Goal: Task Accomplishment & Management: Complete application form

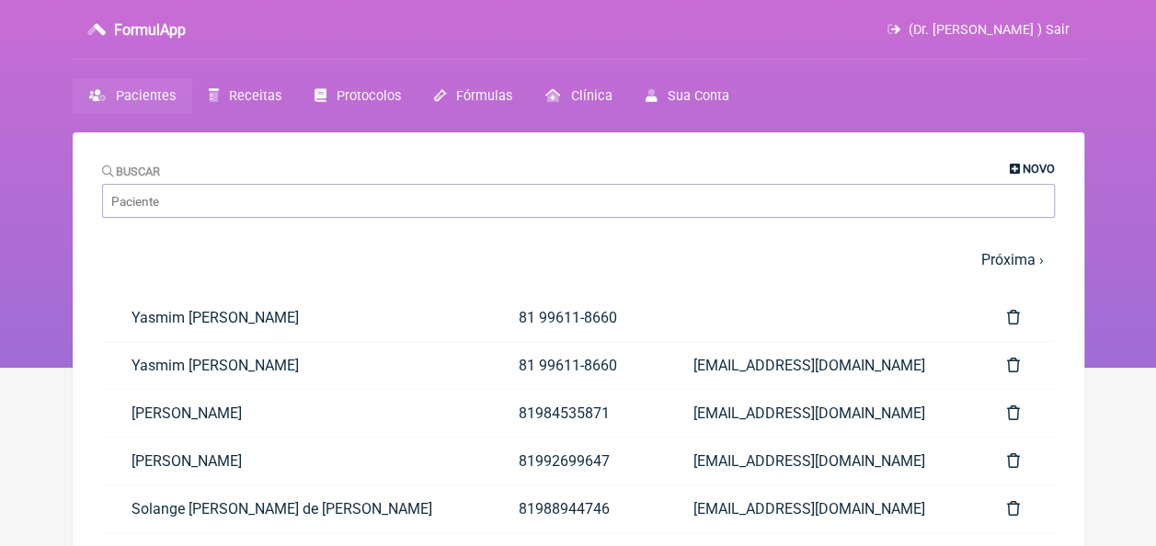
click at [1031, 169] on span "Novo" at bounding box center [1038, 169] width 32 height 14
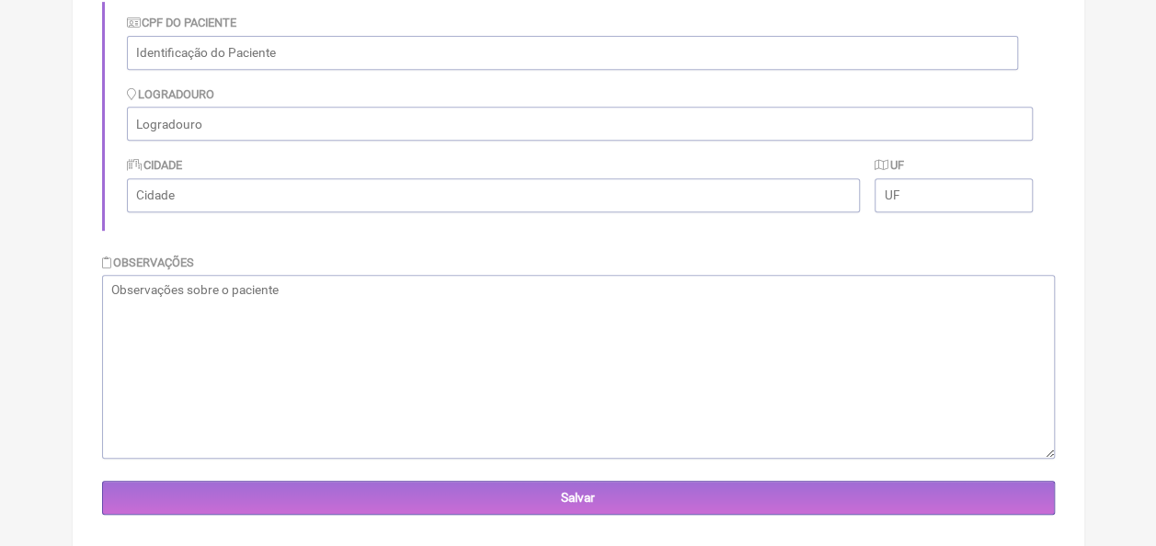
scroll to position [424, 0]
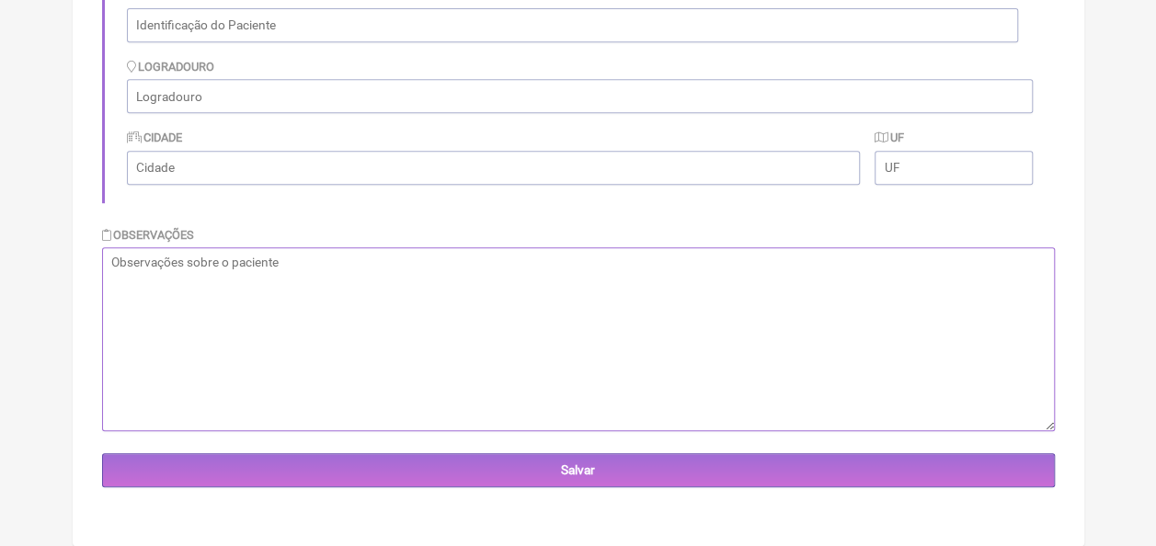
click at [383, 254] on textarea at bounding box center [578, 339] width 953 height 184
click at [381, 250] on textarea "102" at bounding box center [578, 339] width 953 height 184
click at [325, 280] on textarea "102 KG HISTÓRICO DE ABDOMINOPLASTIA" at bounding box center [578, 339] width 953 height 184
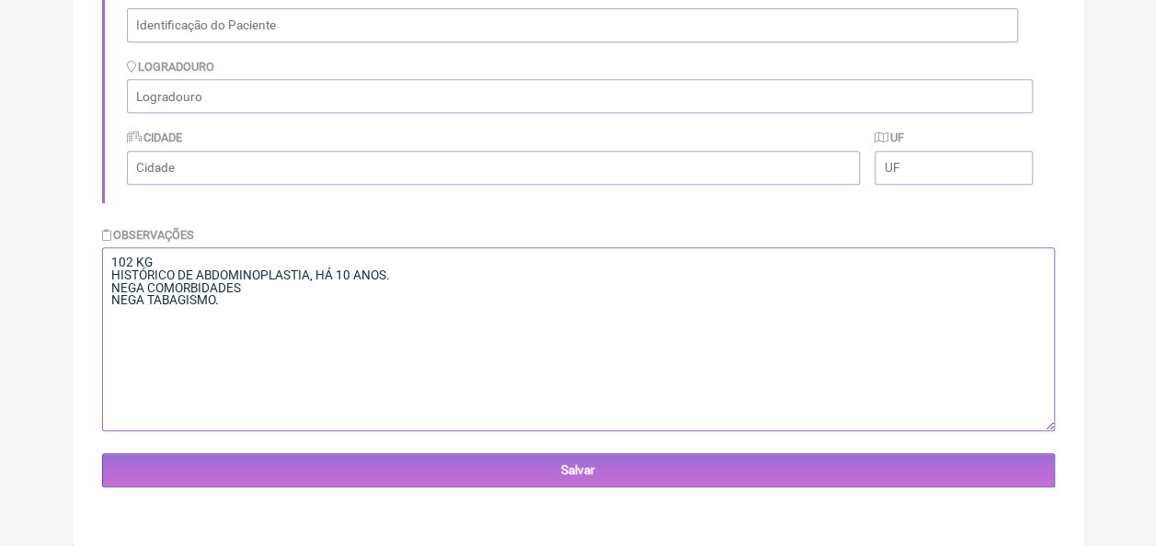
click at [254, 291] on textarea "102 KG HISTÓRICO DE ABDOMINOPLASTIA, HÁ 10 ANOS. NEGA COMORBIDADES NEGA TABAGIS…" at bounding box center [578, 339] width 953 height 184
click at [259, 308] on textarea "102 KG HISTÓRICO DE ABDOMINOPLASTIA, HÁ 10 ANOS. NEGA COMORBIDADES. NEGA TABAGI…" at bounding box center [578, 339] width 953 height 184
click at [410, 279] on textarea "102 KG HISTÓRICO DE ABDOMINOPLASTIA, HÁ 10 ANOS. NEGA COMORBIDADES. NEGA TABAGI…" at bounding box center [578, 339] width 953 height 184
click at [400, 271] on textarea "102 KG HISTÓRICO DE ABDOMINOPLASTIA, HÁ 10 ANOS. NEGA COMORBIDADES. NEGA TABAGI…" at bounding box center [578, 339] width 953 height 184
click at [271, 296] on textarea "102 KG HISTÓRICO DE ABDOMINOPLASTIA, HÁ 10 ANOS. NEGA COMORBIDADES. NEGA TABAGI…" at bounding box center [578, 339] width 953 height 184
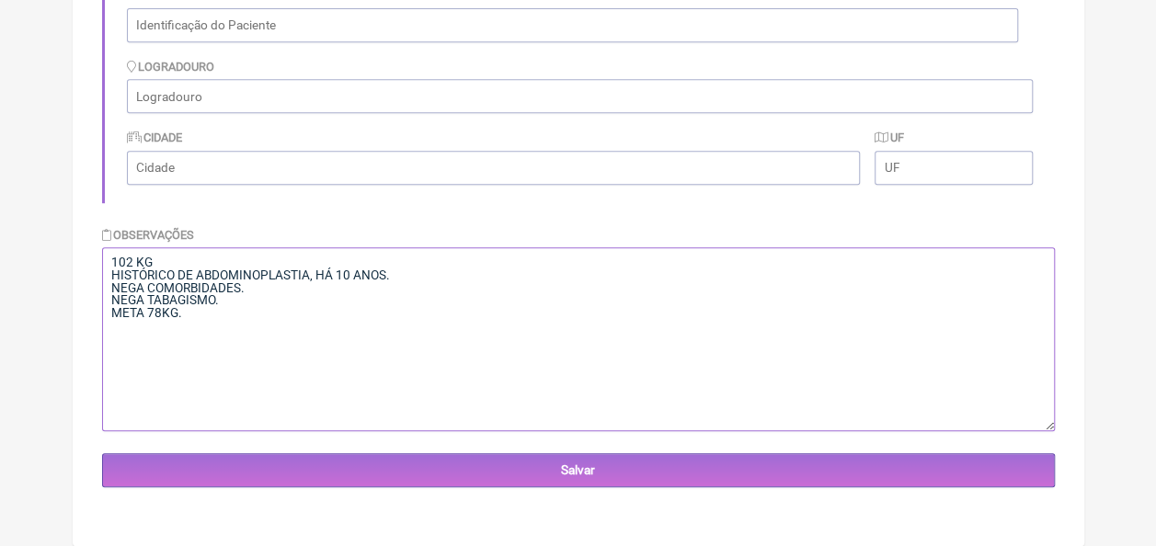
click at [267, 291] on textarea "102 KG HISTÓRICO DE ABDOMINOPLASTIA, HÁ 10 ANOS. NEGA COMORBIDADES. NEGA TABAGI…" at bounding box center [578, 339] width 953 height 184
click at [238, 314] on textarea "102 KG HISTÓRICO DE ABDOMINOPLASTIA, HÁ 10 ANOS. NEGA COMORBIDADES. REFERE DORS…" at bounding box center [578, 339] width 953 height 184
click at [337, 333] on textarea "102 KG HISTÓRICO DE ABDOMINOPLASTIA, HÁ 10 ANOS. NEGA COMORBIDADES. REFERE DORS…" at bounding box center [578, 339] width 953 height 184
click at [167, 323] on textarea "102 KG HISTÓRICO DE ABDOMINOPLASTIA, HÁ 10 ANOS. NEGA COMORBIDADES. REFERE DORS…" at bounding box center [578, 339] width 953 height 184
type textarea "102 KG HISTÓRICO DE ABDOMINOPLASTIA, HÁ 10 ANOS. NEGA COMORBIDADES. REFERE DORS…"
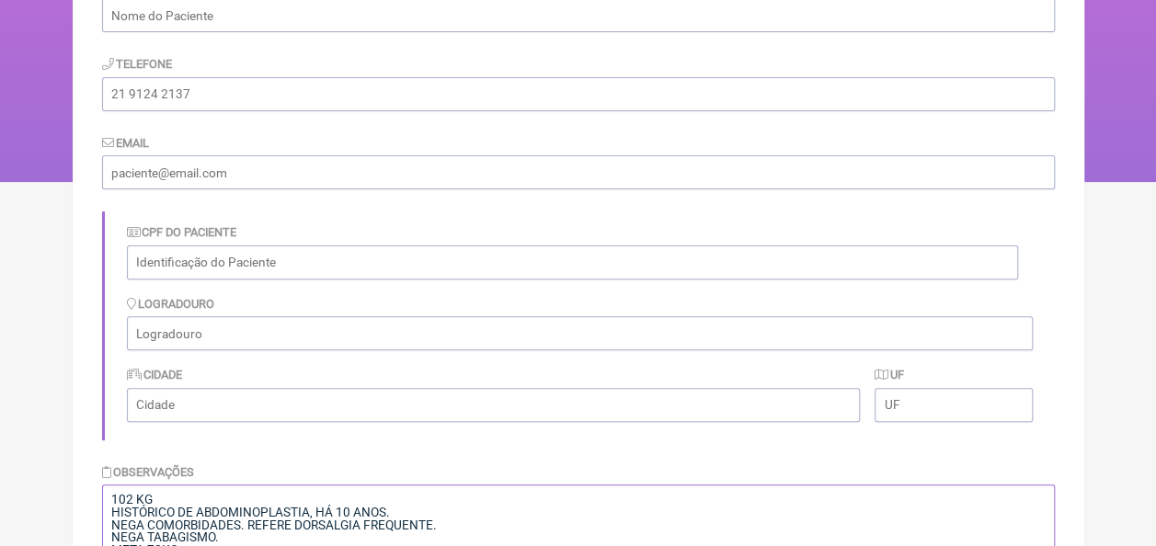
scroll to position [0, 0]
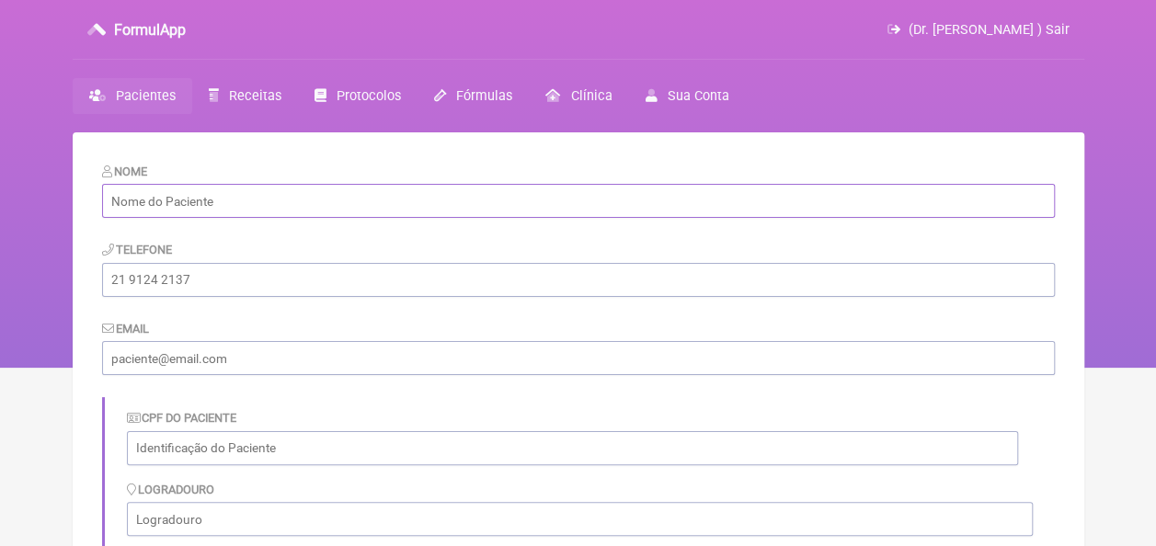
click at [264, 202] on input "text" at bounding box center [578, 201] width 953 height 34
type input "RUBIA VALÉRIA DE MENEZES"
click at [290, 279] on input "tel" at bounding box center [578, 280] width 953 height 34
type input "81986363751"
click at [256, 358] on input "email" at bounding box center [578, 358] width 953 height 34
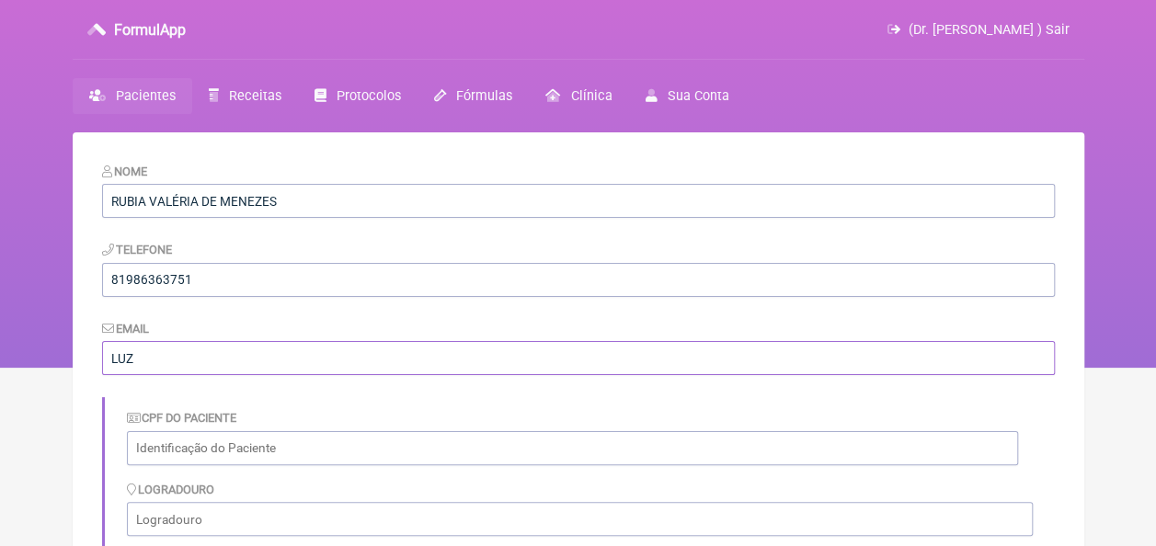
type input "[EMAIL_ADDRESS][DOMAIN_NAME]"
type input "Ilha de Itamaracá"
type input "PE"
click at [256, 458] on input "text" at bounding box center [572, 448] width 891 height 34
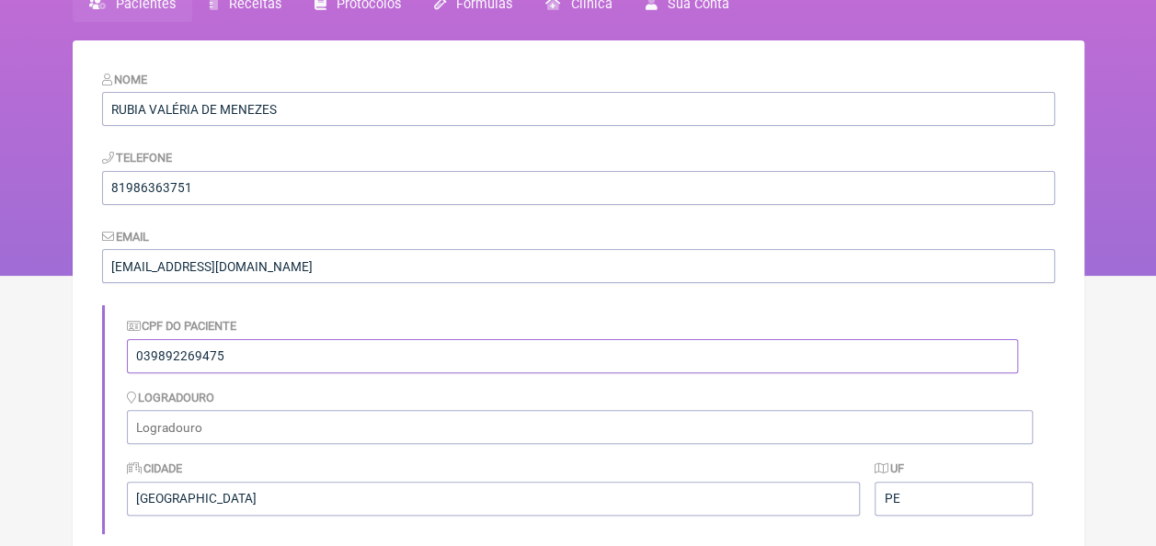
click at [162, 355] on input "039892269475" at bounding box center [572, 356] width 891 height 34
click at [171, 355] on input "038992269475" at bounding box center [572, 356] width 891 height 34
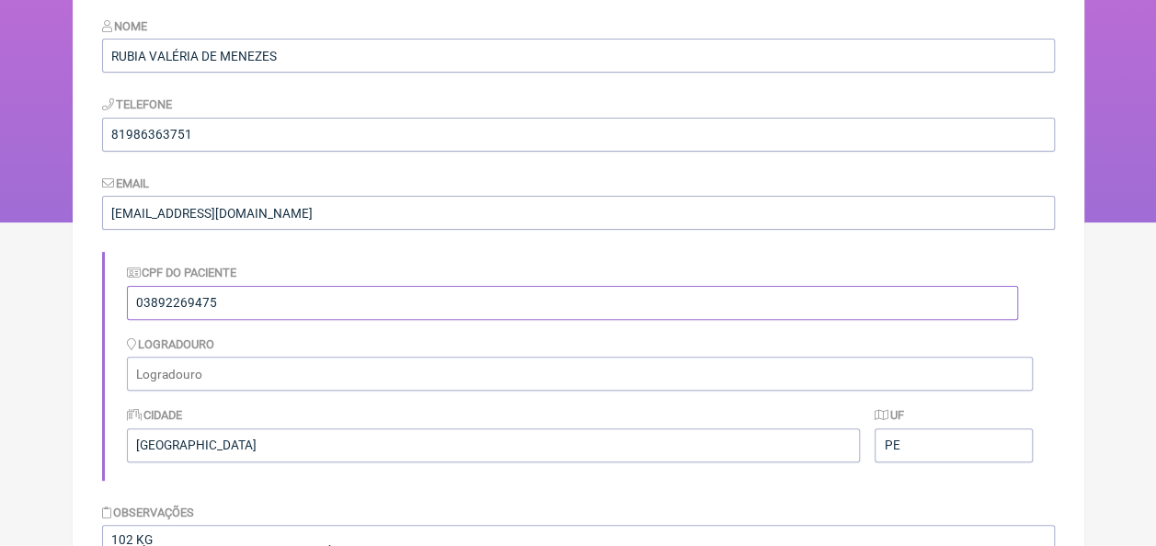
scroll to position [276, 0]
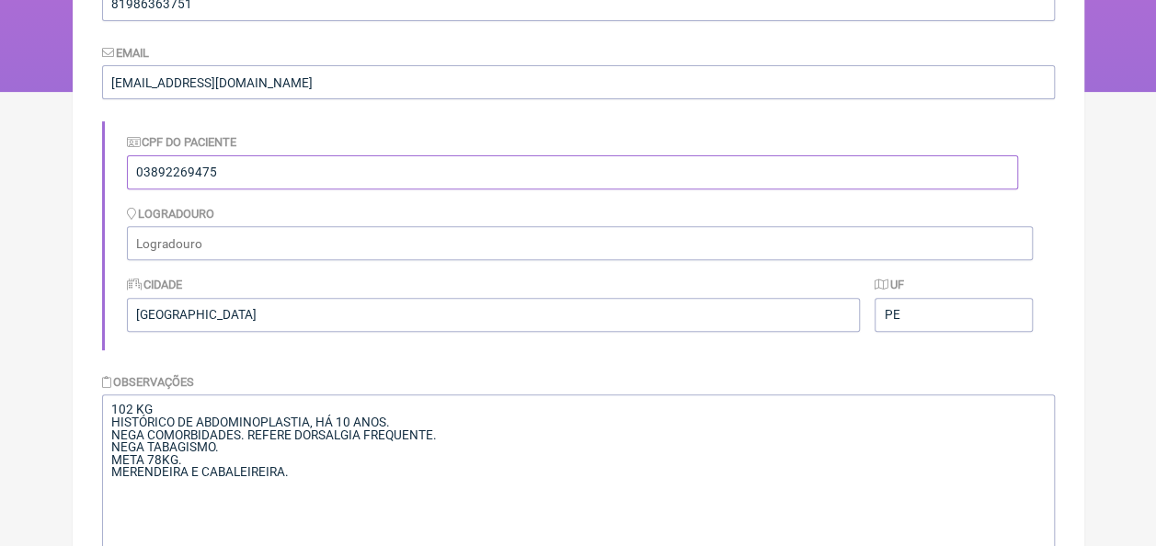
type input "03892269475"
click at [195, 246] on input "text" at bounding box center [580, 243] width 906 height 34
type input "[STREET_ADDRESS][PERSON_NAME] CRIANÇA."
drag, startPoint x: 317, startPoint y: 316, endPoint x: 129, endPoint y: 319, distance: 188.5
click at [130, 320] on input "Ilha de Itamaracá" at bounding box center [494, 315] width 734 height 34
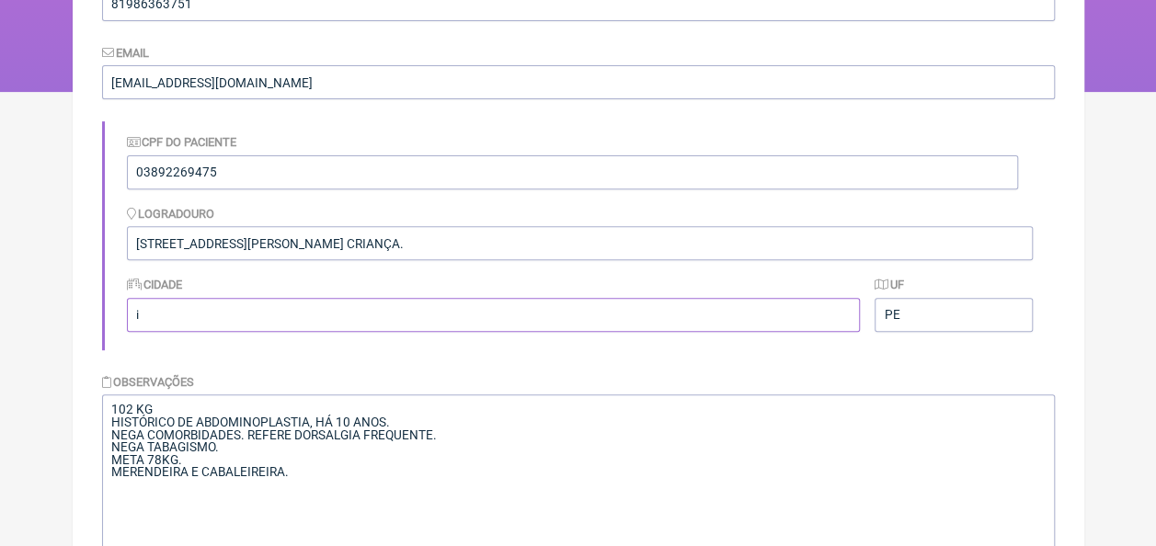
type input "Itapissuma"
click at [678, 370] on form "Nome RUBIA VALÉRIA DE MENEZES Telefone 81986363751 Email luzcaxiassaude@gmail.c…" at bounding box center [578, 260] width 953 height 748
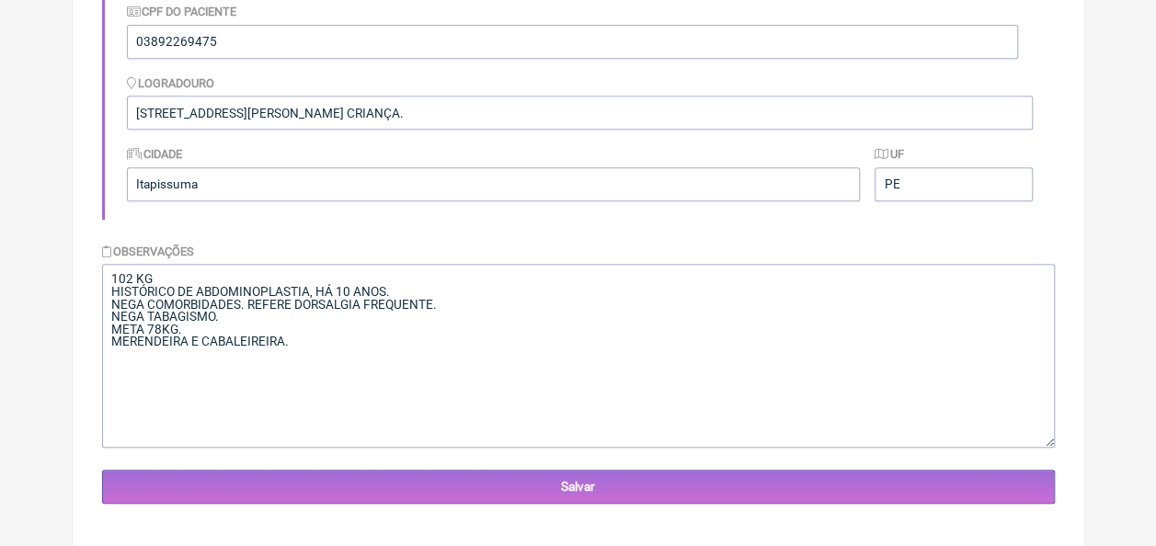
scroll to position [424, 0]
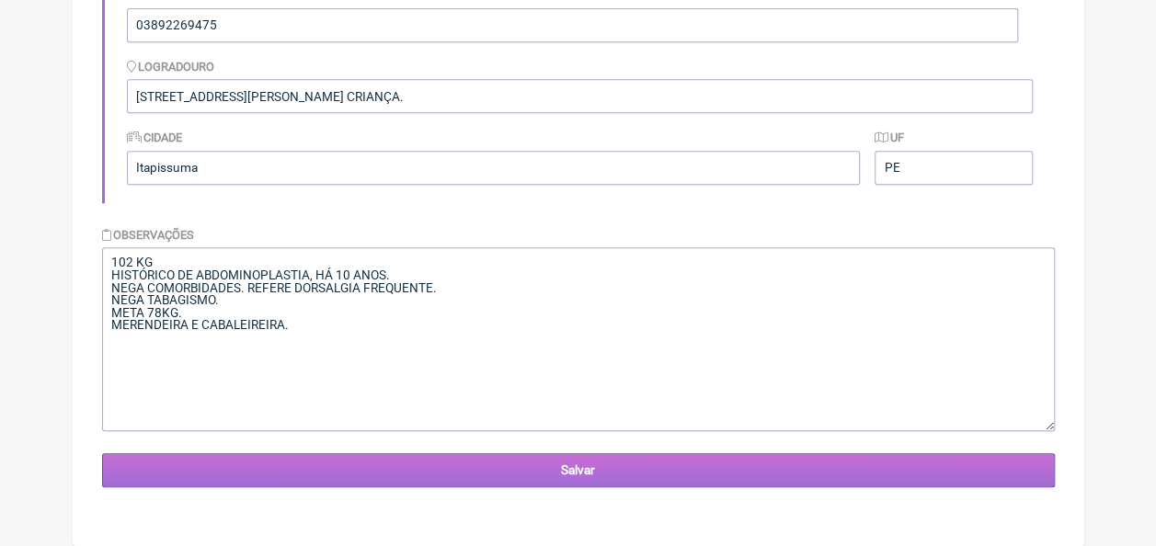
click at [609, 465] on input "Salvar" at bounding box center [578, 470] width 953 height 34
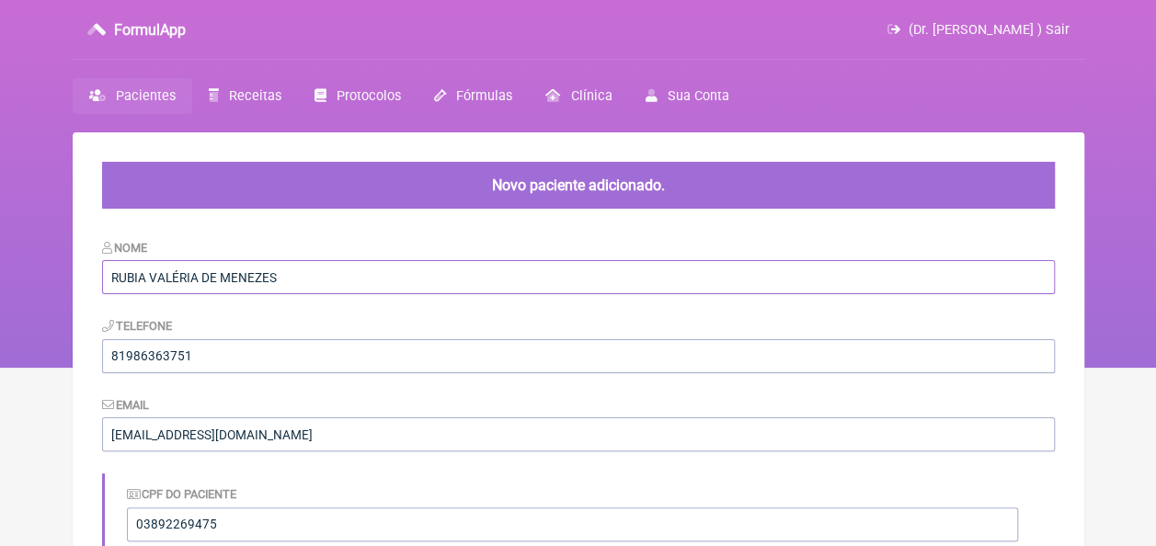
click at [344, 291] on input "RUBIA VALÉRIA DE MENEZES" at bounding box center [578, 277] width 953 height 34
click at [569, 357] on input "81986363751" at bounding box center [578, 356] width 953 height 34
click at [417, 273] on input "RUBIA VALÉRIA DE MENEZES" at bounding box center [578, 277] width 953 height 34
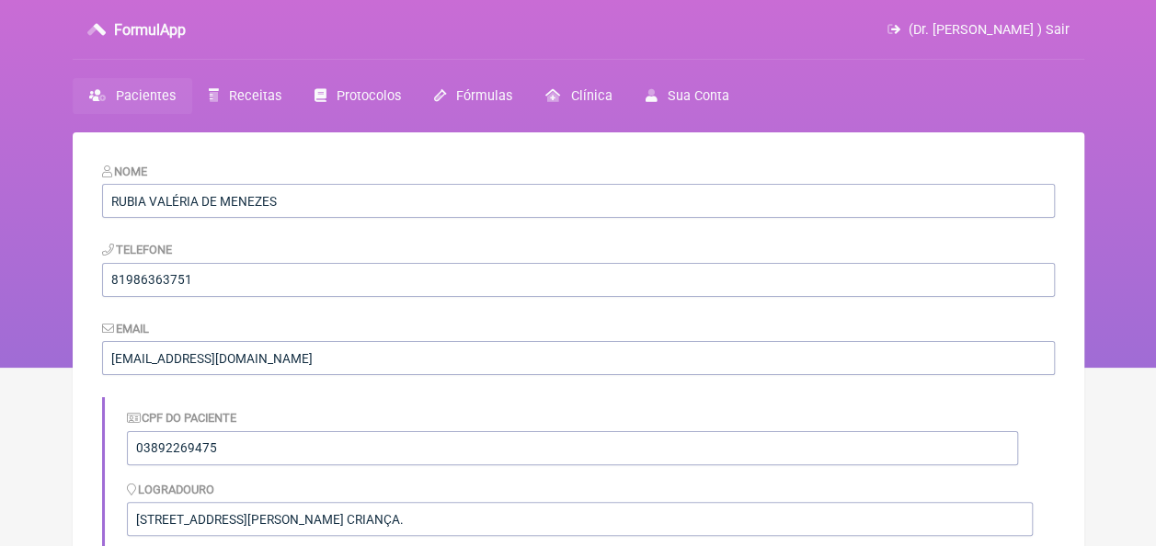
click at [454, 243] on div "Telefone 81986363751" at bounding box center [578, 268] width 953 height 56
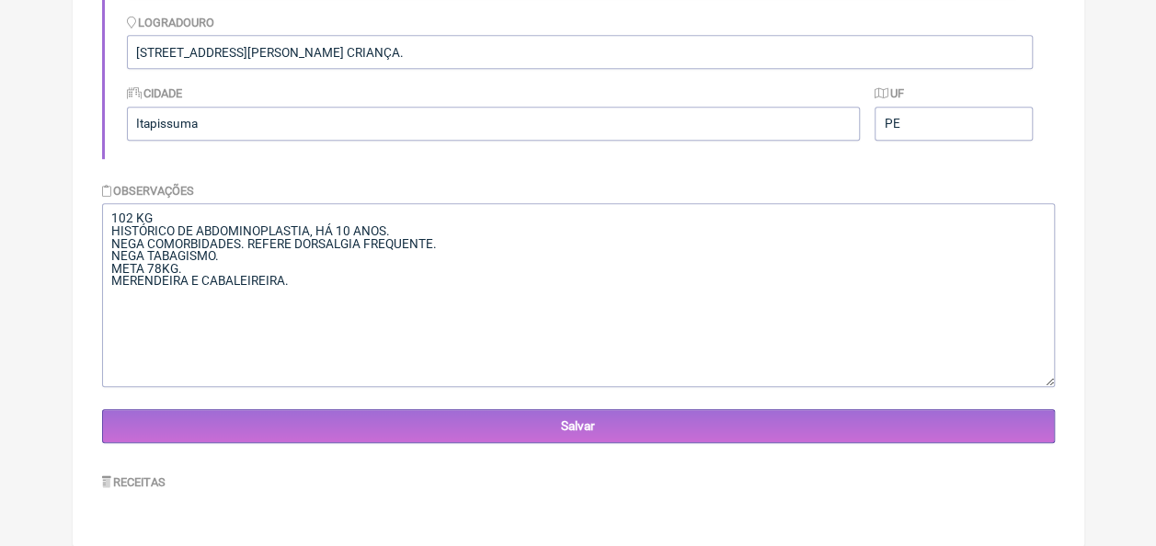
scroll to position [469, 0]
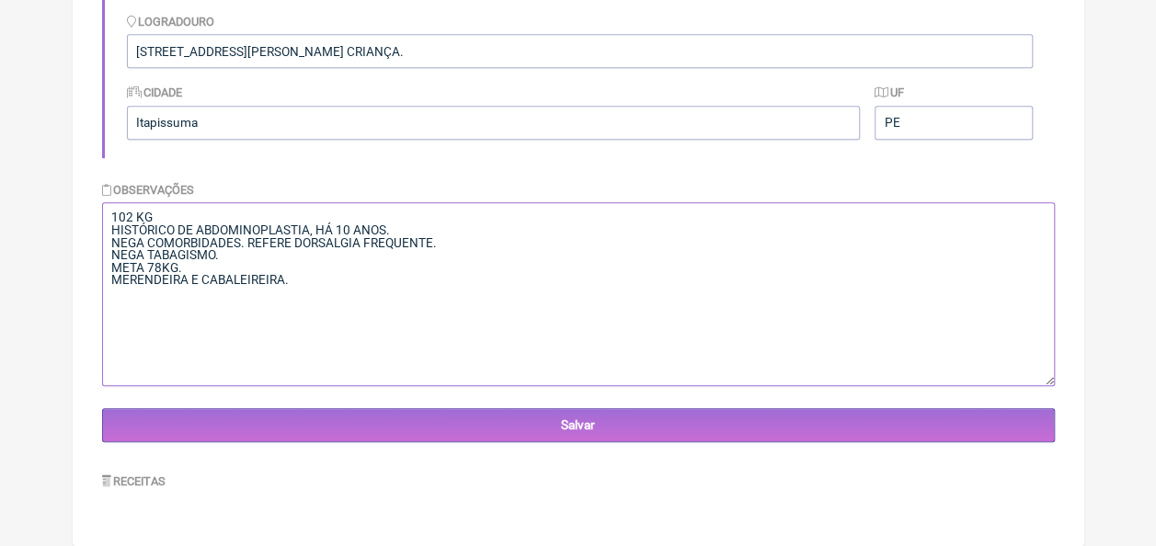
click at [349, 276] on textarea "102 KG HISTÓRICO DE ABDOMINOPLASTIA, HÁ 10 ANOS. NEGA COMORBIDADES. REFERE DORS…" at bounding box center [578, 294] width 953 height 184
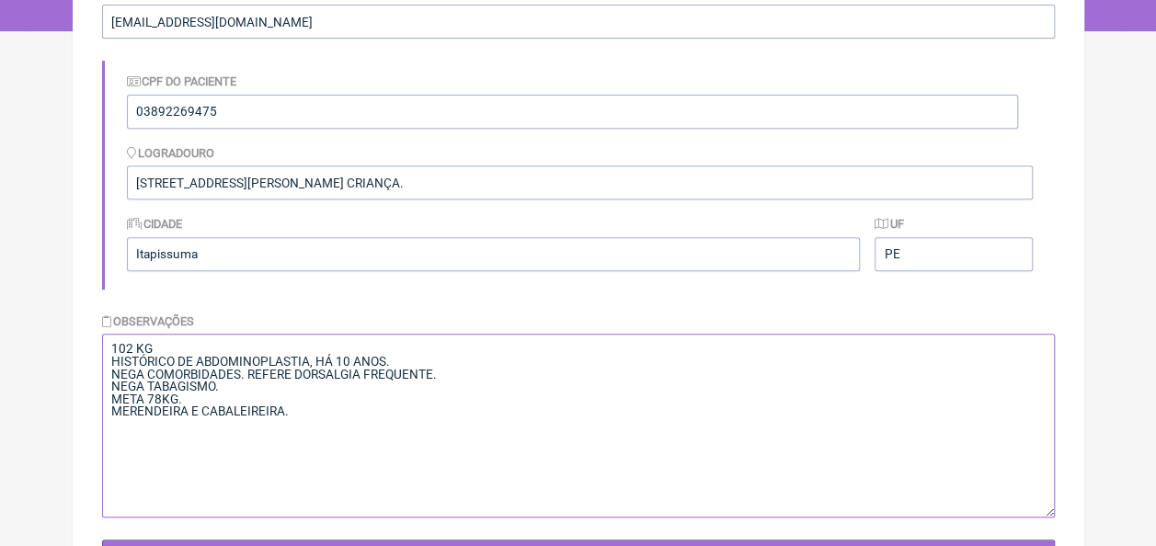
scroll to position [377, 0]
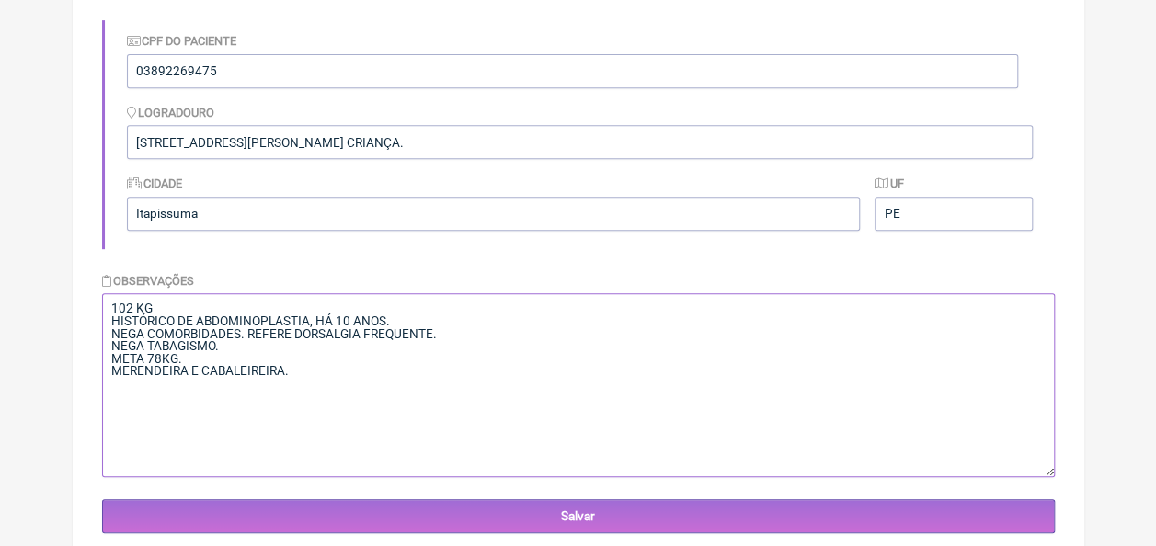
type textarea "102 KG HISTÓRICO DE ABDOMINOPLASTIA, HÁ 10 ANOS. NEGA COMORBIDADES. REFERE DORS…"
click at [285, 217] on input "Itapissuma" at bounding box center [494, 214] width 734 height 34
click at [455, 143] on input "[STREET_ADDRESS][PERSON_NAME] CRIANÇA." at bounding box center [580, 142] width 906 height 34
click at [265, 83] on input "03892269475" at bounding box center [572, 71] width 891 height 34
click at [220, 223] on input "Itapissuma" at bounding box center [494, 214] width 734 height 34
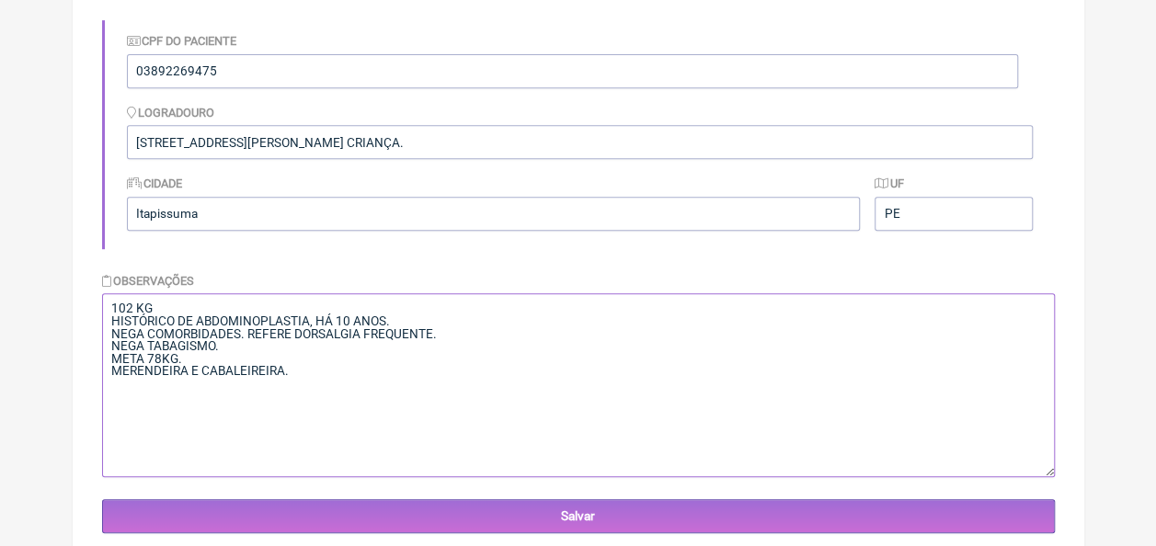
click at [556, 323] on textarea "102 KG HISTÓRICO DE ABDOMINOPLASTIA, HÁ 10 ANOS. NEGA COMORBIDADES. REFERE DORS…" at bounding box center [578, 385] width 953 height 184
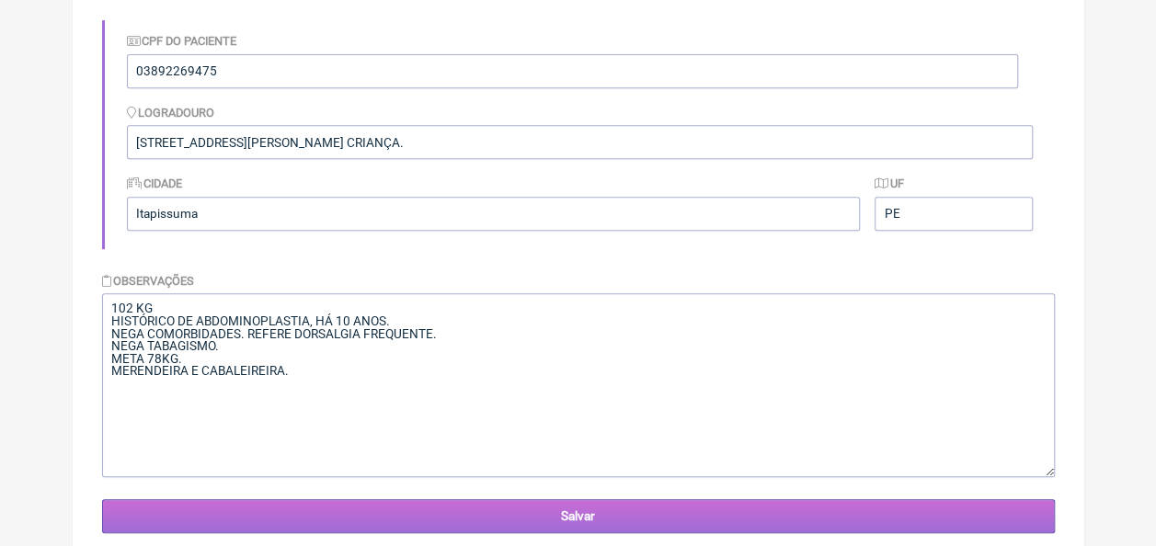
click at [634, 518] on input "Salvar" at bounding box center [578, 516] width 953 height 34
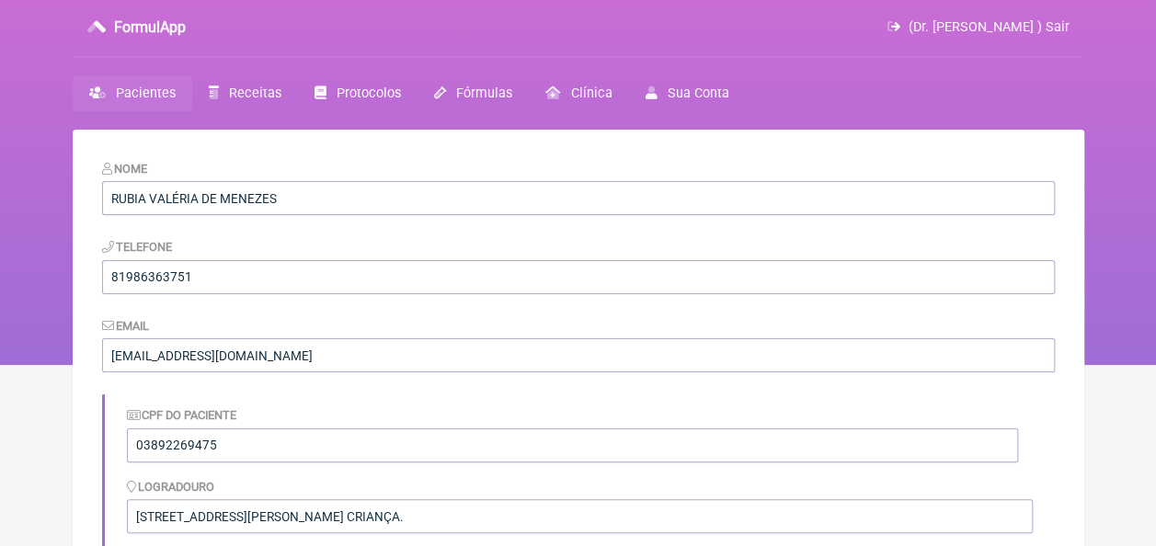
scroll to position [0, 0]
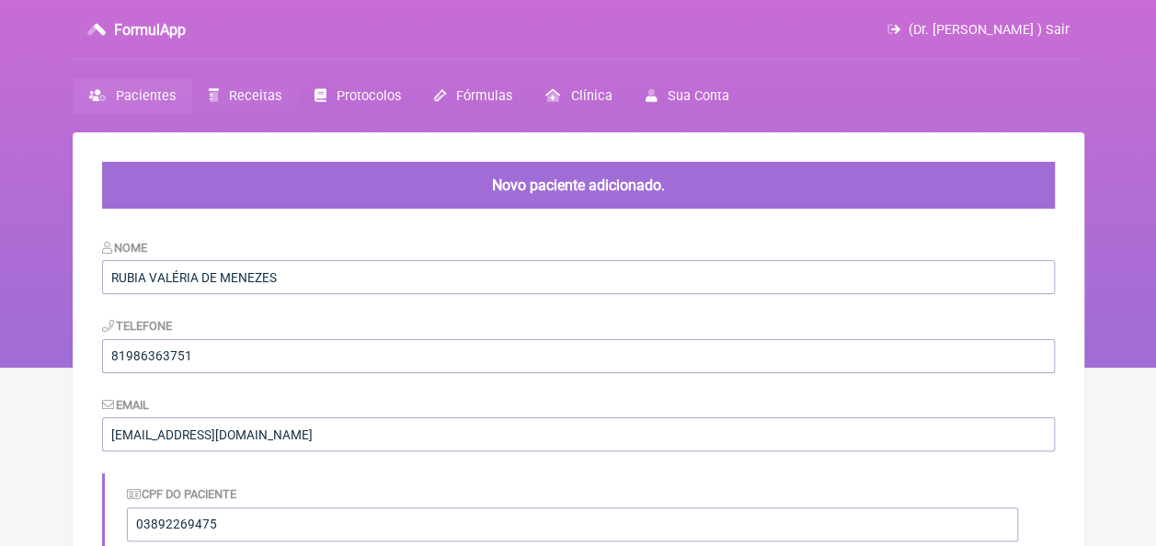
drag, startPoint x: 0, startPoint y: 0, endPoint x: 240, endPoint y: 100, distance: 260.1
click at [240, 100] on span "Receitas" at bounding box center [255, 96] width 52 height 16
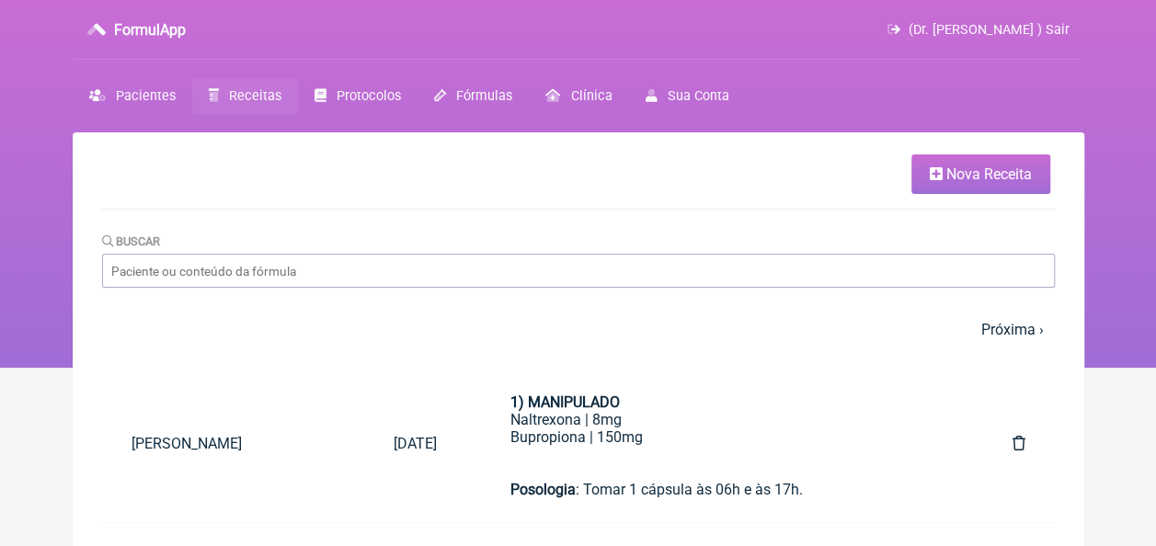
click at [971, 173] on span "Nova Receita" at bounding box center [989, 174] width 86 height 17
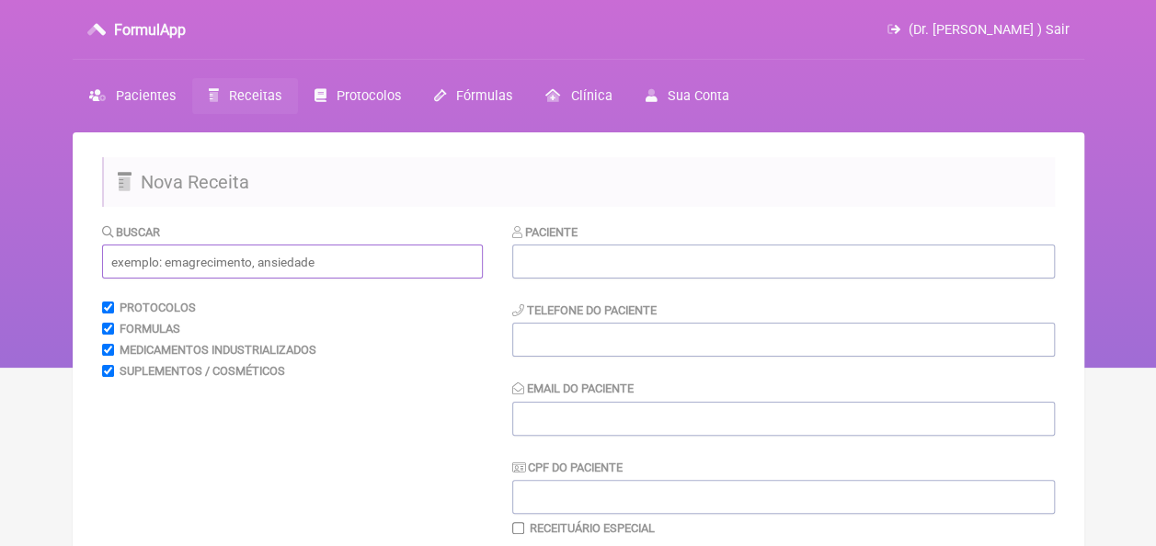
click at [348, 261] on input "text" at bounding box center [292, 262] width 381 height 34
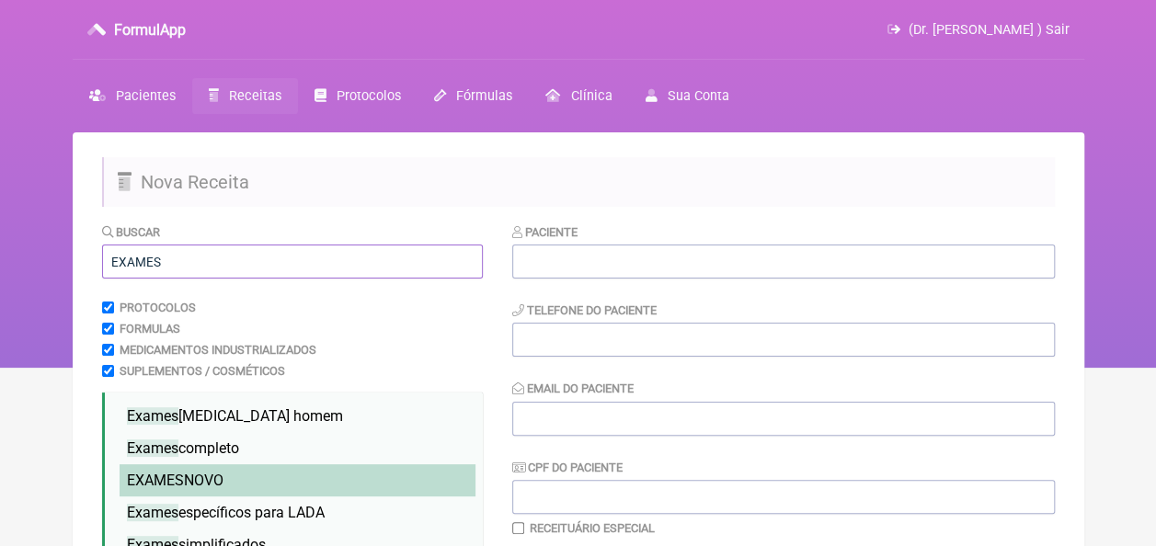
type input "EXAMES"
click at [218, 478] on span "EXAMES NOVO" at bounding box center [175, 480] width 97 height 17
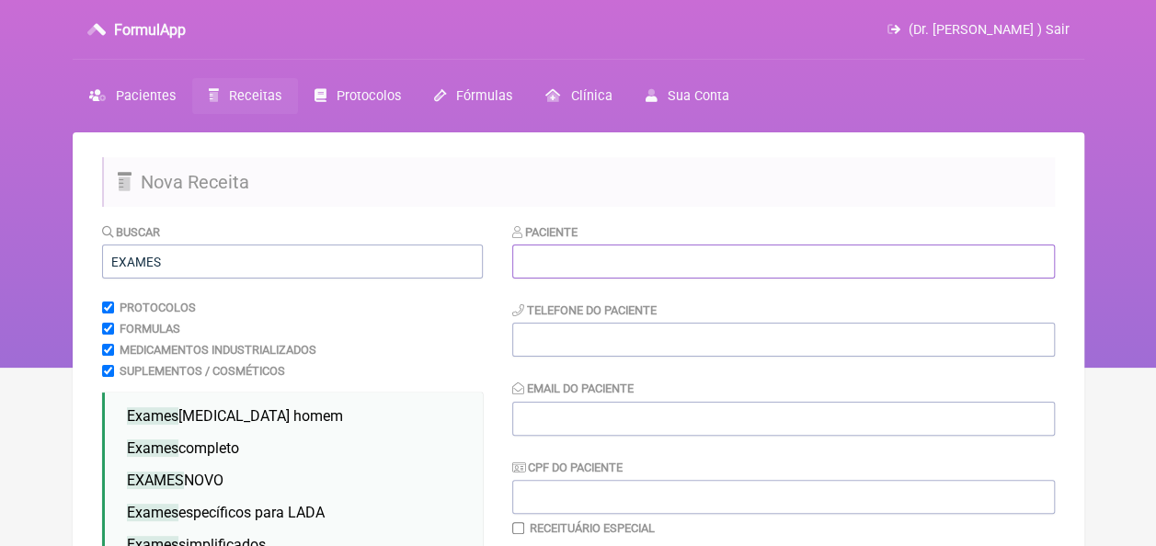
click at [543, 268] on input "text" at bounding box center [783, 262] width 543 height 34
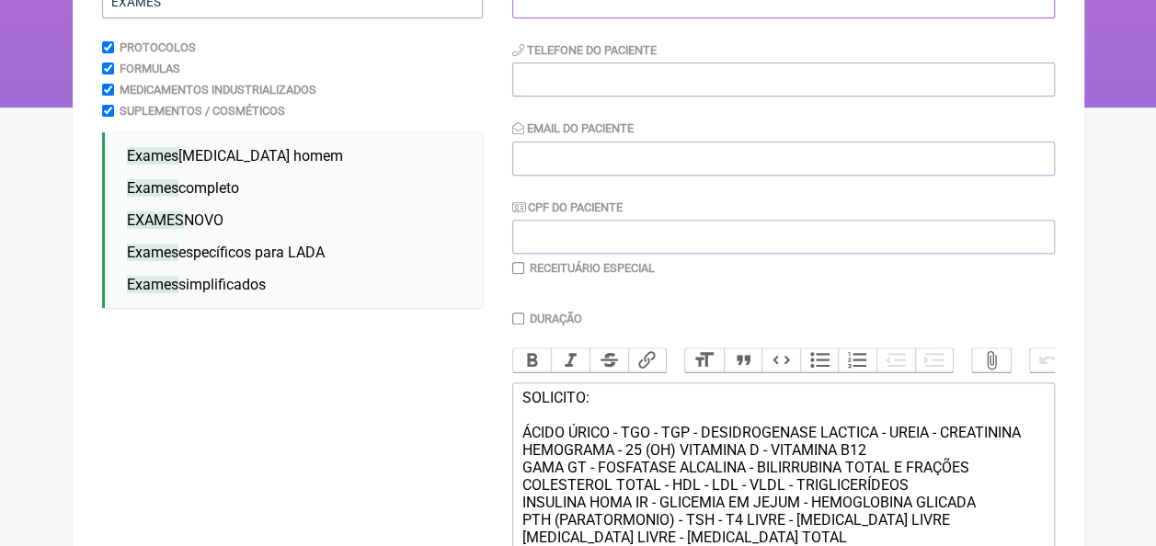
scroll to position [368, 0]
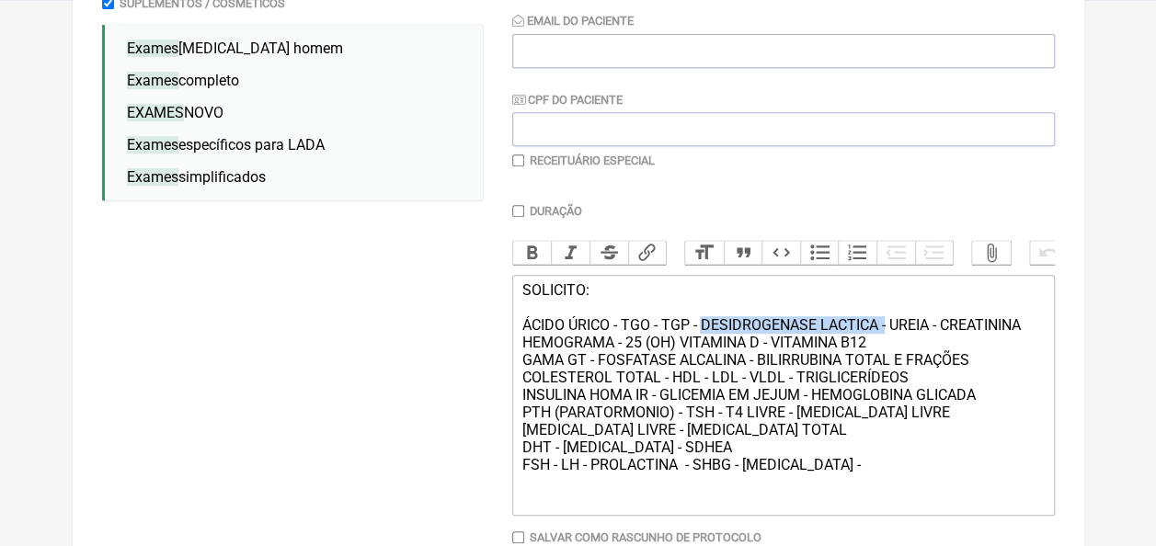
drag, startPoint x: 702, startPoint y: 336, endPoint x: 886, endPoint y: 340, distance: 184.0
click at [886, 340] on div "SOLICITO: ÁCIDO ÚRICO - TGO - TGP - DESIDROGENASE LACTICA - UREIA - CREATININA …" at bounding box center [782, 394] width 522 height 227
type trix-editor "<div>SOLICITO:<br><br>ÁCIDO ÚRICO - TGO - TGP -&nbsp; UREIA - CREATININA&nbsp;<…"
click at [519, 374] on trix-editor "SOLICITO: ÁCIDO ÚRICO - TGO - TGP - UREIA - CREATININA HEMOGRAMA - 25 (OH) VITA…" at bounding box center [783, 395] width 543 height 241
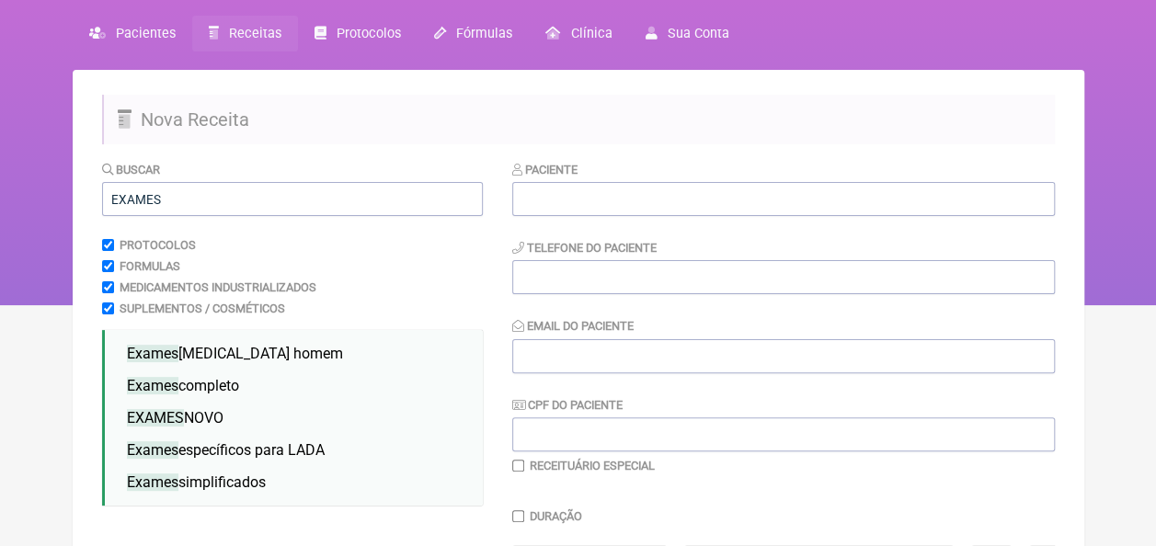
scroll to position [92, 0]
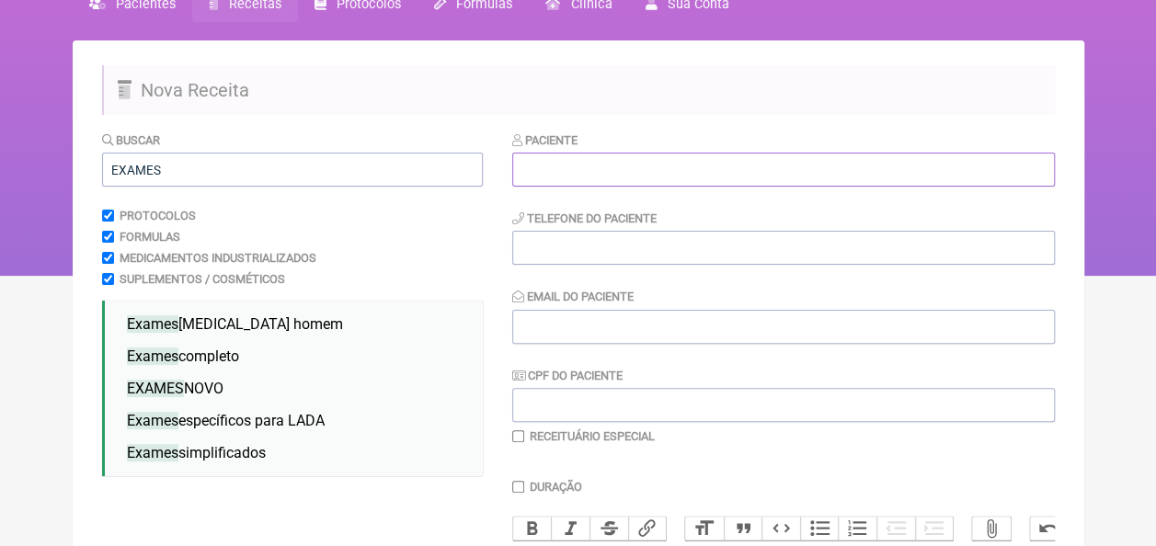
click at [538, 175] on input "text" at bounding box center [783, 170] width 543 height 34
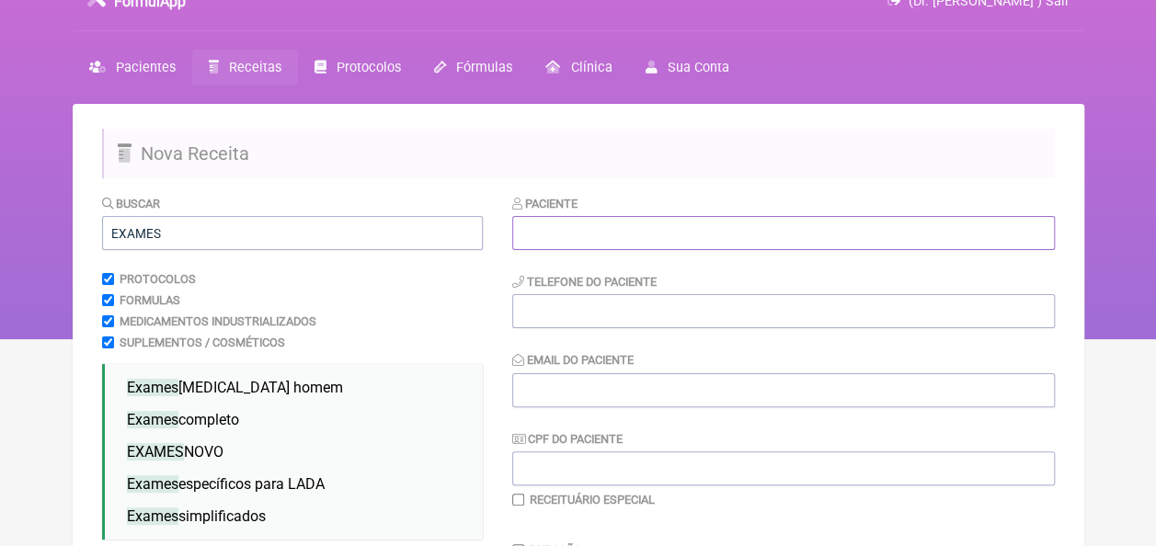
scroll to position [0, 0]
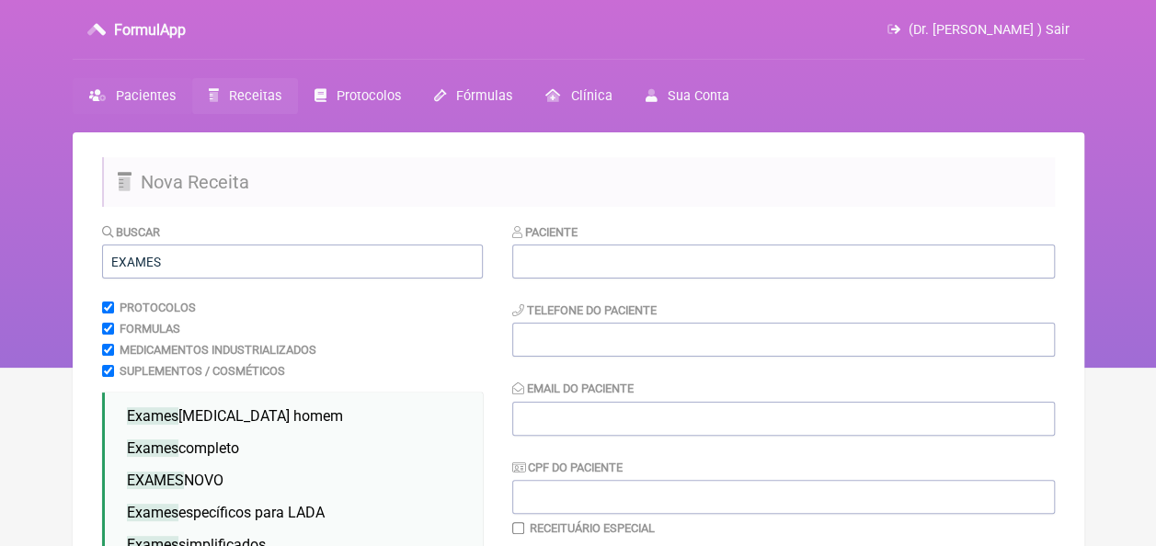
click at [155, 101] on span "Pacientes" at bounding box center [146, 96] width 60 height 16
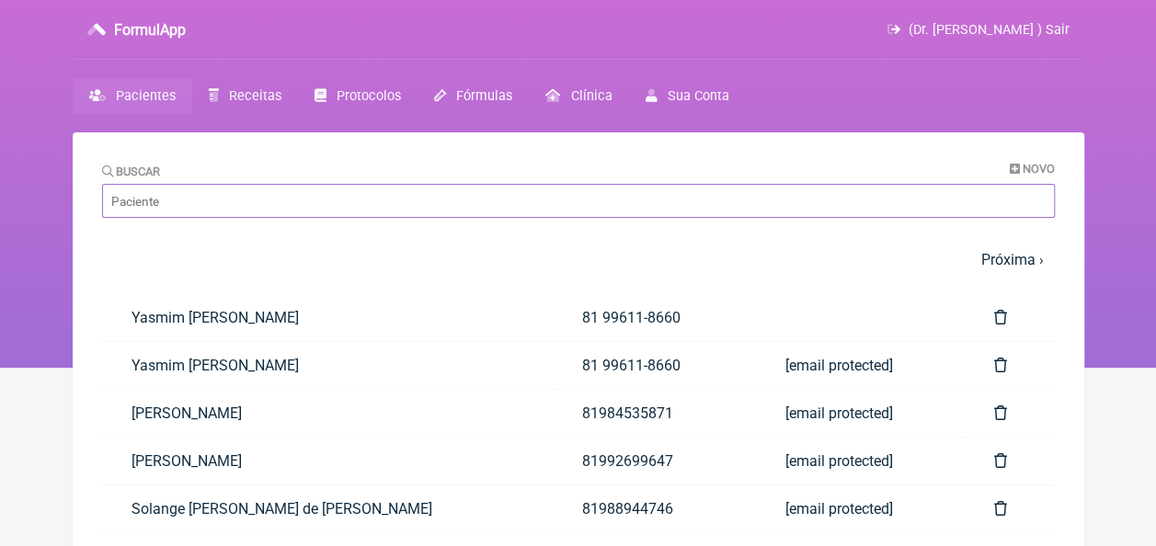
click at [305, 211] on input "Buscar" at bounding box center [578, 201] width 953 height 34
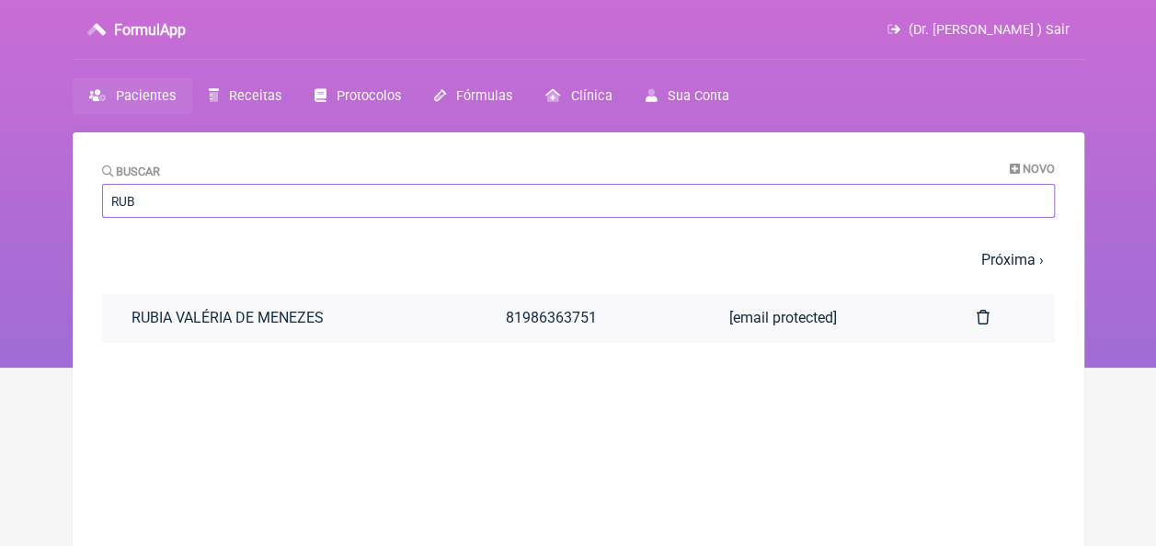
type input "RUB"
click at [309, 314] on link "RUBIA VALÉRIA DE MENEZES" at bounding box center [289, 317] width 374 height 47
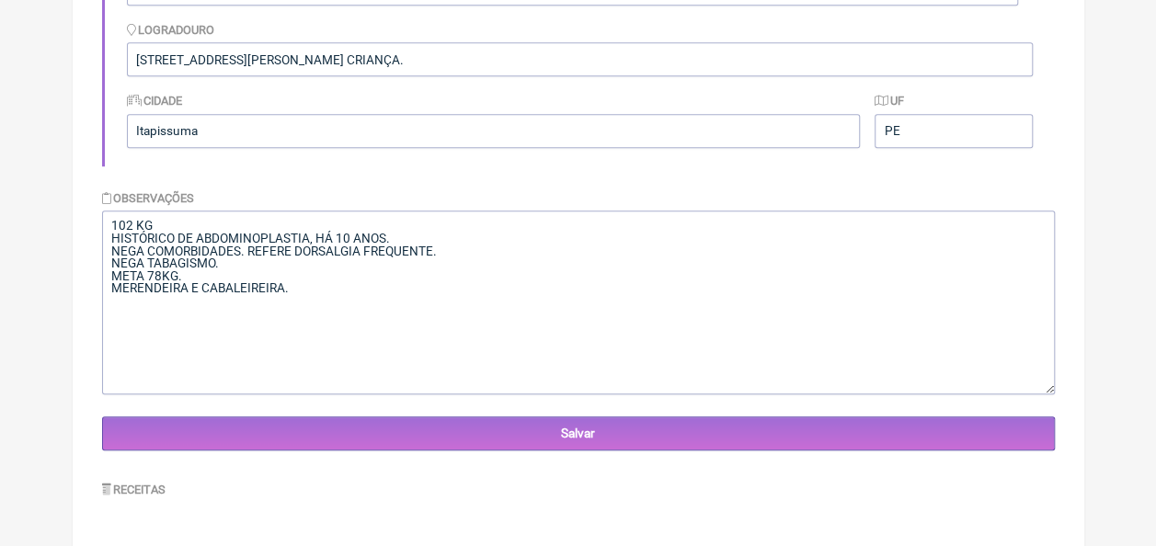
scroll to position [469, 0]
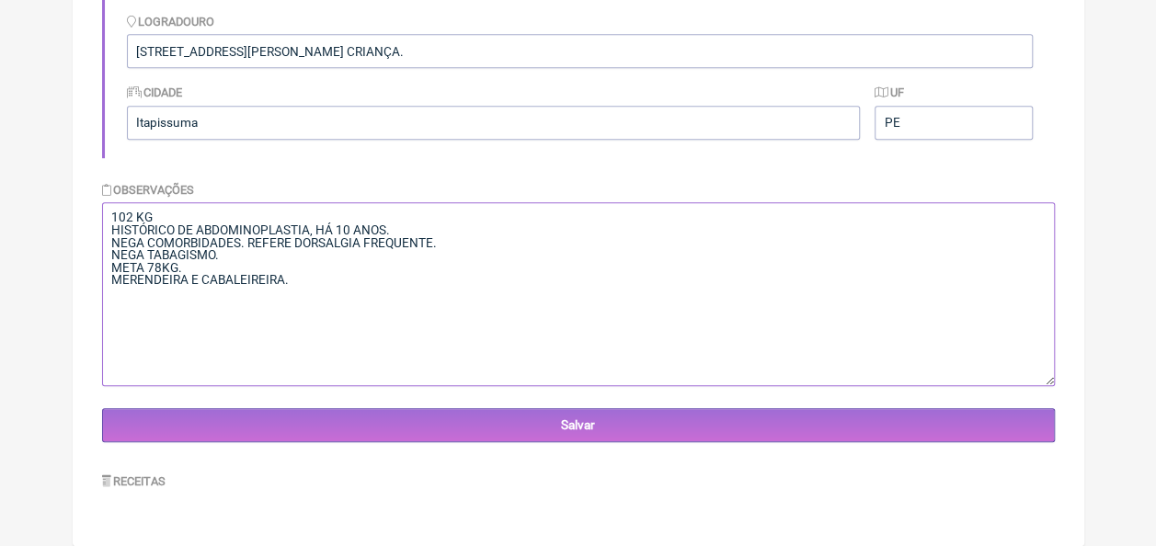
click at [192, 213] on textarea "102 KG HISTÓRICO DE ABDOMINOPLASTIA, HÁ 10 ANOS. NEGA COMORBIDADES. REFERE DORS…" at bounding box center [578, 294] width 953 height 184
click at [327, 289] on textarea "102 KG HISTÓRICO DE ABDOMINOPLASTIA, HÁ 10 ANOS. NEGA COMORBIDADES. REFERE DORS…" at bounding box center [578, 294] width 953 height 184
click at [322, 274] on textarea "102 KG HISTÓRICO DE ABDOMINOPLASTIA, HÁ 10 ANOS. NEGA COMORBIDADES. REFERE DORS…" at bounding box center [578, 294] width 953 height 184
type textarea "102 KG 173CM HISTÓRICO DE ABDOMINOPLASTIA, HÁ 10 ANOS. NEGA COMORBIDADES. REFER…"
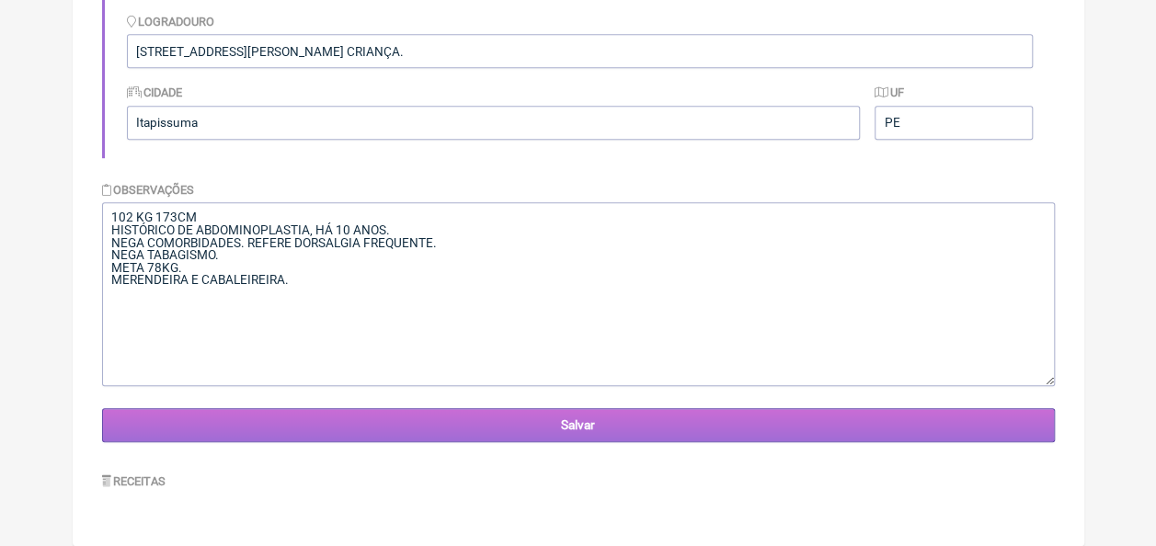
click at [519, 426] on input "Salvar" at bounding box center [578, 425] width 953 height 34
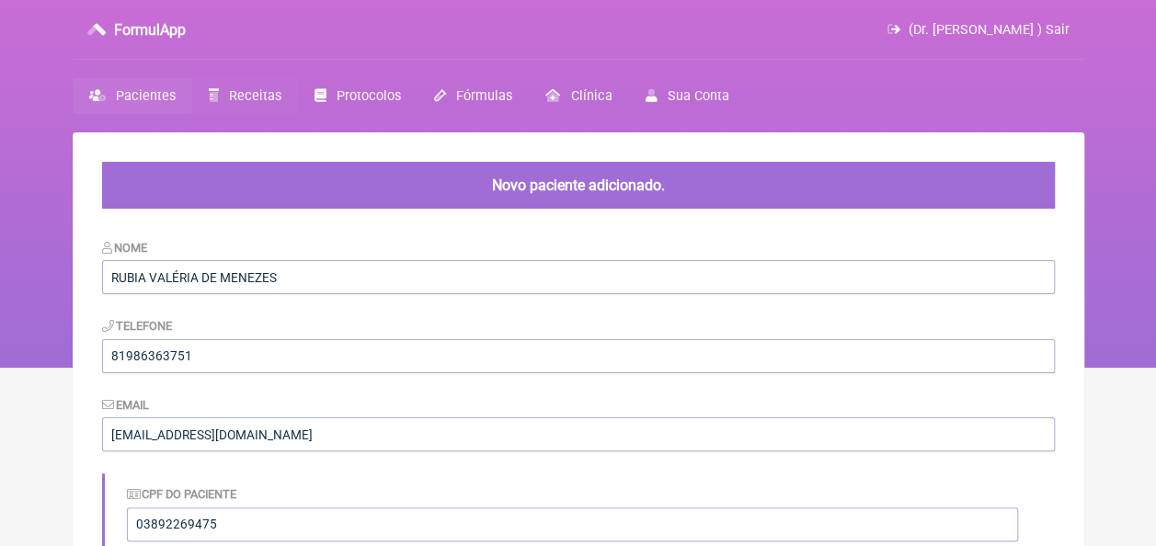
click at [224, 95] on link "Receitas" at bounding box center [245, 96] width 106 height 36
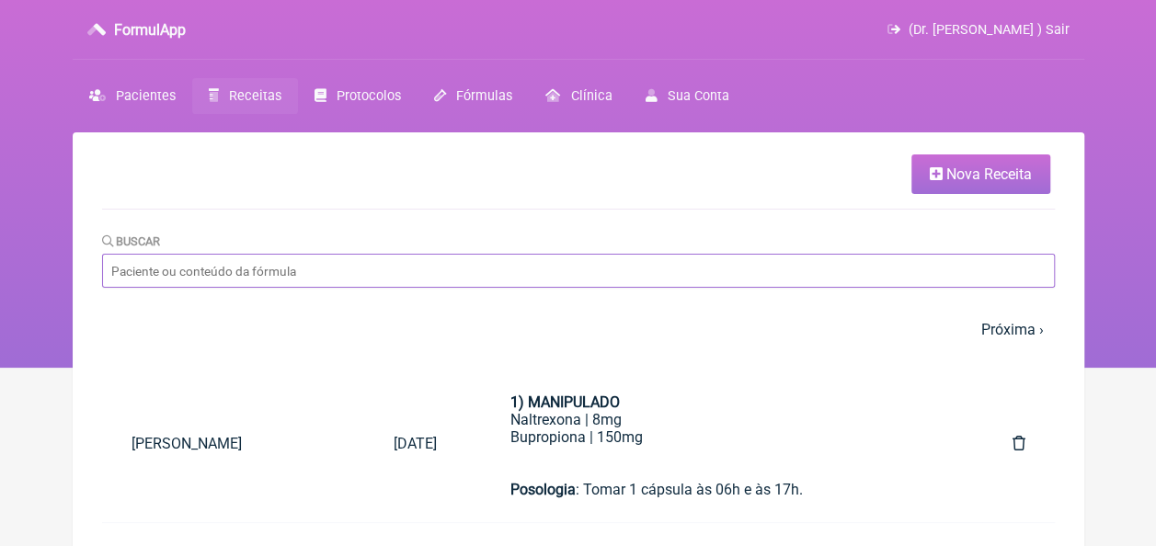
click at [377, 273] on input "Buscar" at bounding box center [578, 271] width 953 height 34
click at [1013, 175] on span "Nova Receita" at bounding box center [989, 174] width 86 height 17
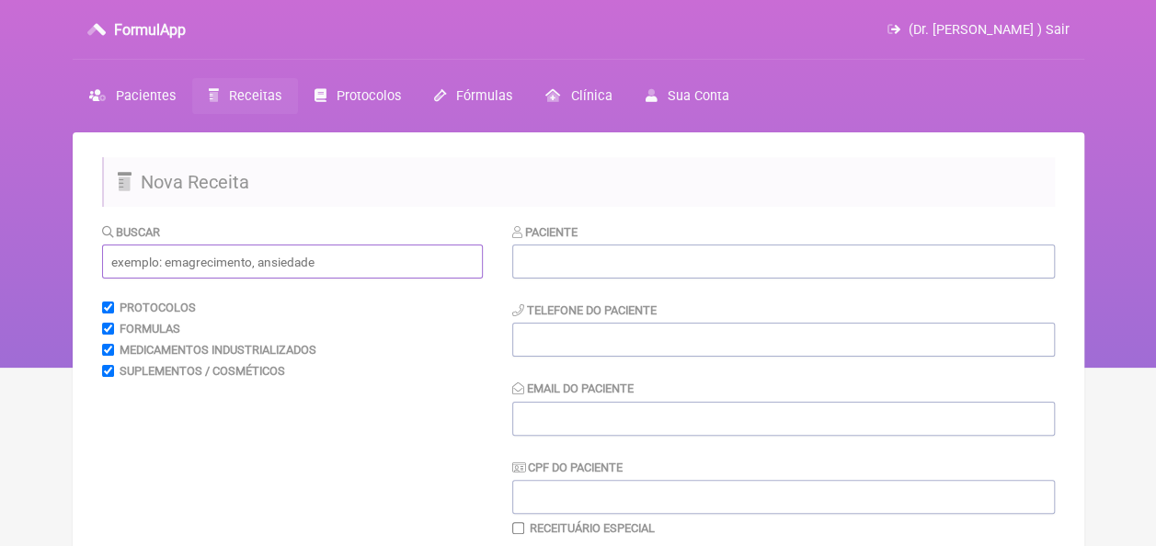
click at [327, 265] on input "text" at bounding box center [292, 262] width 381 height 34
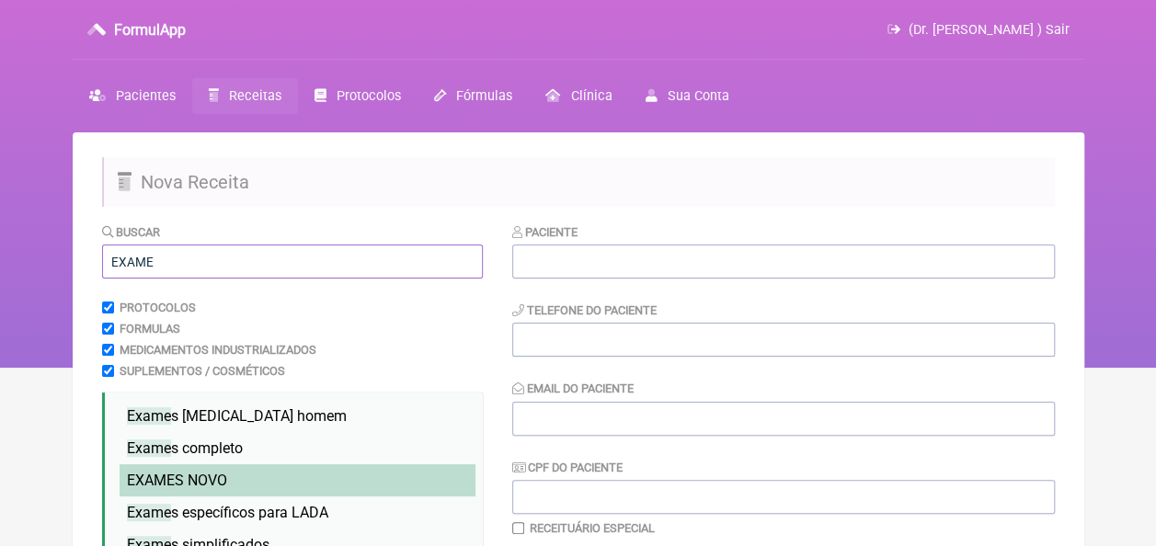
type input "EXAME"
click at [219, 478] on span "EXAME S NOVO" at bounding box center [177, 480] width 100 height 17
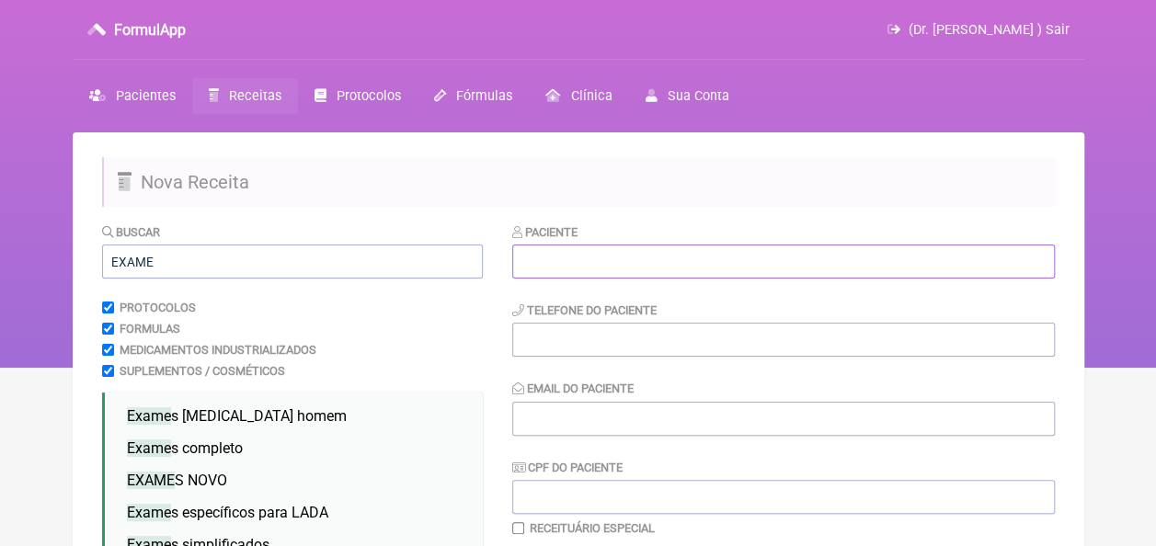
click at [546, 259] on input "text" at bounding box center [783, 262] width 543 height 34
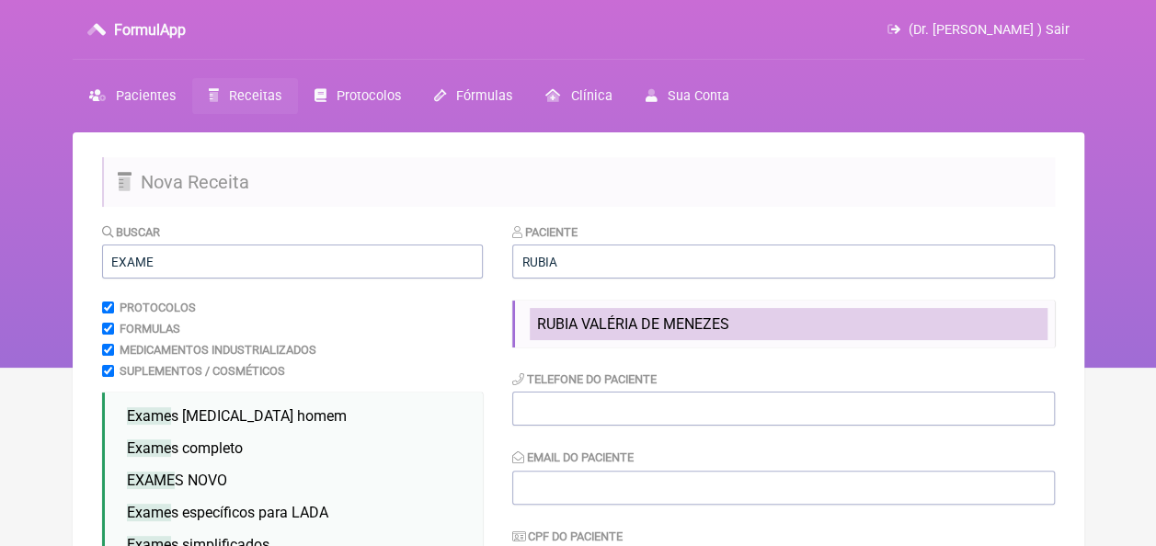
click at [585, 320] on span "RUBIA VALÉRIA DE MENEZES" at bounding box center [633, 323] width 192 height 17
type input "RUBIA VALÉRIA DE MENEZES"
type input "81986363751"
type input "[EMAIL_ADDRESS][DOMAIN_NAME]"
type input "03892269475"
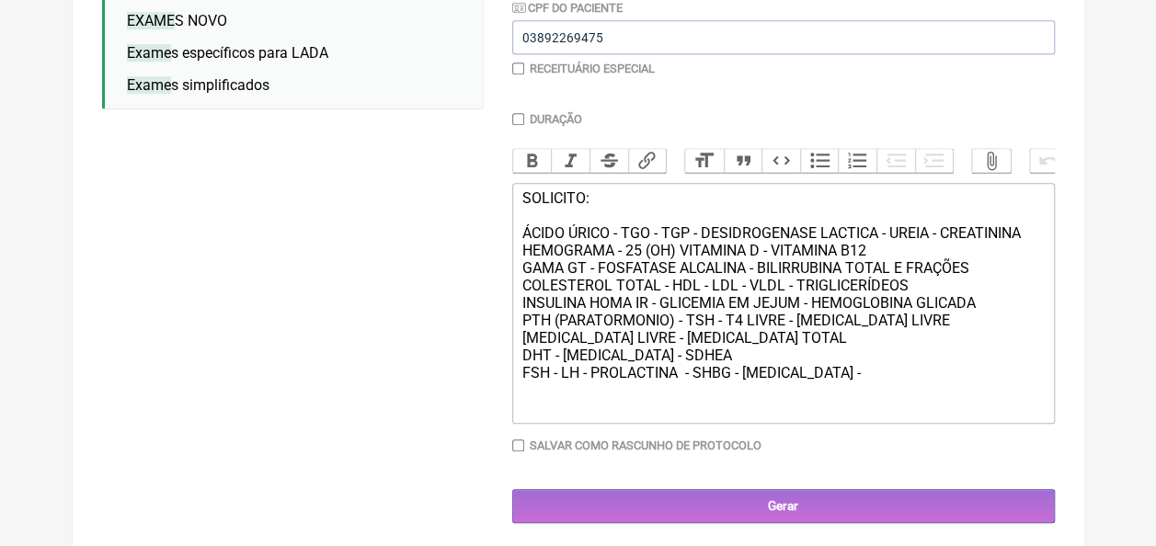
scroll to position [485, 0]
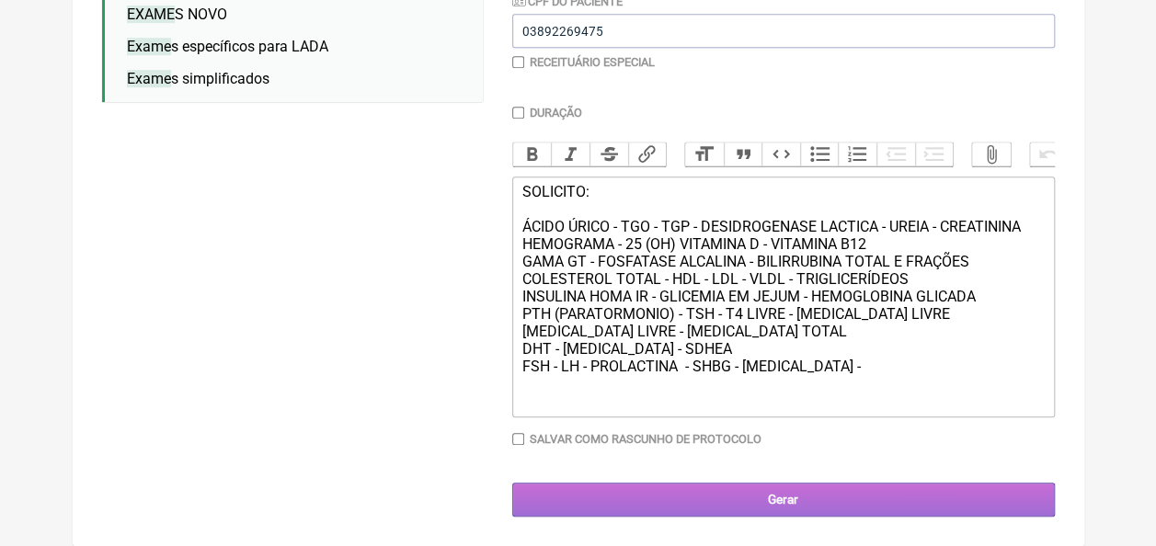
click at [771, 506] on input "Gerar" at bounding box center [783, 500] width 543 height 34
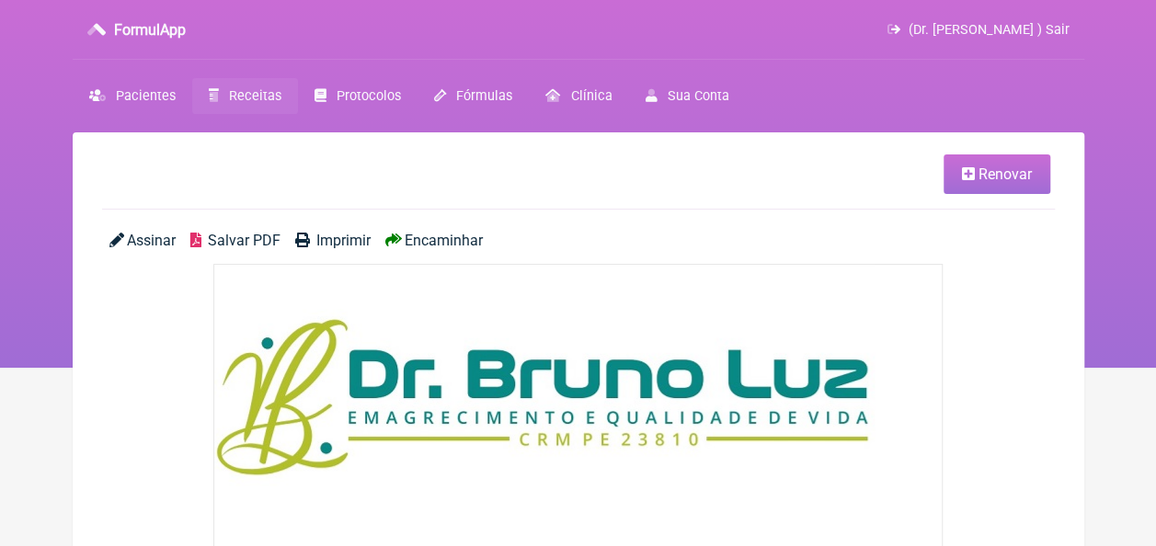
click at [223, 237] on span "Salvar PDF" at bounding box center [244, 240] width 73 height 17
click at [329, 239] on span "Imprimir" at bounding box center [343, 240] width 54 height 17
click at [241, 86] on link "Receitas" at bounding box center [245, 96] width 106 height 36
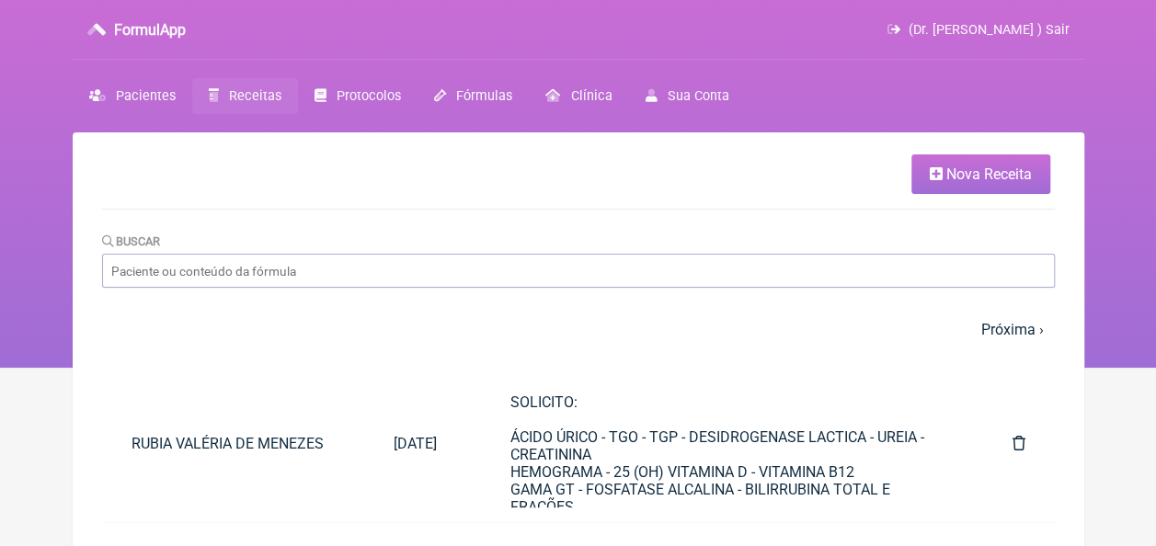
click at [977, 179] on span "Nova Receita" at bounding box center [989, 174] width 86 height 17
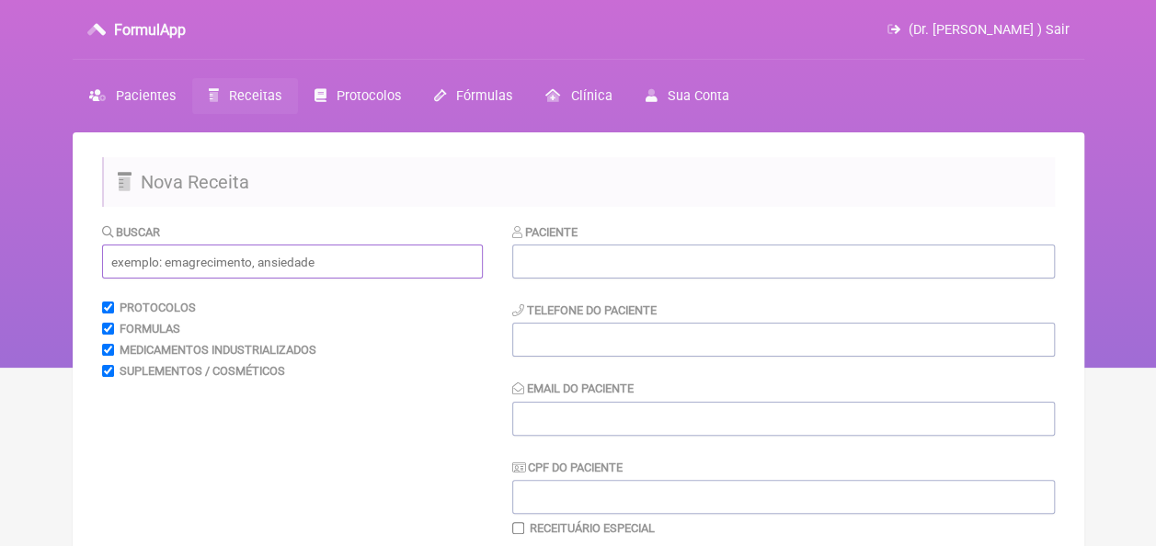
click at [368, 268] on input "text" at bounding box center [292, 262] width 381 height 34
click at [568, 264] on input "text" at bounding box center [783, 262] width 543 height 34
click at [402, 267] on input "text" at bounding box center [292, 262] width 381 height 34
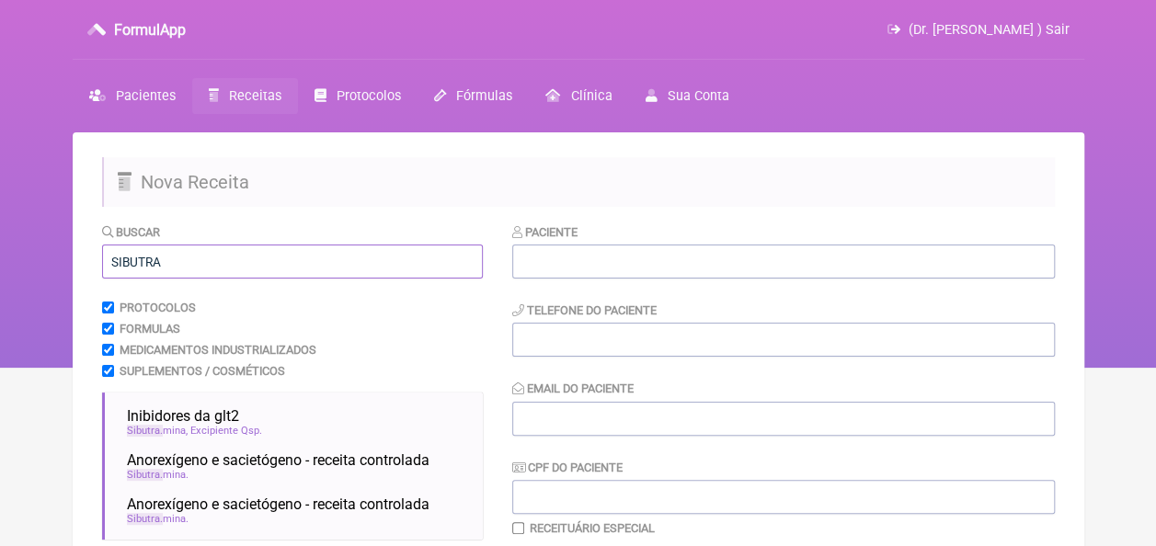
scroll to position [184, 0]
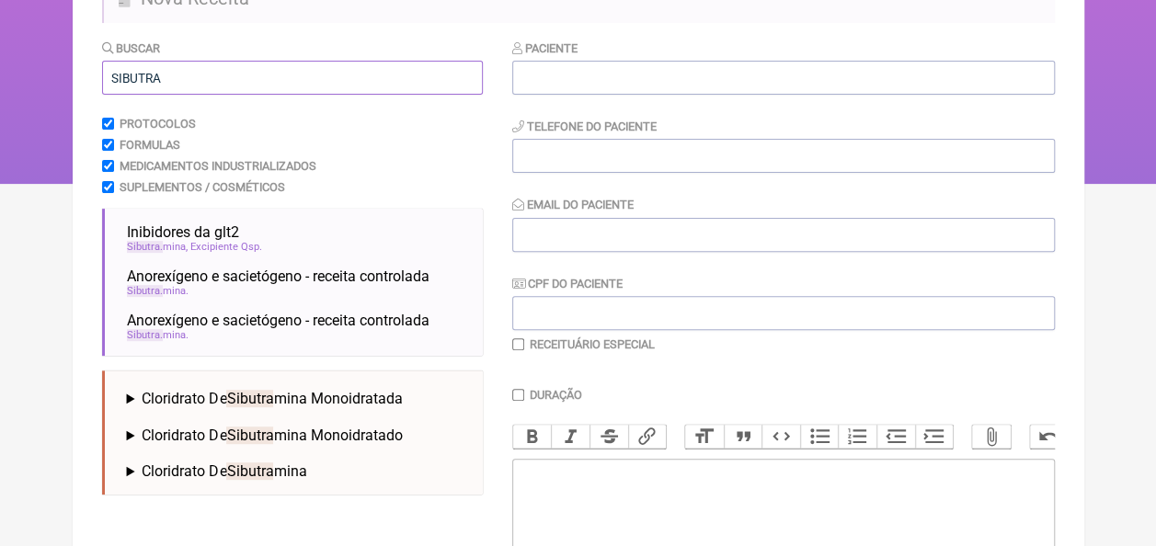
drag, startPoint x: 173, startPoint y: 77, endPoint x: 98, endPoint y: 71, distance: 74.8
click at [98, 71] on main "Nova Receita Buscar SIBUTRA Protocolos Formulas Medicamentos Industrializados S…" at bounding box center [578, 379] width 1011 height 860
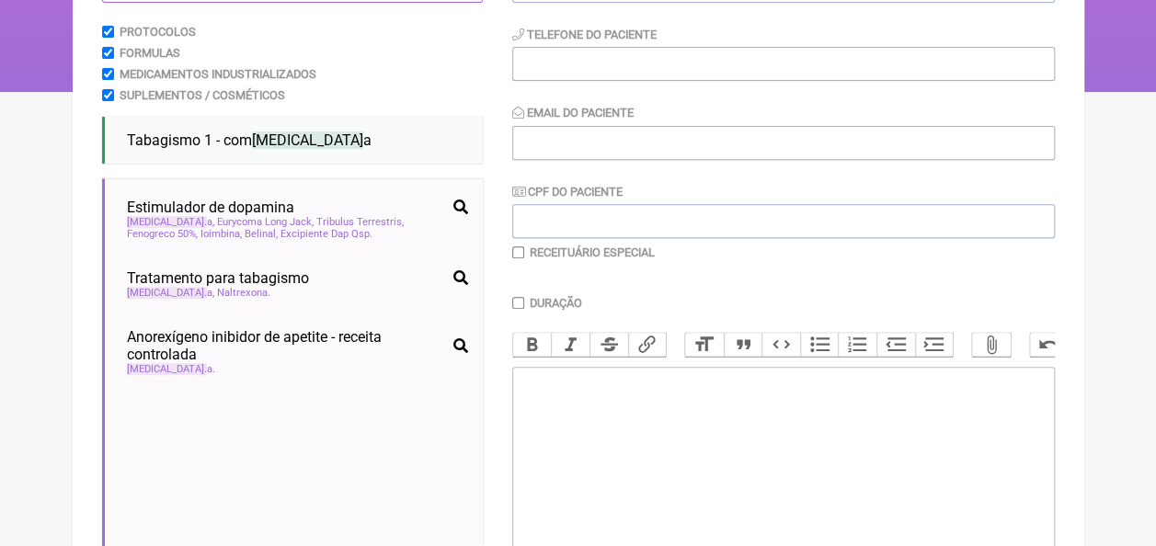
scroll to position [460, 0]
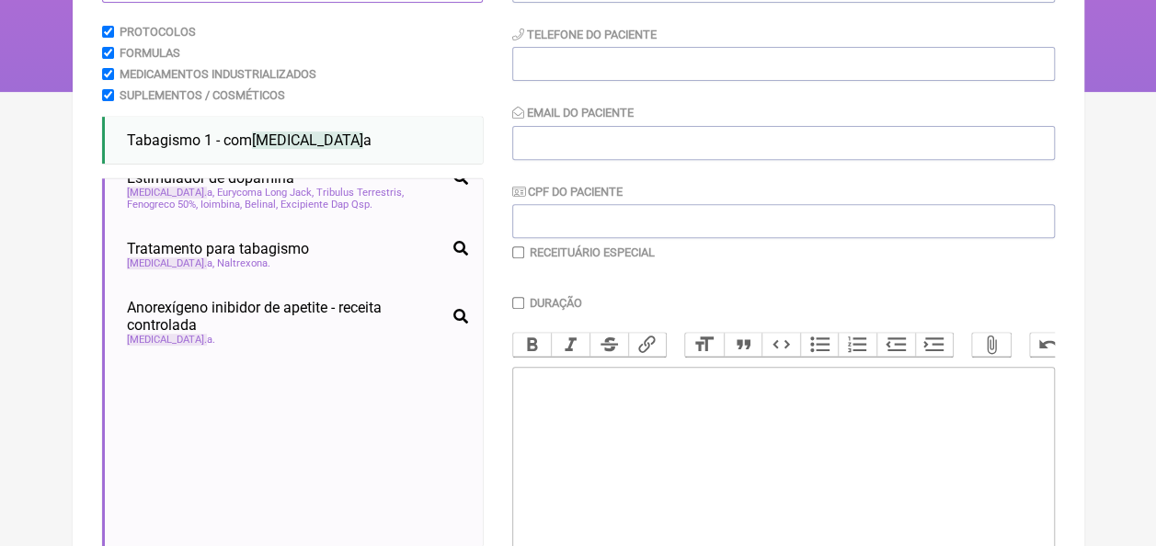
type input "[MEDICAL_DATA]"
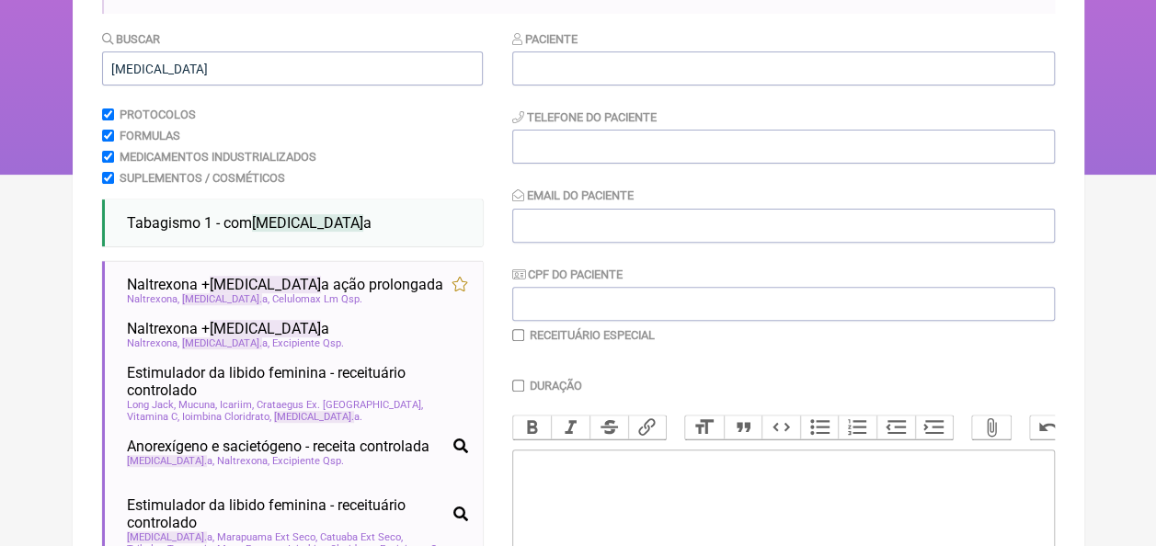
scroll to position [0, 0]
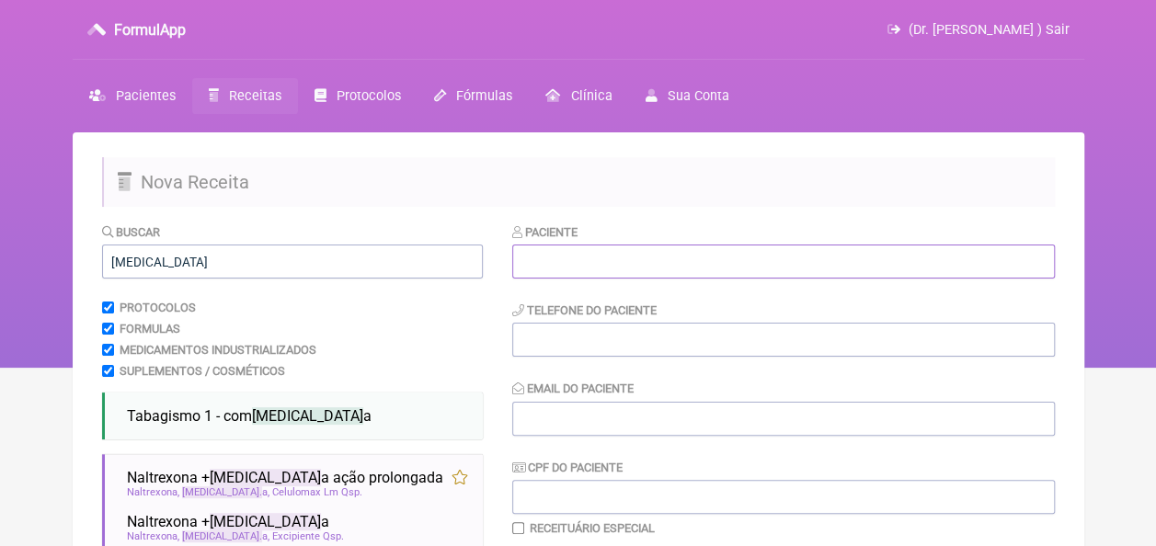
click at [561, 254] on input "text" at bounding box center [783, 262] width 543 height 34
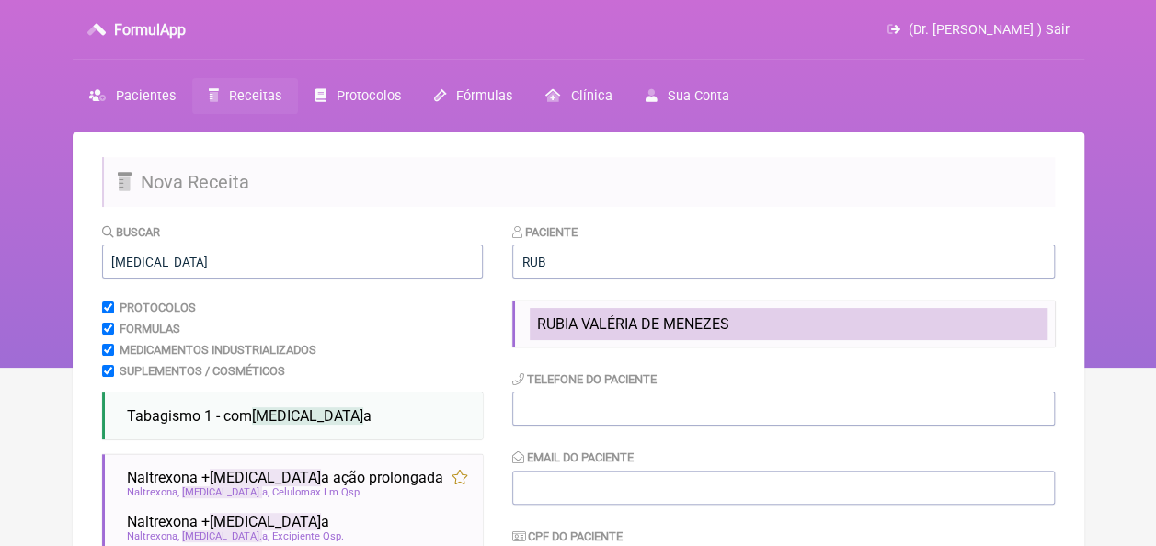
click at [603, 326] on span "RUBIA VALÉRIA DE MENEZES" at bounding box center [633, 323] width 192 height 17
type input "RUBIA VALÉRIA DE MENEZES"
type input "81986363751"
type input "[EMAIL_ADDRESS][DOMAIN_NAME]"
type input "03892269475"
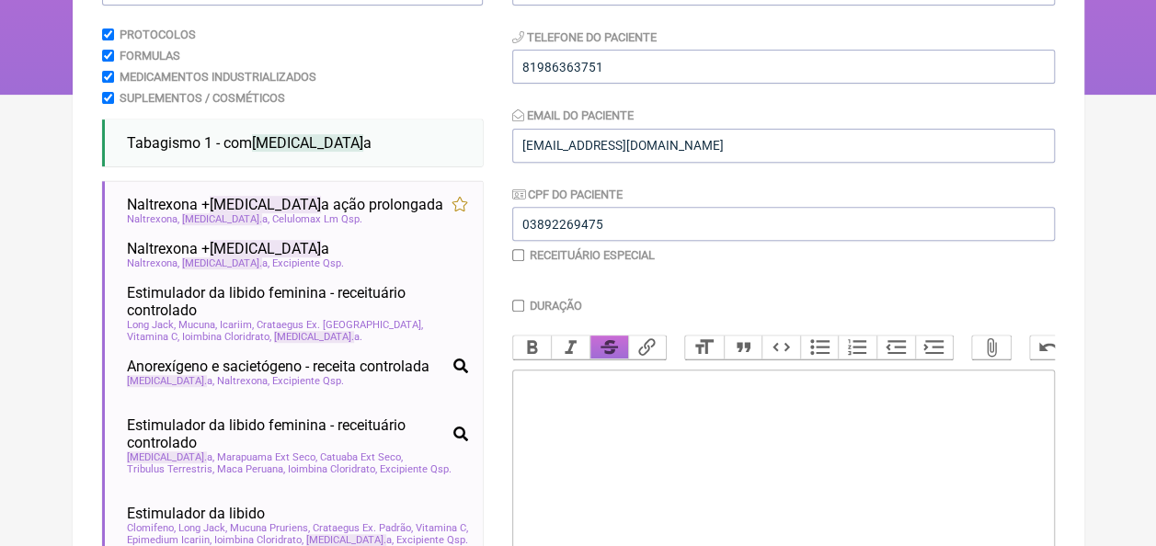
scroll to position [276, 0]
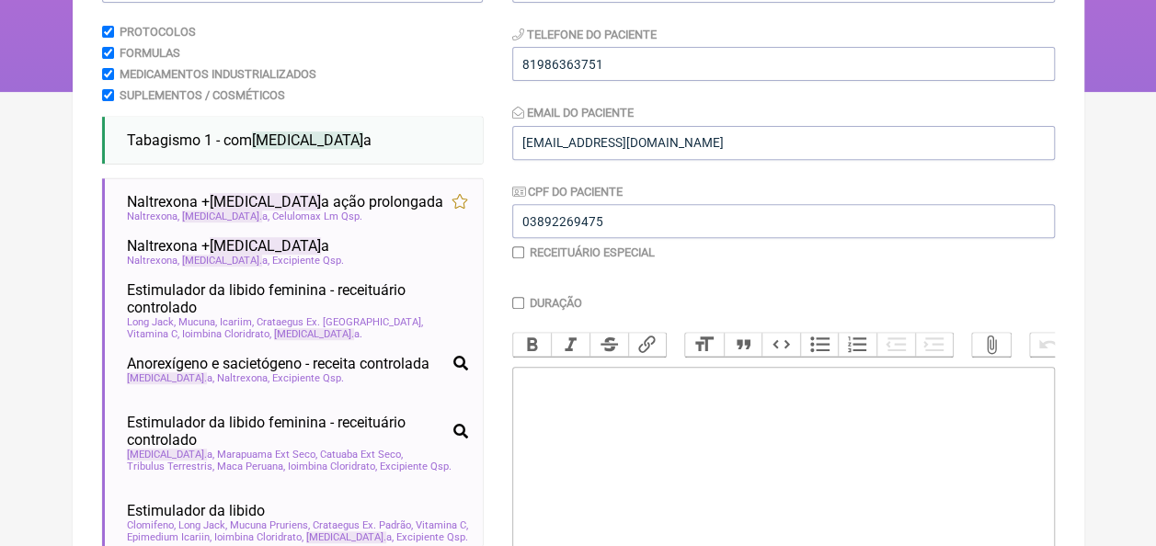
click at [561, 401] on trix-editor at bounding box center [783, 477] width 543 height 221
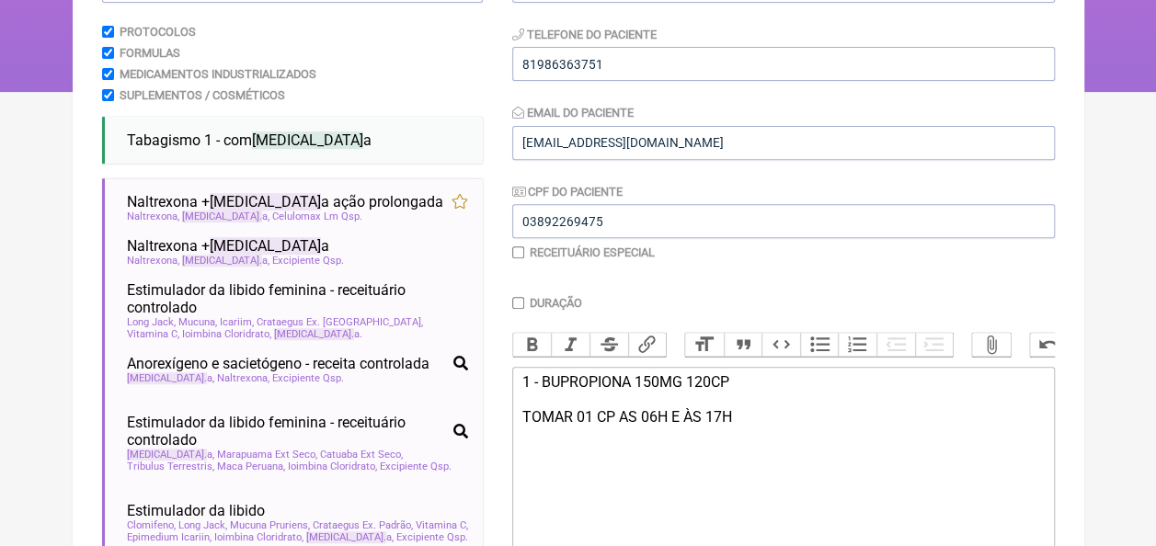
click at [630, 426] on div "1 - BUPROPIONA 150MG 120CP TOMAR 01 CP AS 06H E ÀS 17H" at bounding box center [782, 399] width 522 height 52
click at [745, 442] on trix-editor "1 - BUPROPIONA 150MG 120CP TOMAR 01 CP ÀS 06H E ÀS 17H" at bounding box center [783, 477] width 543 height 221
type trix-editor "<div>1 - BUPROPIONA 150MG 120CP<br><br>TOMAR 01 CP ÀS 06H E ÀS 17H.&nbsp;</div>"
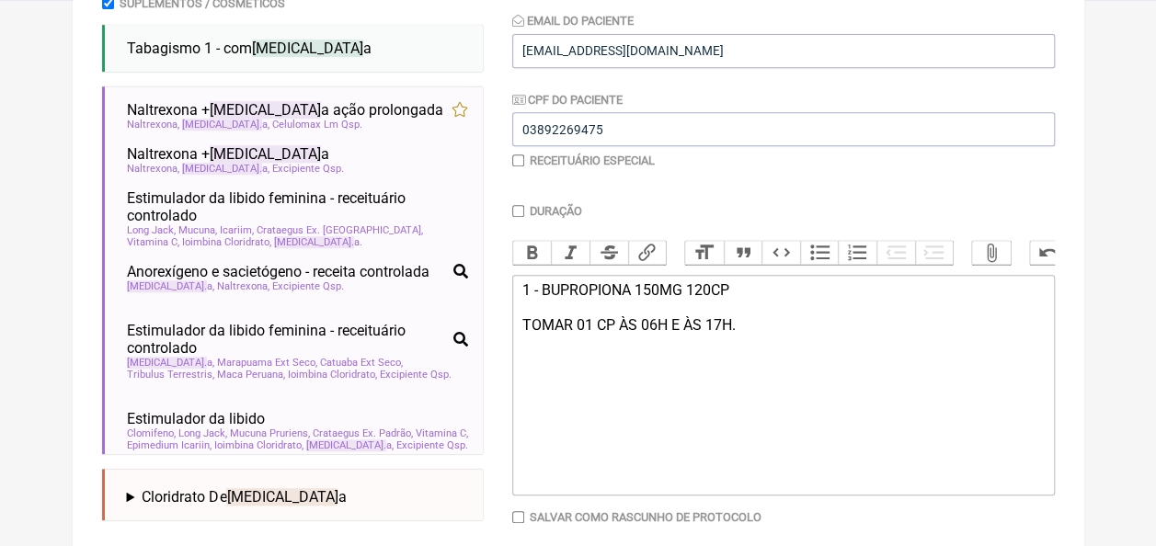
scroll to position [462, 0]
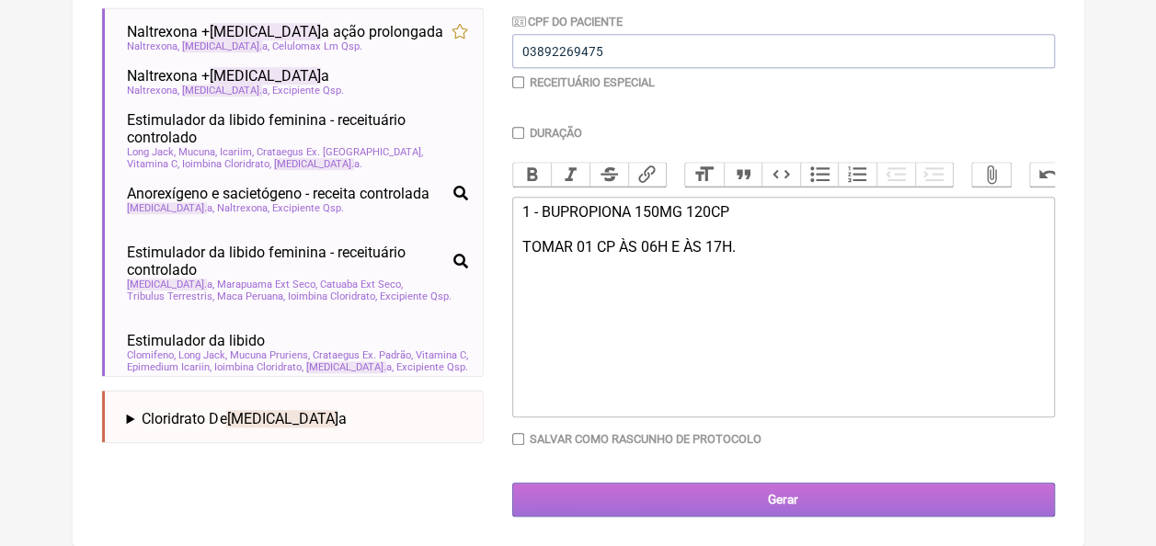
click at [679, 494] on input "Gerar" at bounding box center [783, 500] width 543 height 34
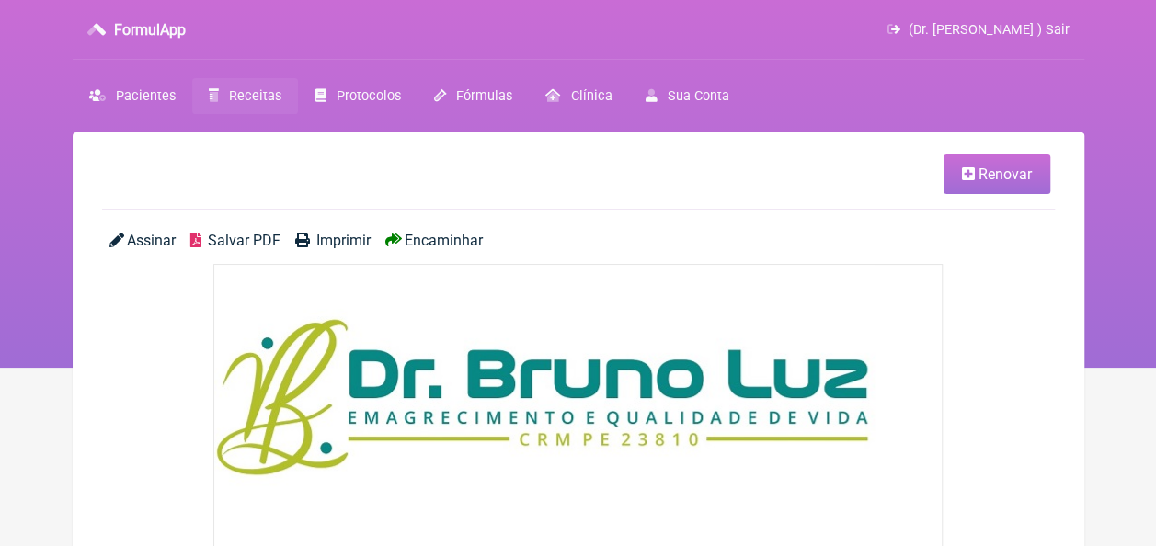
click at [224, 237] on span "Salvar PDF" at bounding box center [244, 240] width 73 height 17
click at [326, 241] on span "Imprimir" at bounding box center [343, 240] width 54 height 17
click at [271, 96] on span "Receitas" at bounding box center [255, 96] width 52 height 16
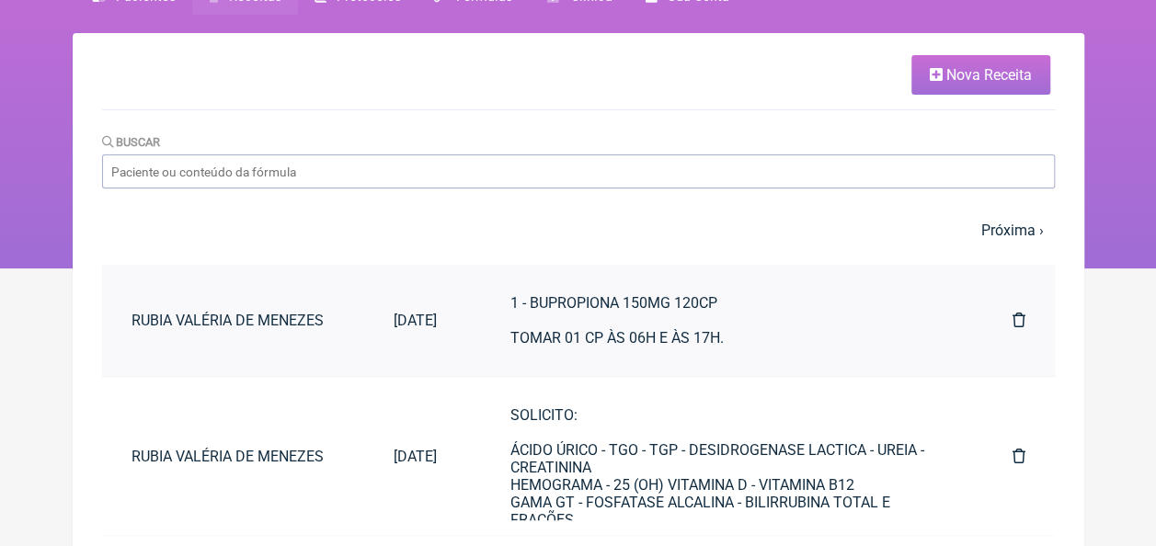
scroll to position [184, 0]
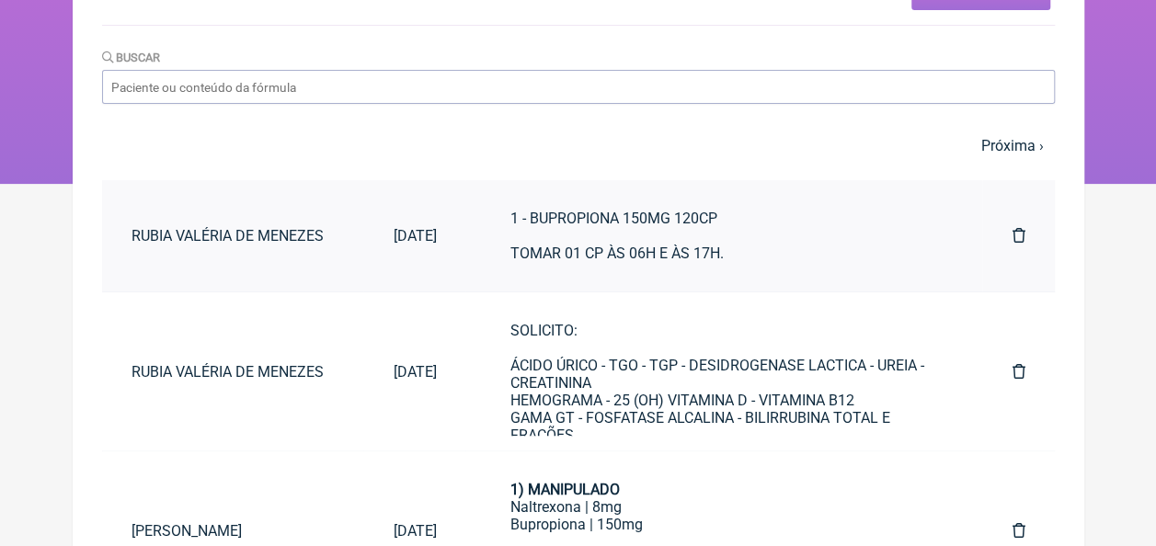
click at [669, 232] on div "1 - BUPROPIONA 150MG 120CP TOMAR 01 CP ÀS 06H E ÀS 17H." at bounding box center [723, 236] width 428 height 52
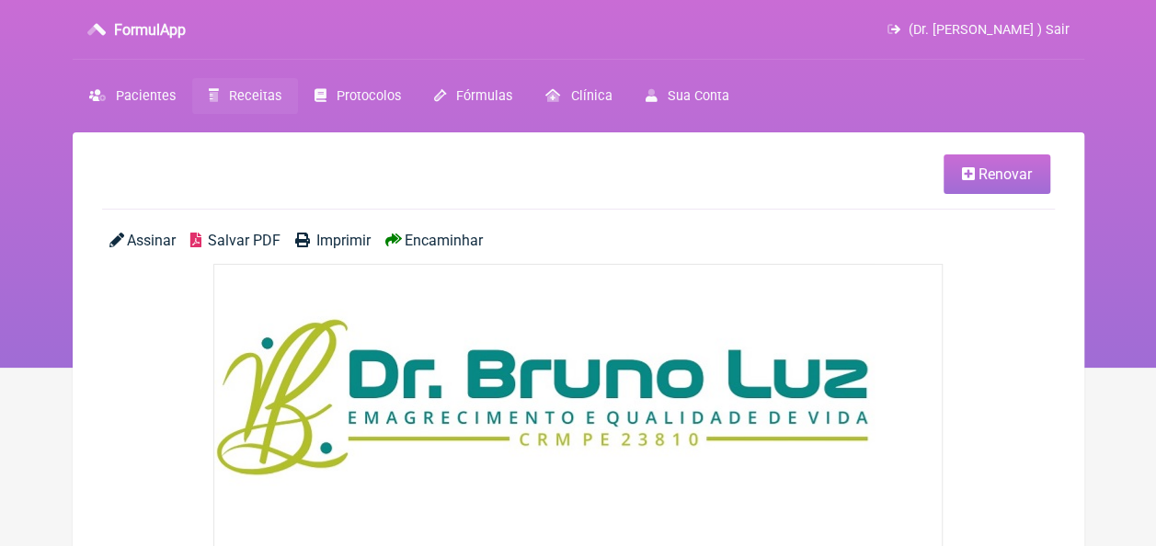
click at [261, 94] on span "Receitas" at bounding box center [255, 96] width 52 height 16
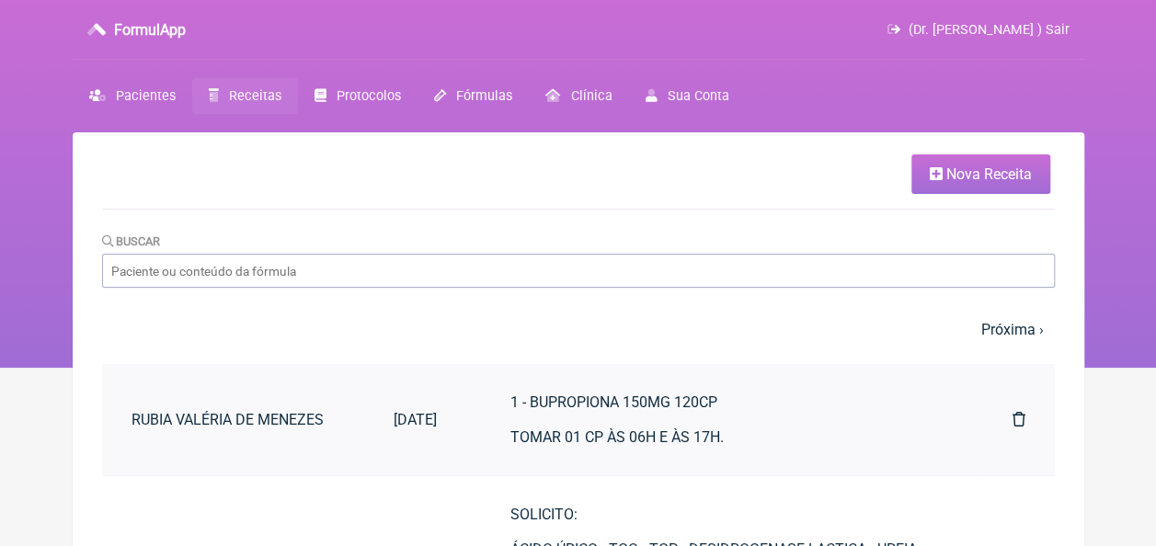
click at [657, 405] on div "1 - BUPROPIONA 150MG 120CP TOMAR 01 CP ÀS 06H E ÀS 17H." at bounding box center [723, 420] width 428 height 52
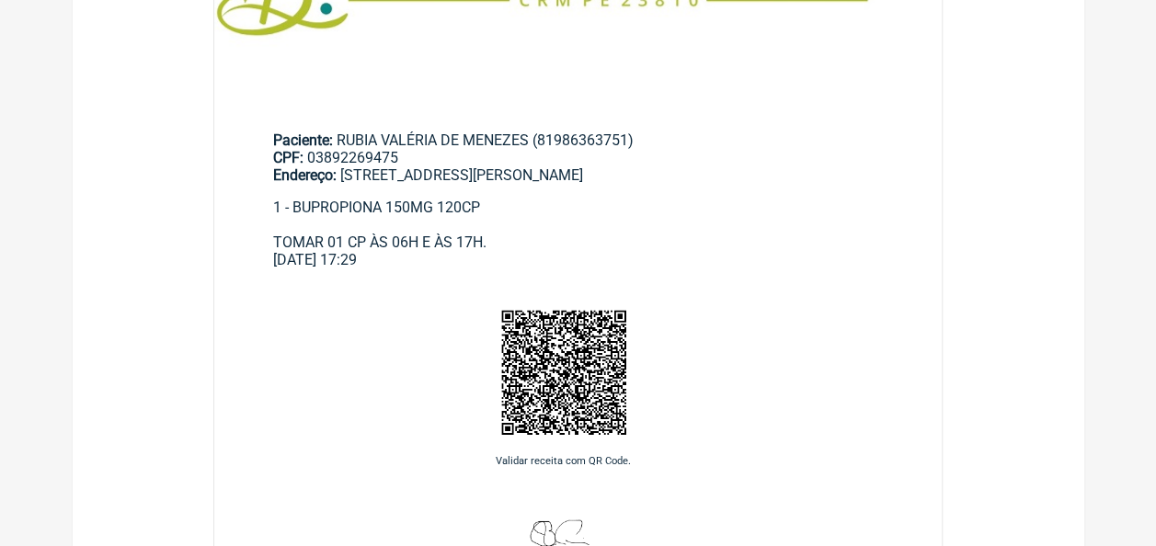
scroll to position [460, 0]
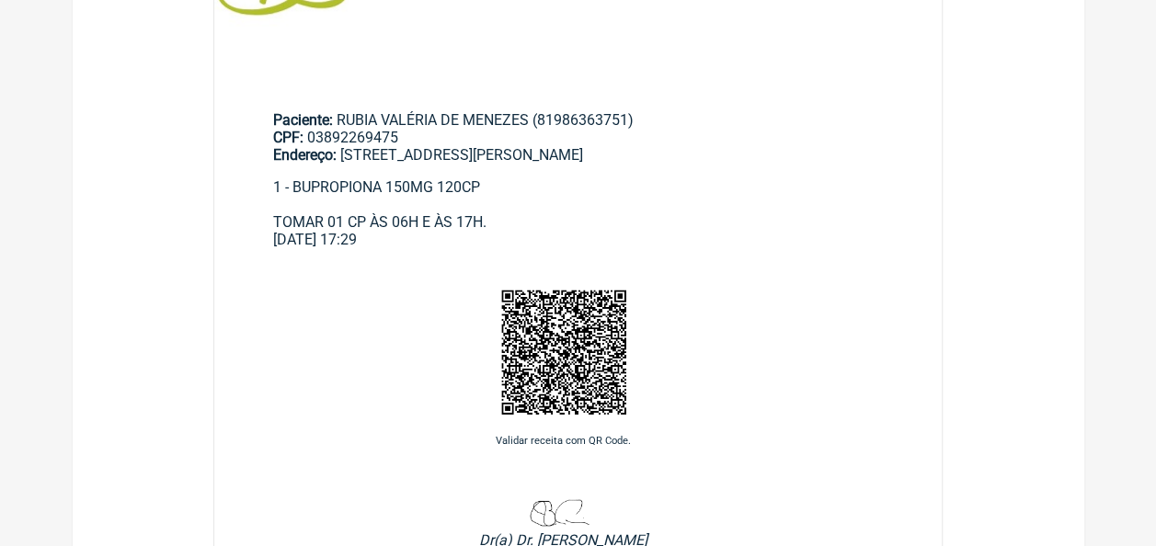
drag, startPoint x: 270, startPoint y: 188, endPoint x: 447, endPoint y: 245, distance: 185.5
click at [447, 245] on main "Paciente: RUBIA VALÉRIA DE MENEZES (81986363751) CPF: 03892269475 Endereço: RUA…" at bounding box center [578, 172] width 728 height 181
drag, startPoint x: 447, startPoint y: 245, endPoint x: 405, endPoint y: 224, distance: 46.9
copy main "1 - BUPROPIONA 150MG 120CP TOMAR 01 CP ÀS 06H E ÀS 17H. 20/08/2025 17:29"
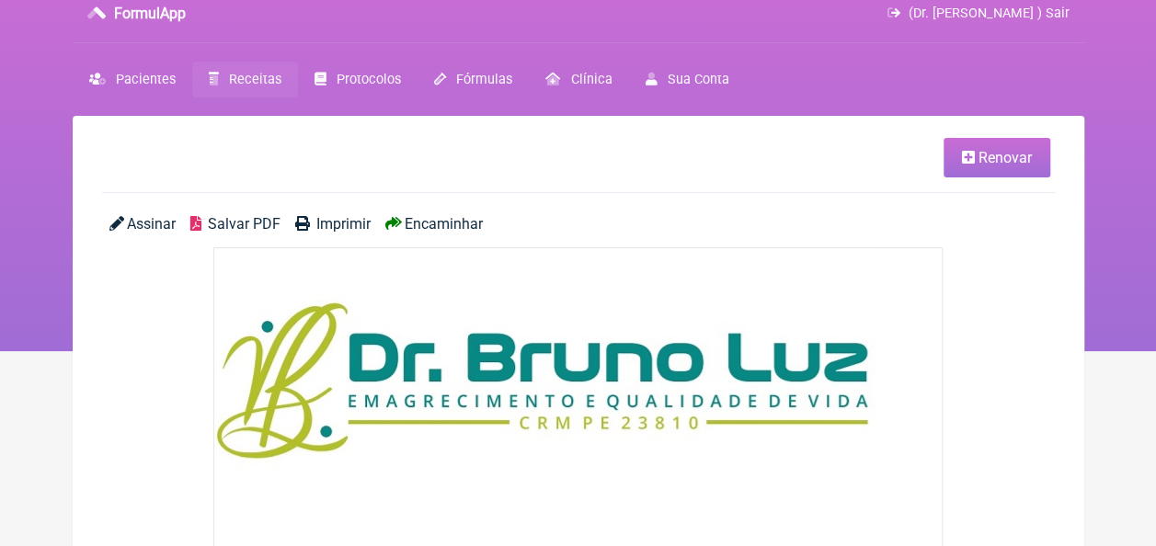
scroll to position [0, 0]
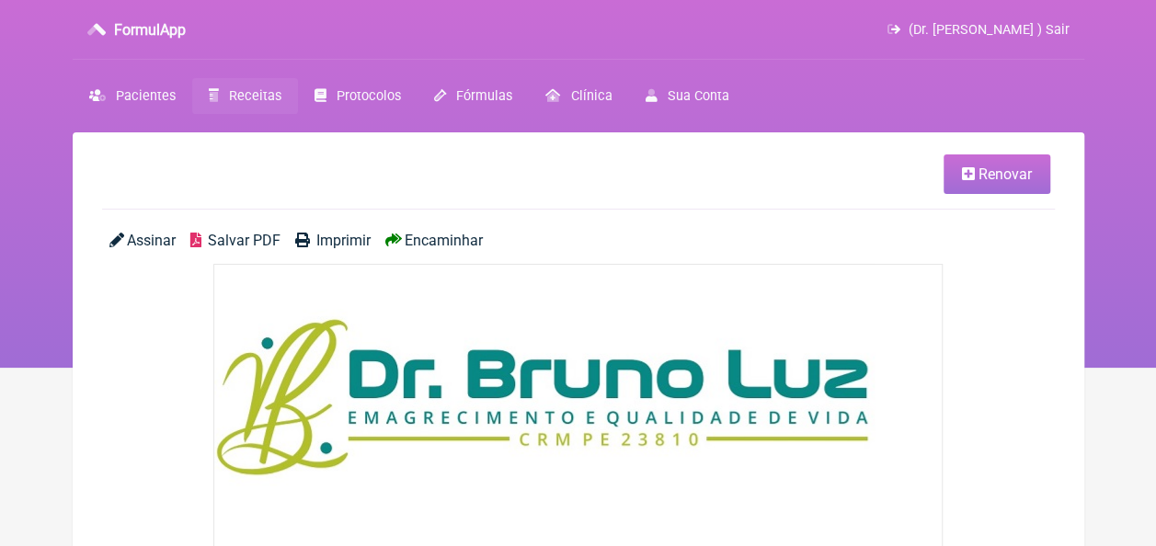
click at [274, 85] on link "Receitas" at bounding box center [245, 96] width 106 height 36
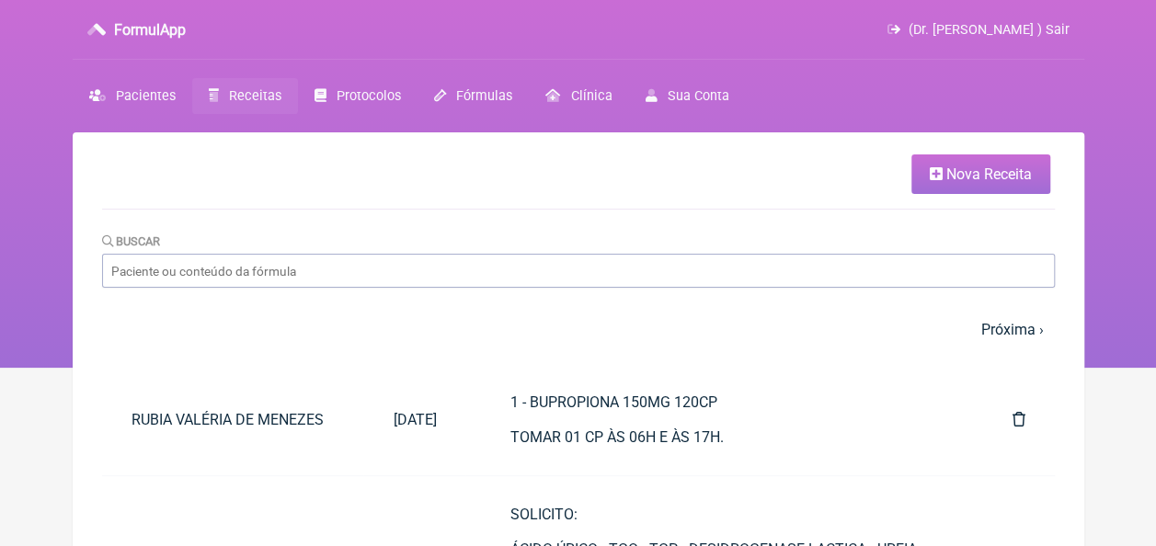
click at [938, 174] on icon at bounding box center [936, 173] width 13 height 15
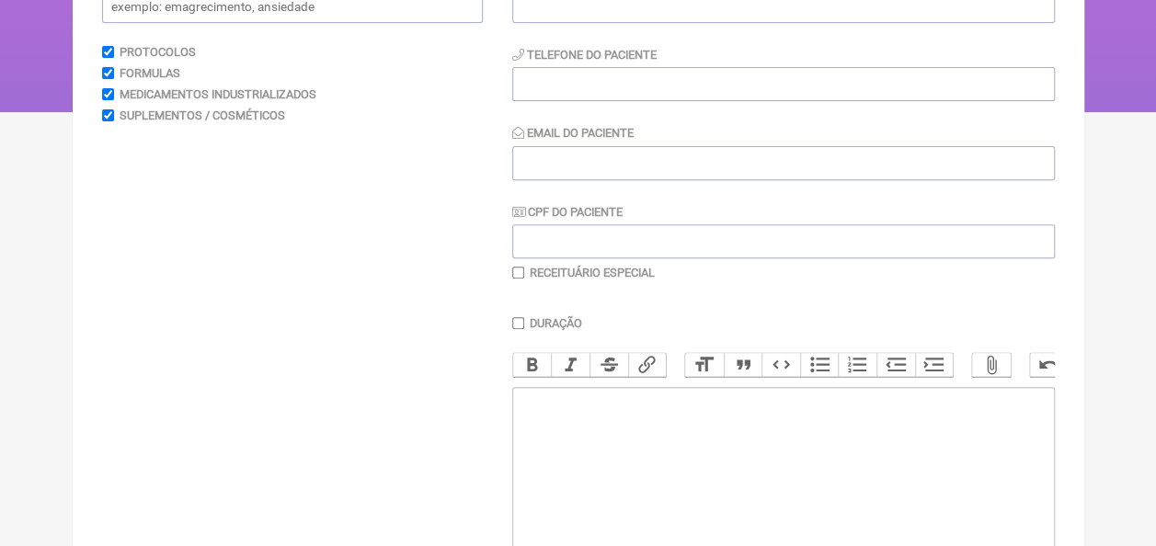
scroll to position [368, 0]
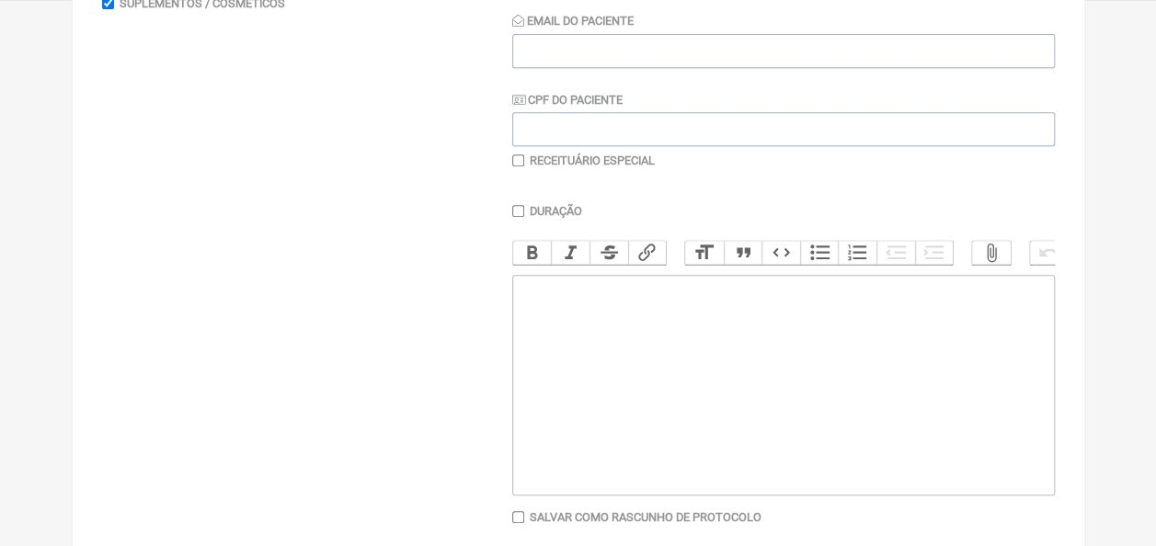
paste trix-editor "<div>1 - BUPROPIONA 150MG 120CP<br><br>TOMAR 01 CP ÀS 06H E ÀS 17H.&nbsp;</div>…"
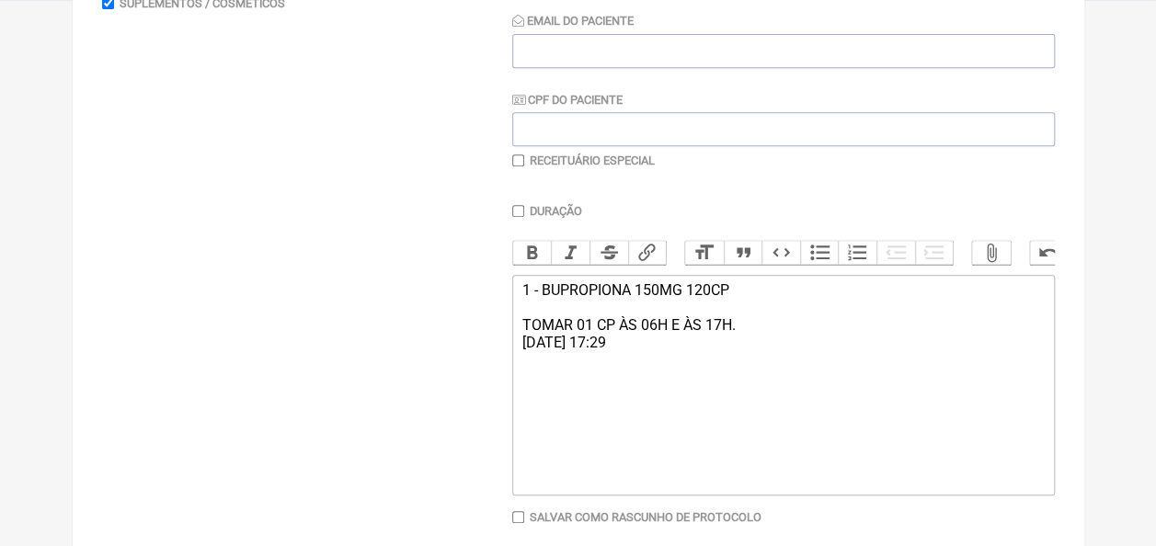
type trix-editor "<div>1 - BUPROPIONA 150MG 120CP<br><br>TOMAR 01 CP ÀS 06H E ÀS 17H.&nbsp;</div>…"
click at [517, 159] on input "checkbox" at bounding box center [518, 160] width 12 height 12
checkbox input "true"
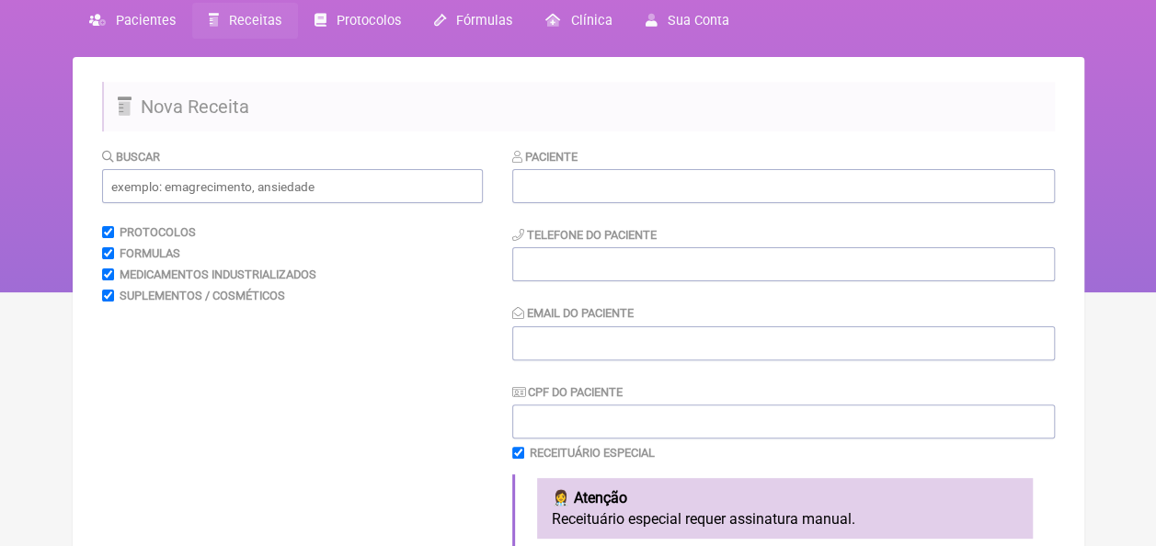
scroll to position [0, 0]
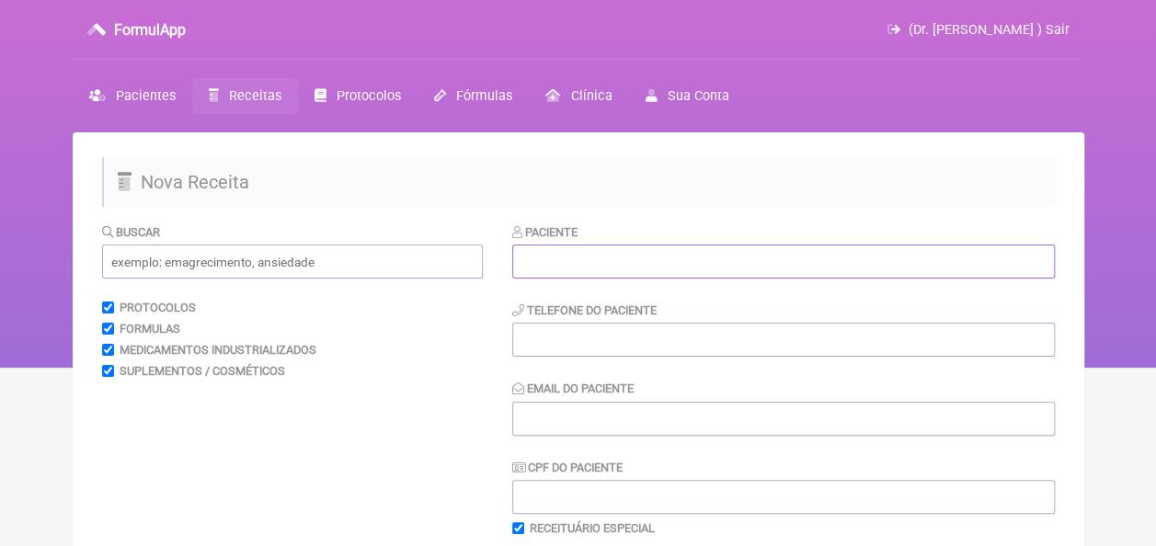
click at [559, 257] on input "text" at bounding box center [783, 262] width 543 height 34
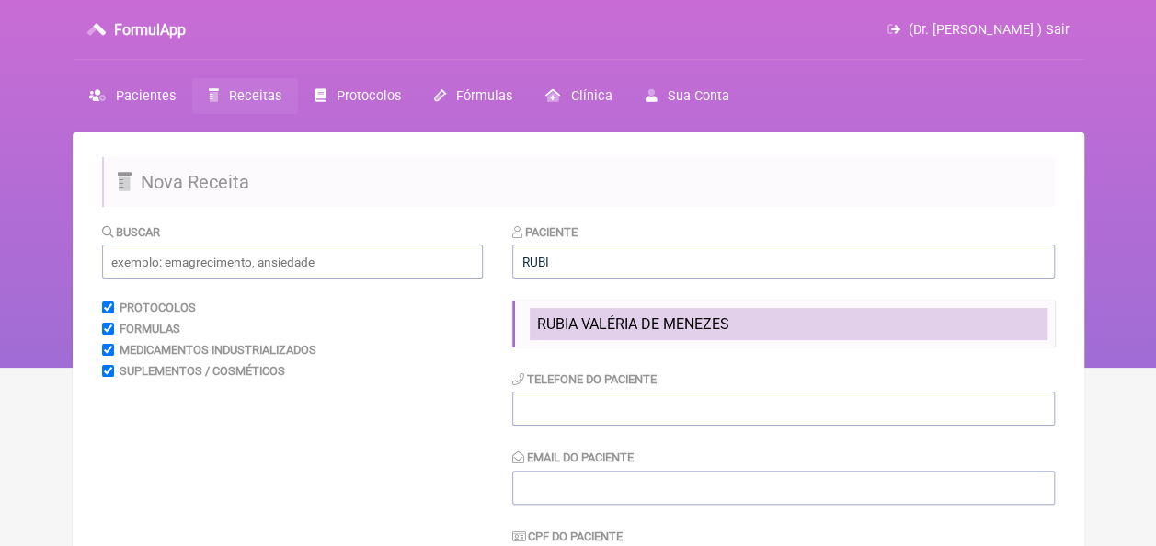
click at [592, 315] on span "RUBIA VALÉRIA DE MENEZES" at bounding box center [633, 323] width 192 height 17
type input "RUBIA VALÉRIA DE MENEZES"
type input "81986363751"
type input "[EMAIL_ADDRESS][DOMAIN_NAME]"
type input "03892269475"
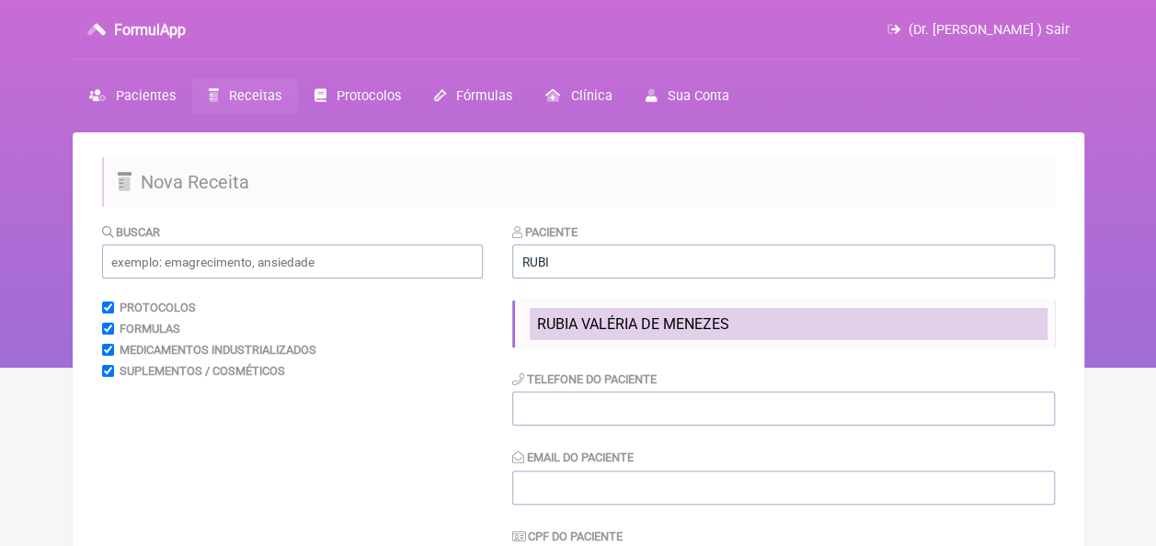
type input "[STREET_ADDRESS][PERSON_NAME] CRIANÇA."
type input "Itapissuma"
type input "PE"
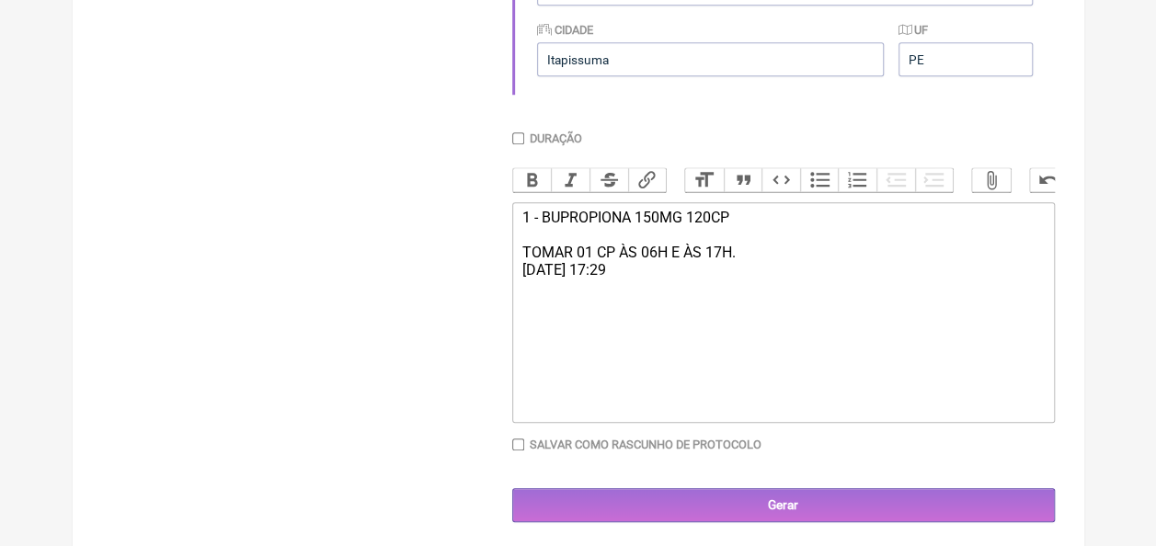
scroll to position [697, 0]
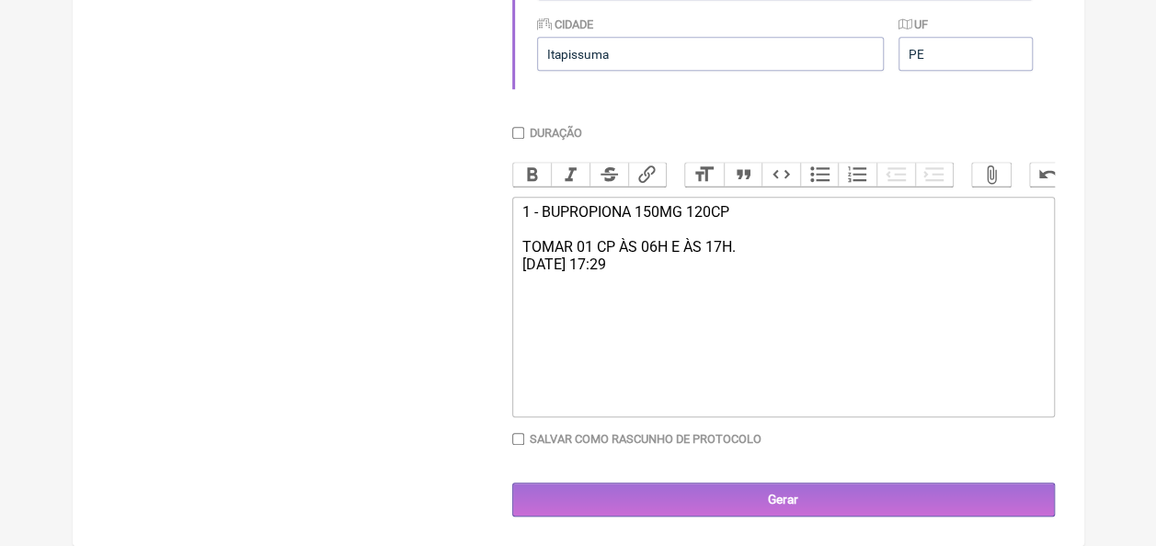
click at [516, 435] on input "Salvar como rascunho de Protocolo" at bounding box center [518, 439] width 12 height 12
checkbox input "true"
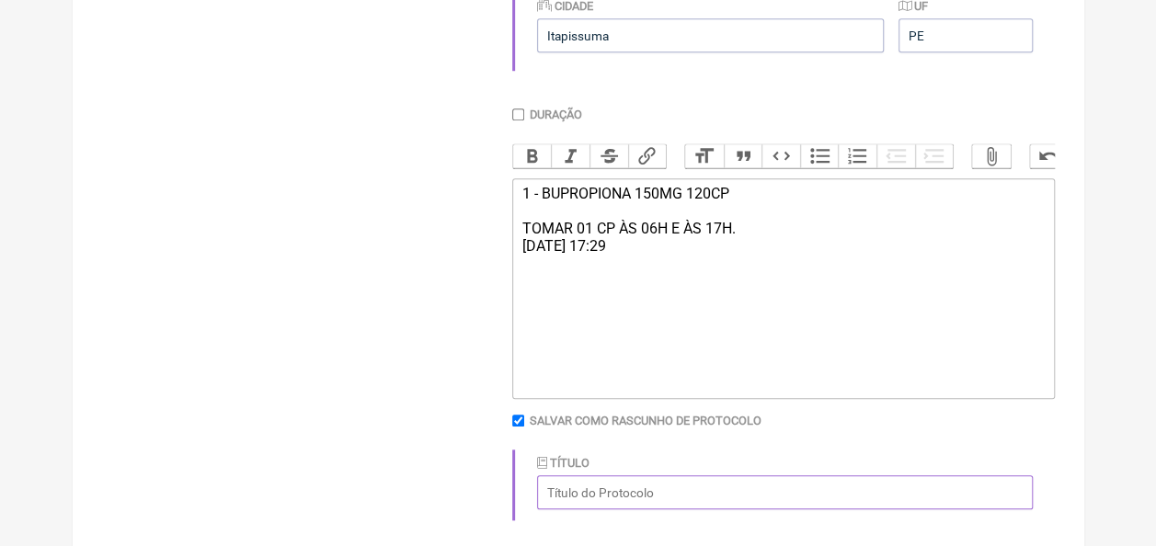
click at [590, 509] on input "Título" at bounding box center [785, 492] width 496 height 34
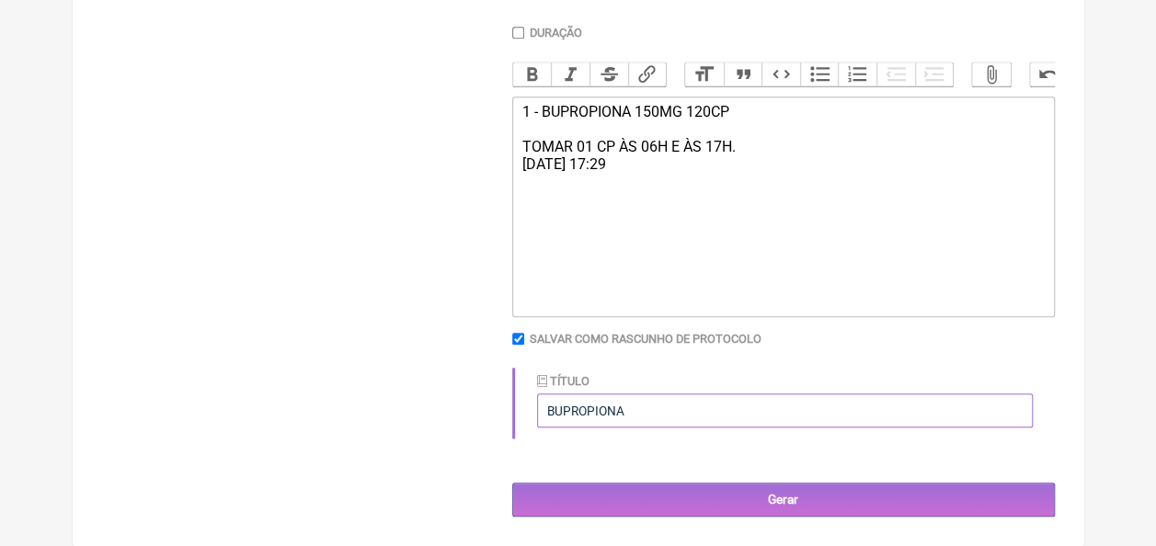
scroll to position [797, 0]
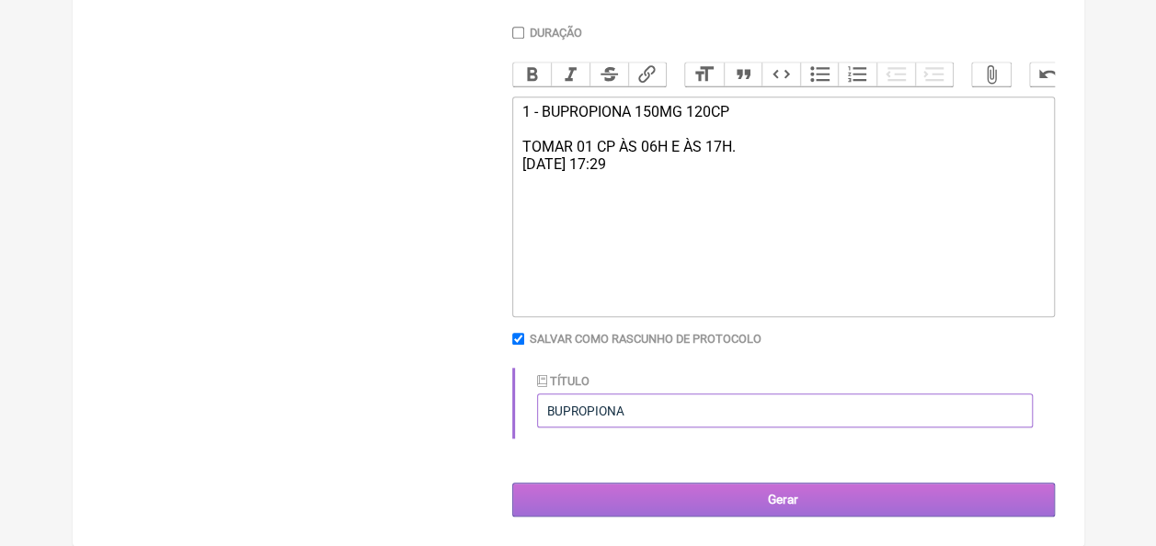
type input "BUPROPIONA"
click at [788, 490] on input "Gerar" at bounding box center [783, 500] width 543 height 34
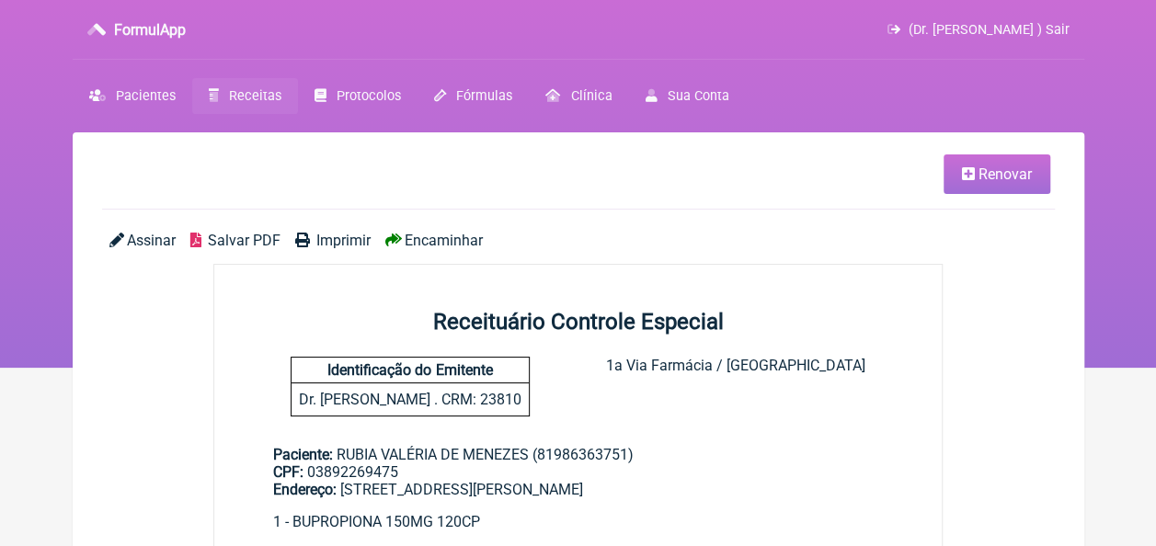
click at [323, 242] on span "Imprimir" at bounding box center [343, 240] width 54 height 17
click at [147, 83] on link "Pacientes" at bounding box center [133, 96] width 120 height 36
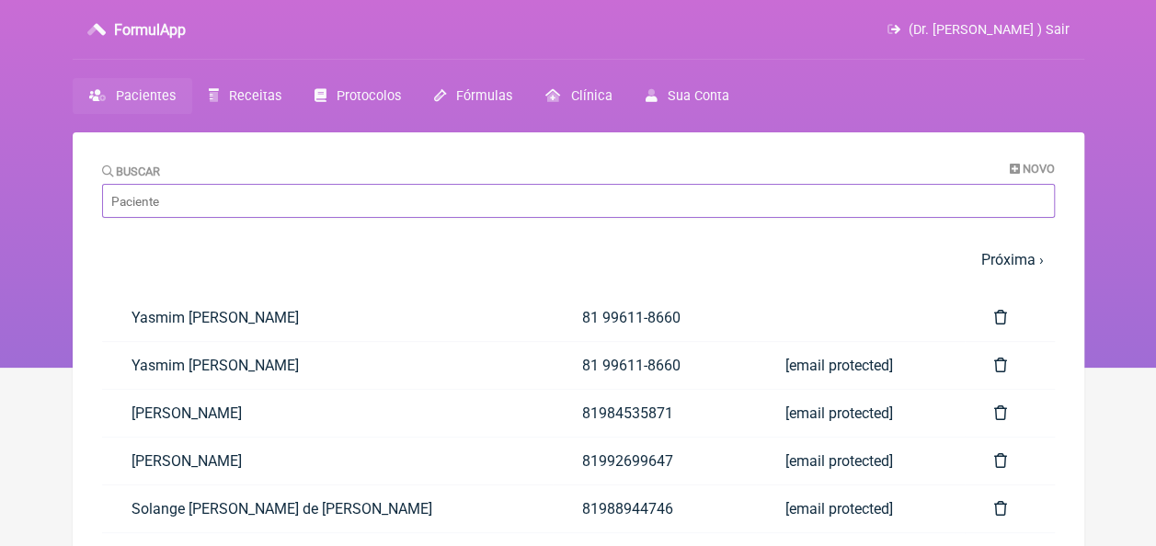
click at [352, 202] on input "Buscar" at bounding box center [578, 201] width 953 height 34
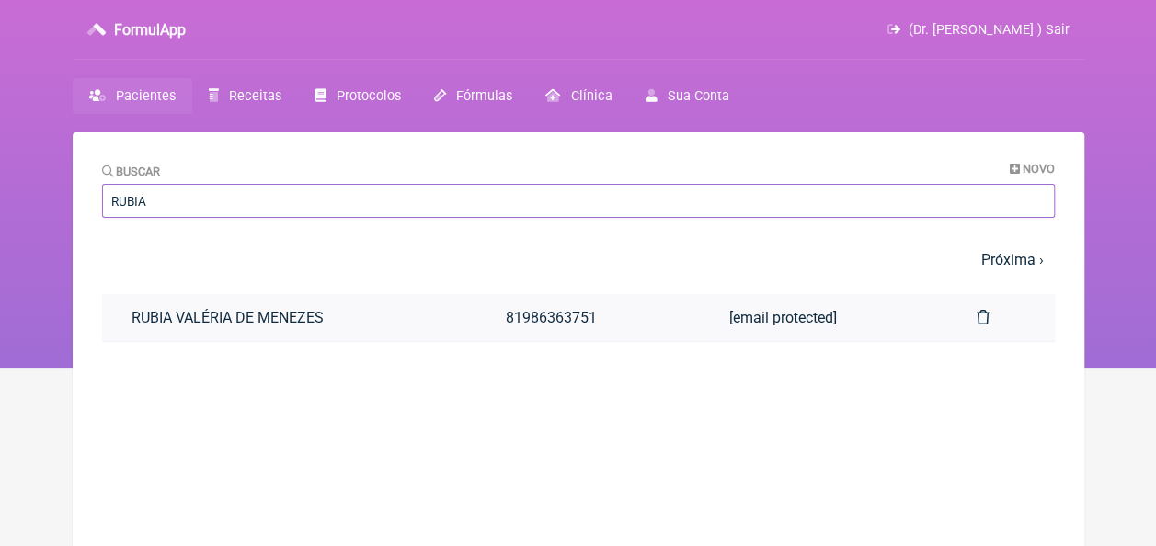
type input "RUBIA"
click at [257, 331] on link "RUBIA VALÉRIA DE MENEZES" at bounding box center [289, 317] width 374 height 47
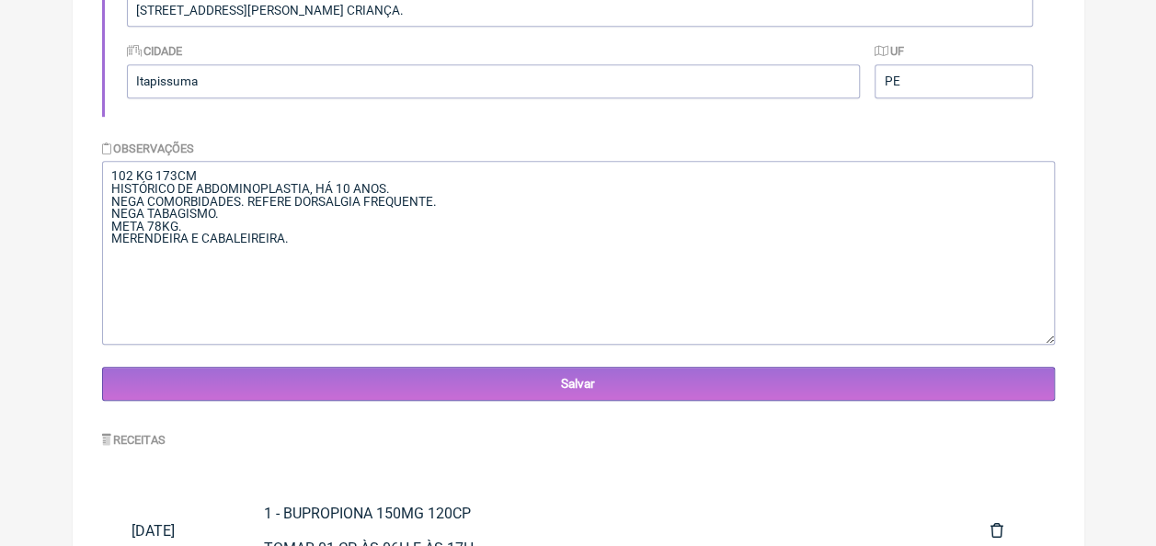
scroll to position [552, 0]
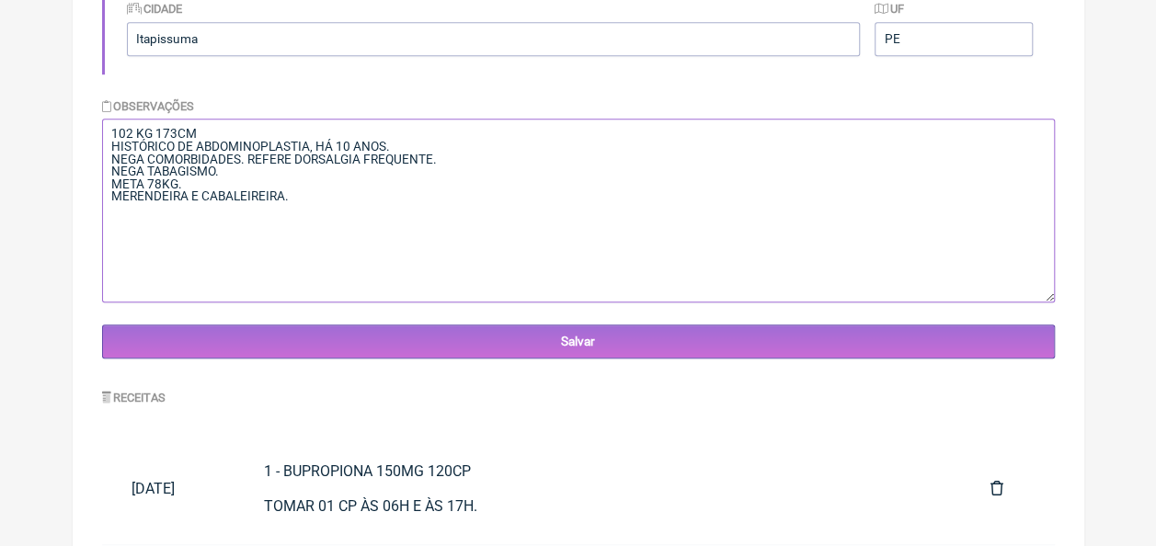
drag, startPoint x: 109, startPoint y: 138, endPoint x: 246, endPoint y: 217, distance: 159.0
click at [246, 217] on textarea "102 KG 173CM HISTÓRICO DE ABDOMINOPLASTIA, HÁ 10 ANOS. NEGA COMORBIDADES. REFER…" at bounding box center [578, 211] width 953 height 184
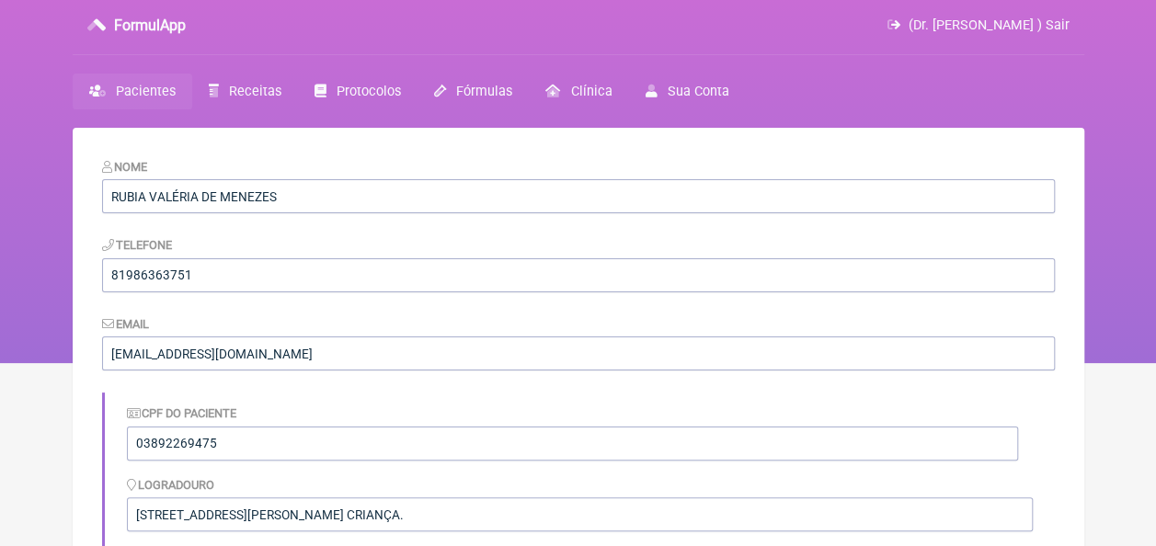
scroll to position [0, 0]
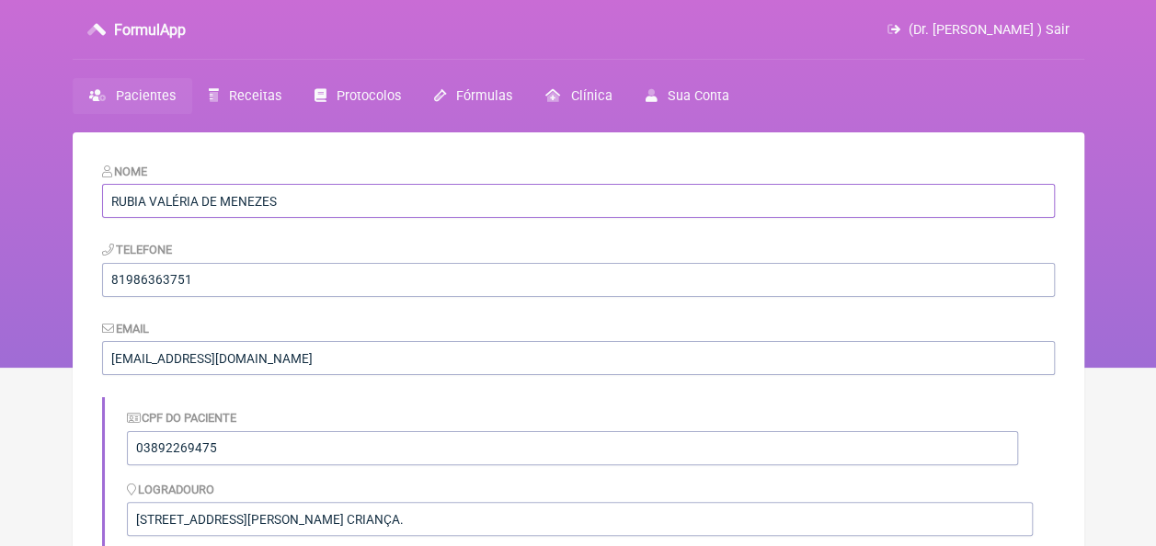
drag, startPoint x: 278, startPoint y: 198, endPoint x: 102, endPoint y: 198, distance: 175.6
click at [102, 198] on input "RUBIA VALÉRIA DE MENEZES" at bounding box center [578, 201] width 953 height 34
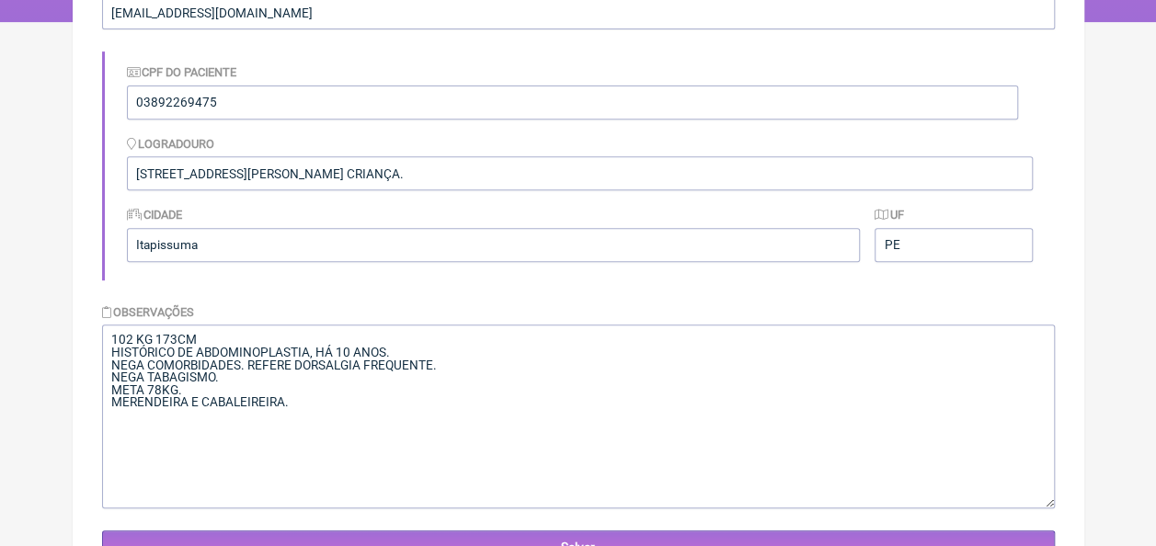
scroll to position [335, 0]
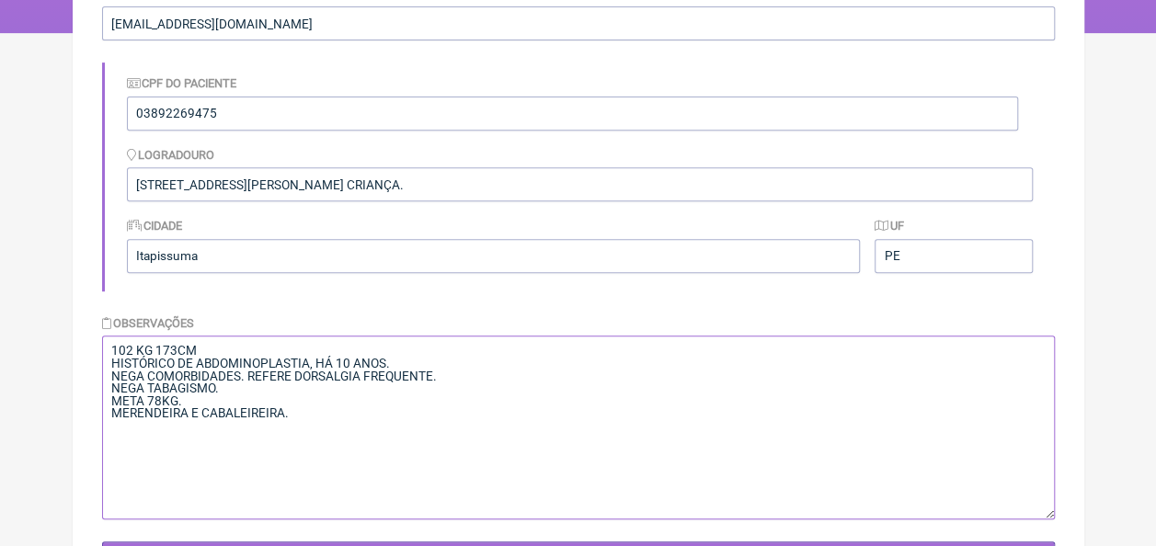
drag, startPoint x: 110, startPoint y: 348, endPoint x: 322, endPoint y: 415, distance: 221.9
click at [322, 415] on textarea "102 KG 173CM HISTÓRICO DE ABDOMINOPLASTIA, HÁ 10 ANOS. NEGA COMORBIDADES. REFER…" at bounding box center [578, 428] width 953 height 184
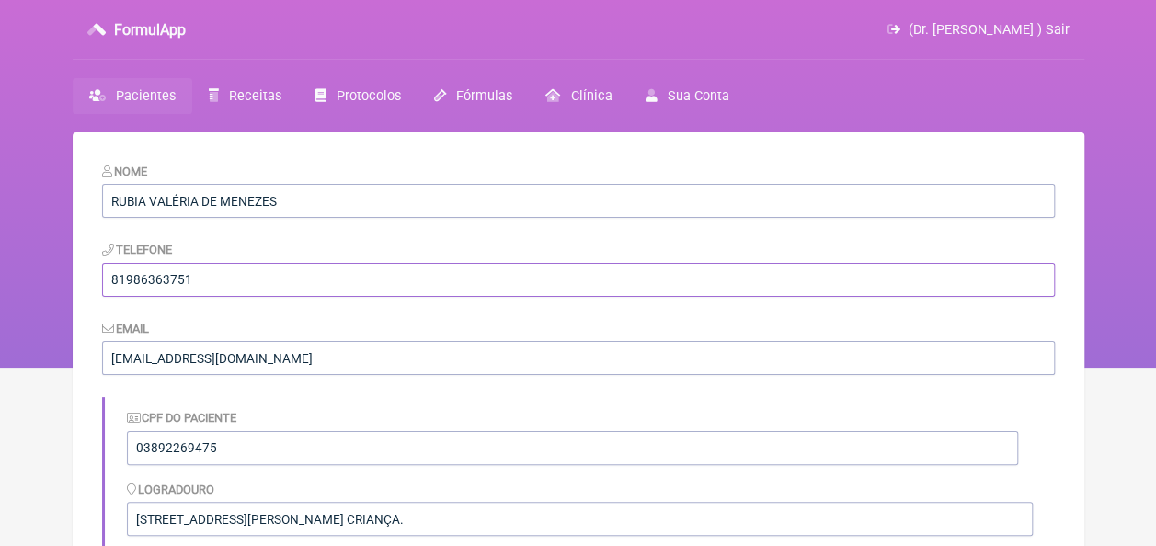
drag, startPoint x: 194, startPoint y: 281, endPoint x: 109, endPoint y: 278, distance: 85.6
click at [109, 278] on input "81986363751" at bounding box center [578, 280] width 953 height 34
drag, startPoint x: 277, startPoint y: 202, endPoint x: 109, endPoint y: 204, distance: 167.4
click at [109, 204] on input "RUBIA VALÉRIA DE MENEZES" at bounding box center [578, 201] width 953 height 34
click at [128, 89] on span "Pacientes" at bounding box center [146, 96] width 60 height 16
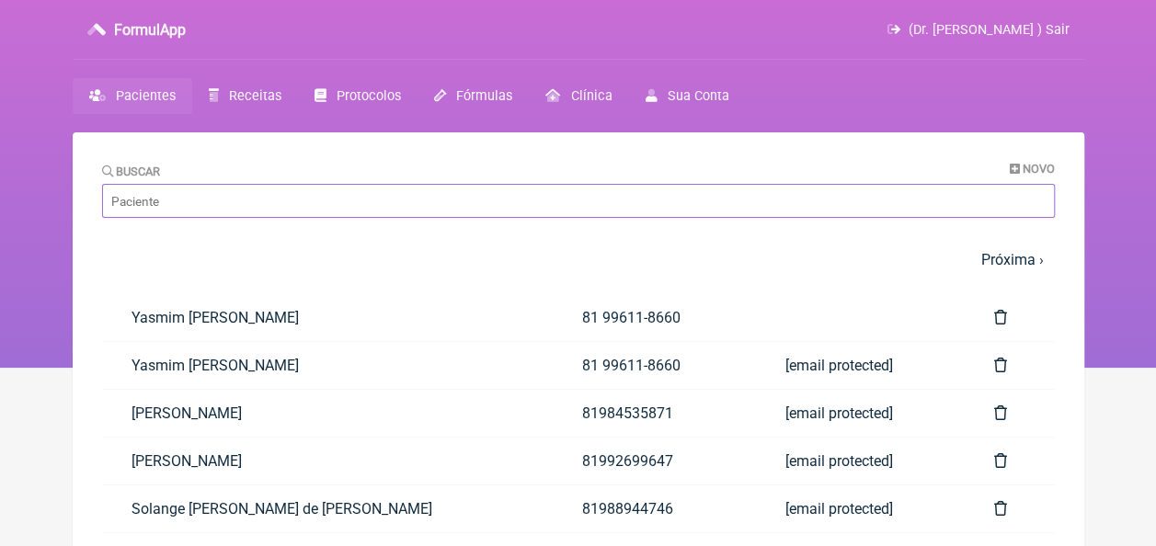
click at [957, 191] on input "Buscar" at bounding box center [578, 201] width 953 height 34
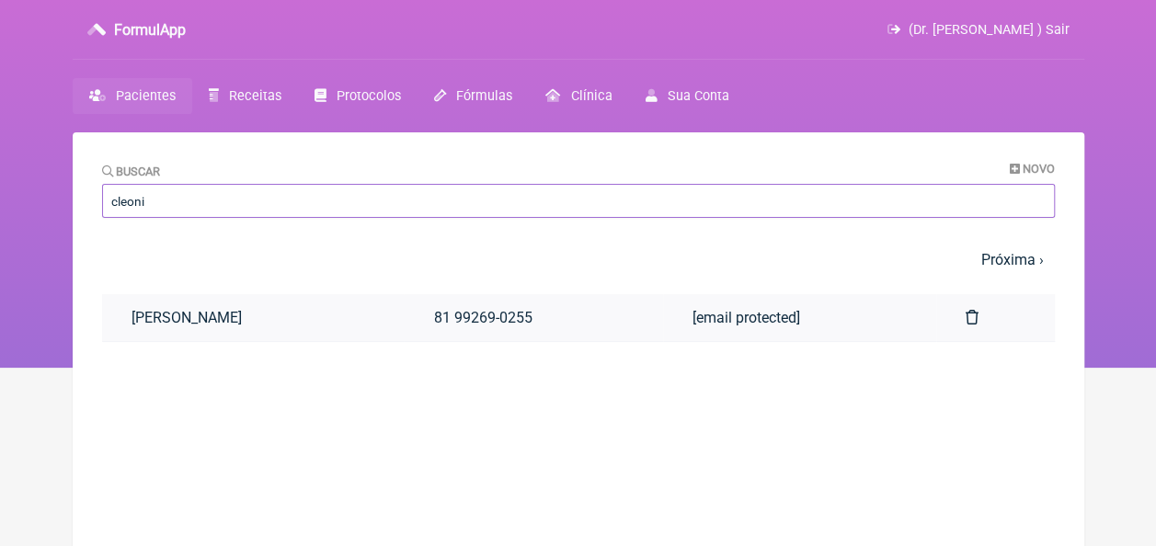
type input "cleoni"
click at [368, 316] on link "[PERSON_NAME]" at bounding box center [253, 317] width 303 height 47
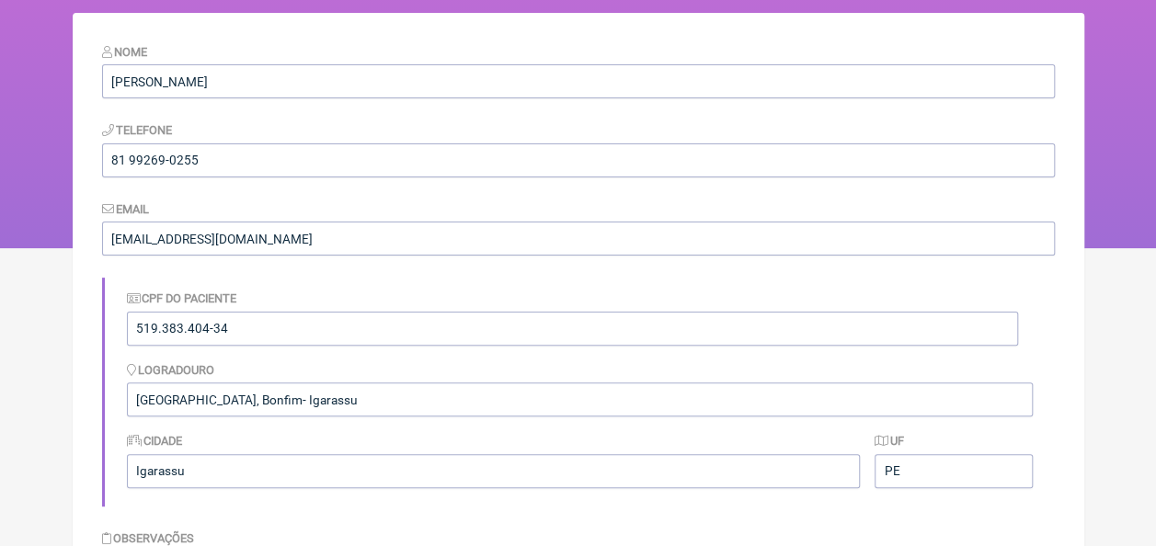
scroll to position [9, 0]
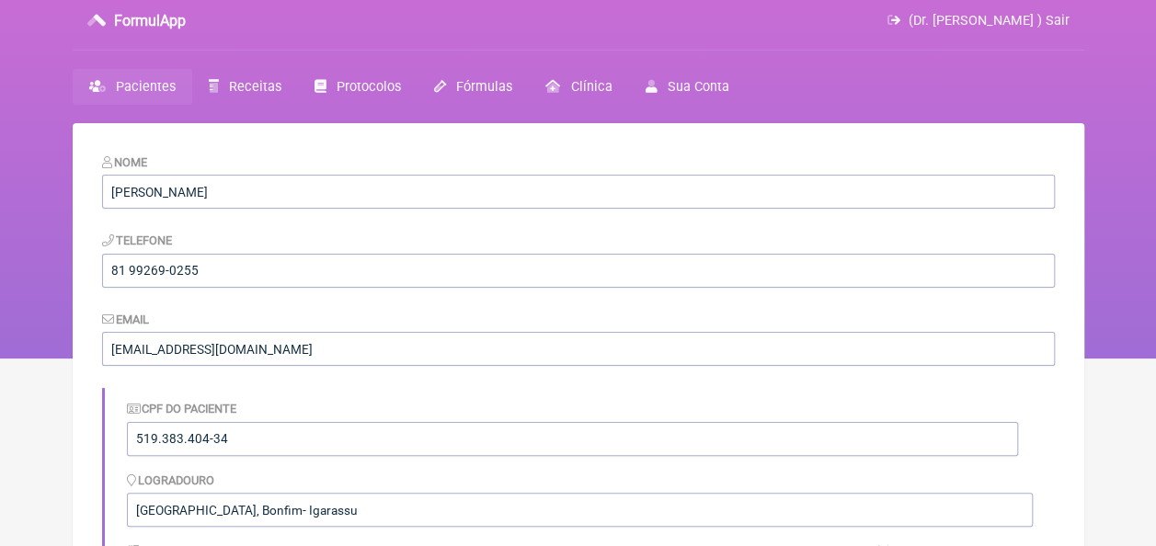
click at [175, 79] on link "Pacientes" at bounding box center [133, 87] width 120 height 36
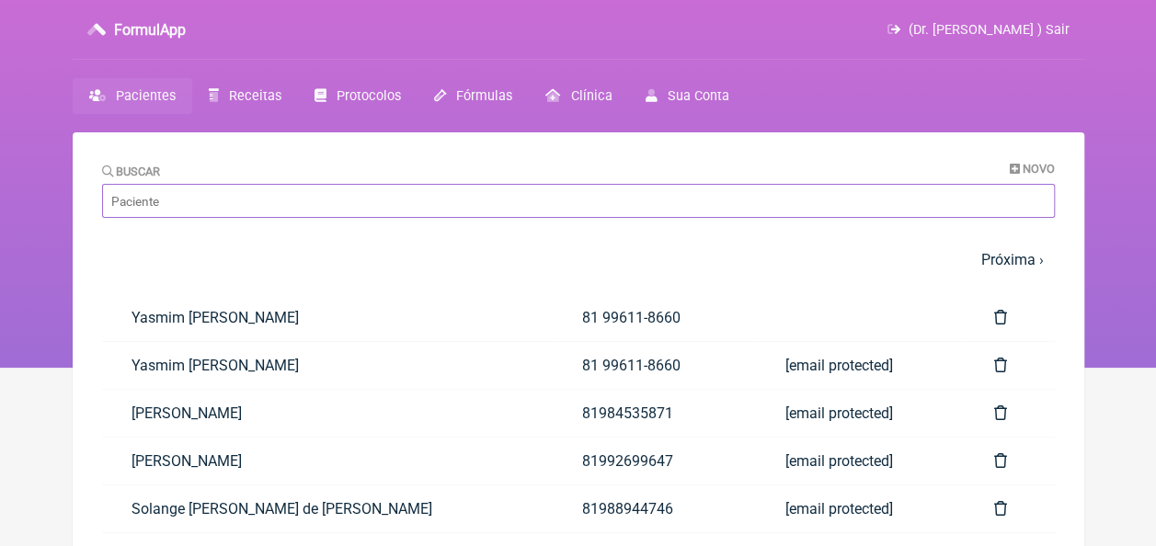
click at [934, 193] on input "Buscar" at bounding box center [578, 201] width 953 height 34
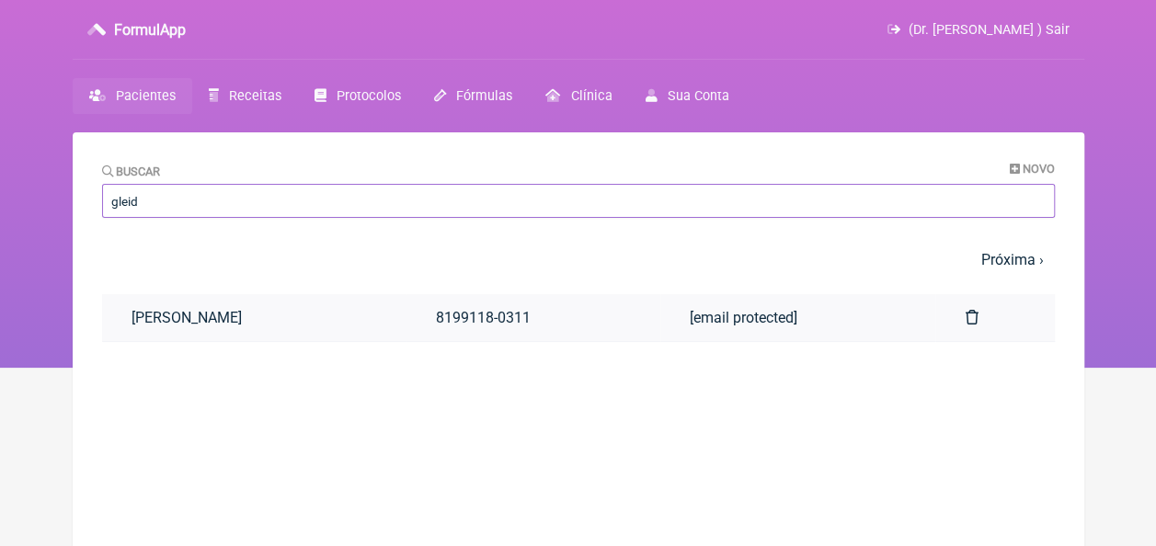
type input "gleid"
click at [314, 306] on link "[PERSON_NAME]" at bounding box center [254, 317] width 304 height 47
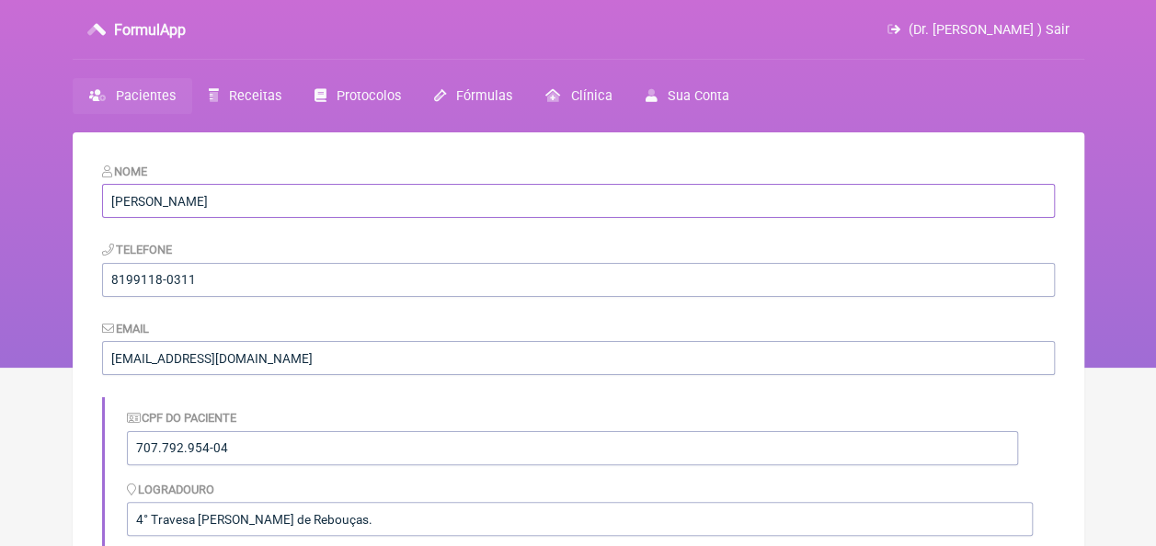
drag, startPoint x: 338, startPoint y: 207, endPoint x: 82, endPoint y: 200, distance: 256.6
click at [143, 98] on span "Pacientes" at bounding box center [146, 96] width 60 height 16
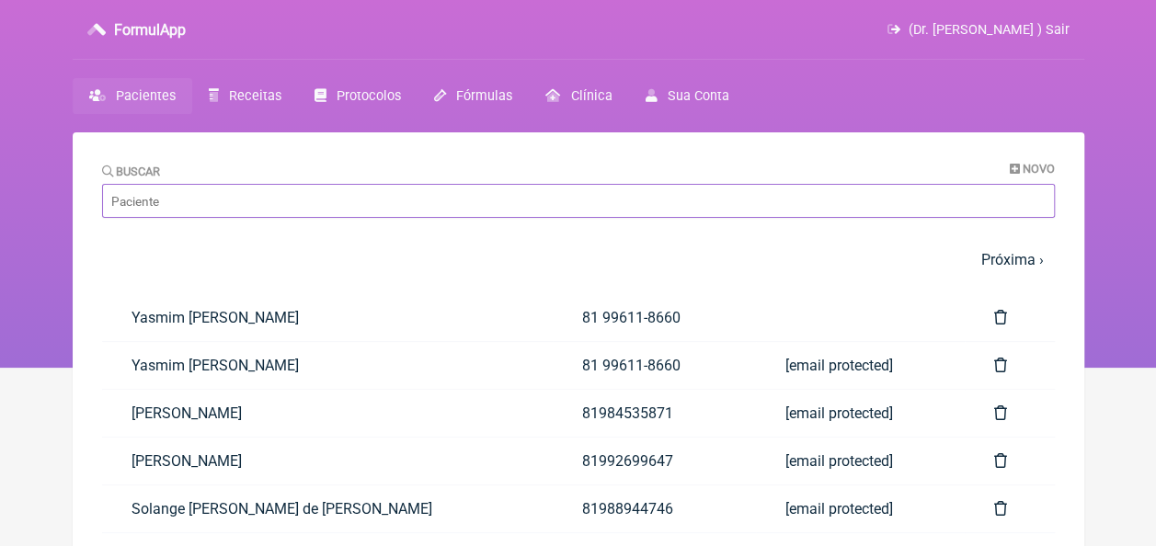
click at [920, 196] on input "Buscar" at bounding box center [578, 201] width 953 height 34
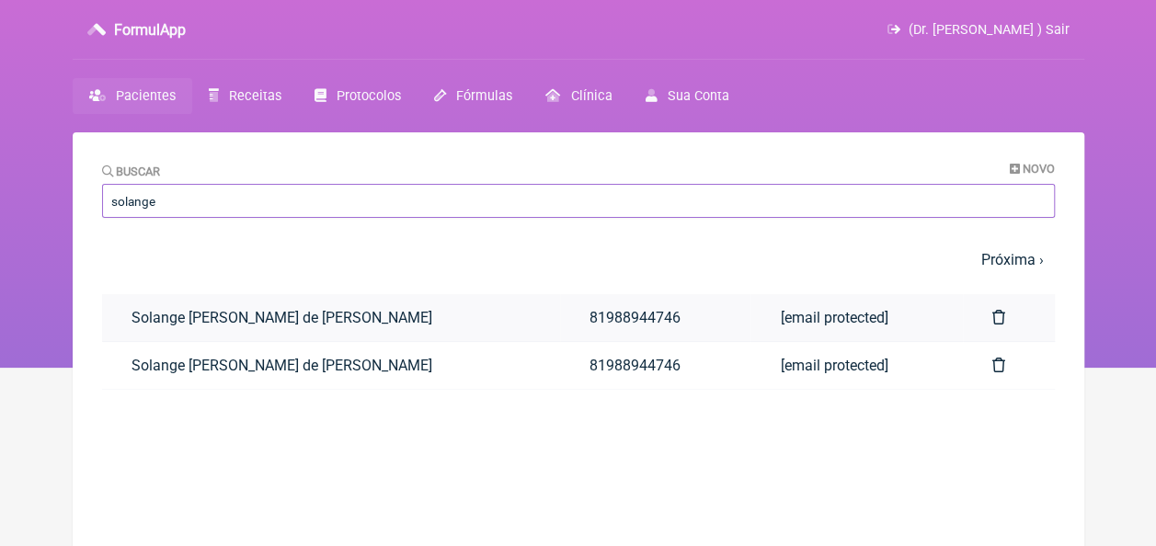
type input "solange"
click at [302, 314] on link "Solange [PERSON_NAME] de [PERSON_NAME]" at bounding box center [331, 317] width 458 height 47
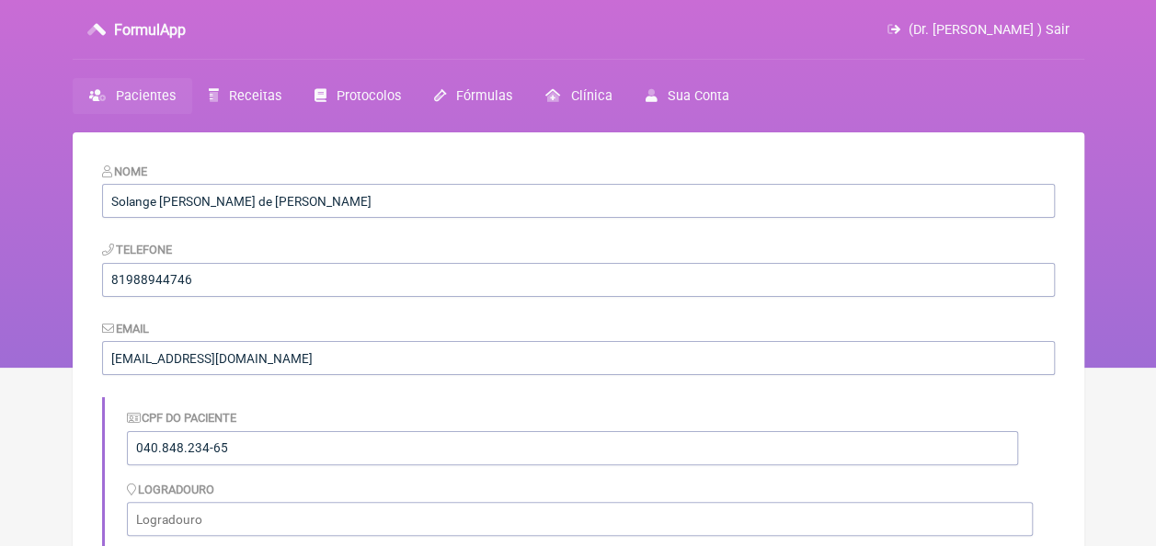
click at [121, 91] on span "Pacientes" at bounding box center [146, 96] width 60 height 16
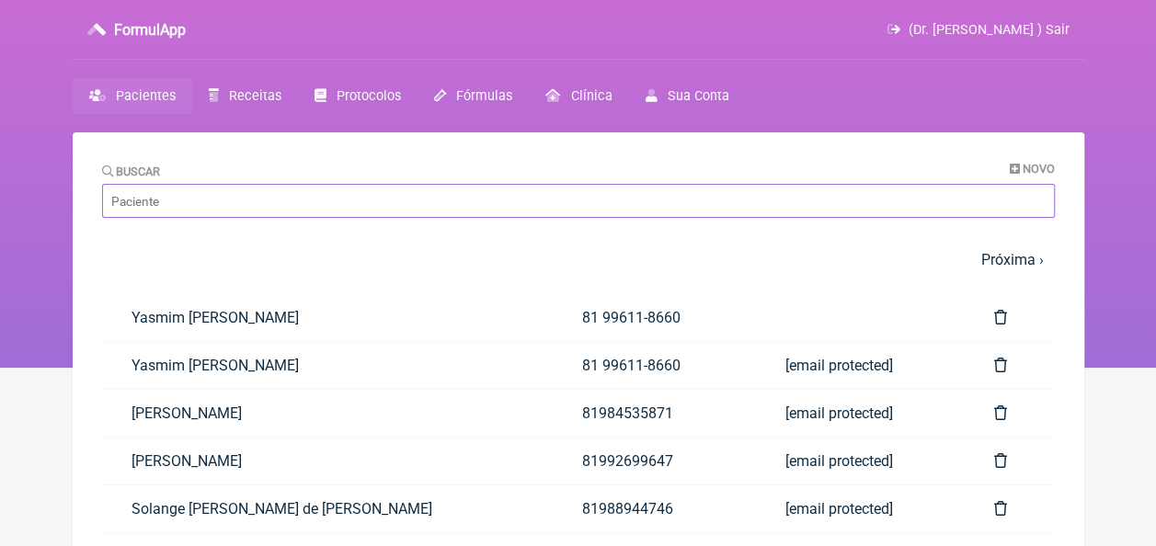
click at [315, 189] on input "Buscar" at bounding box center [578, 201] width 953 height 34
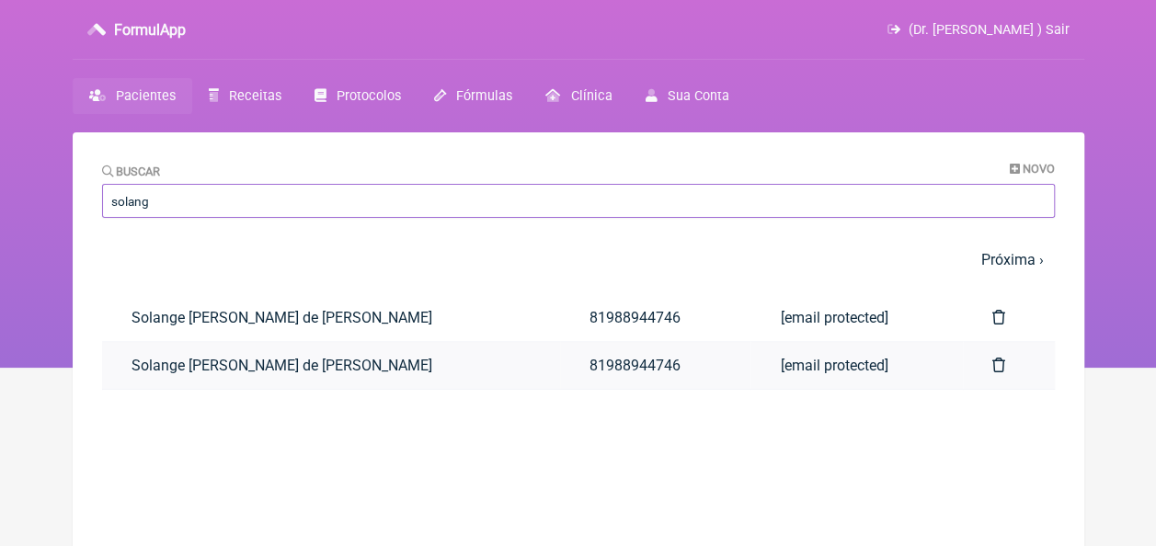
type input "solang"
click at [316, 371] on link "Solange [PERSON_NAME] de [PERSON_NAME]" at bounding box center [331, 365] width 458 height 47
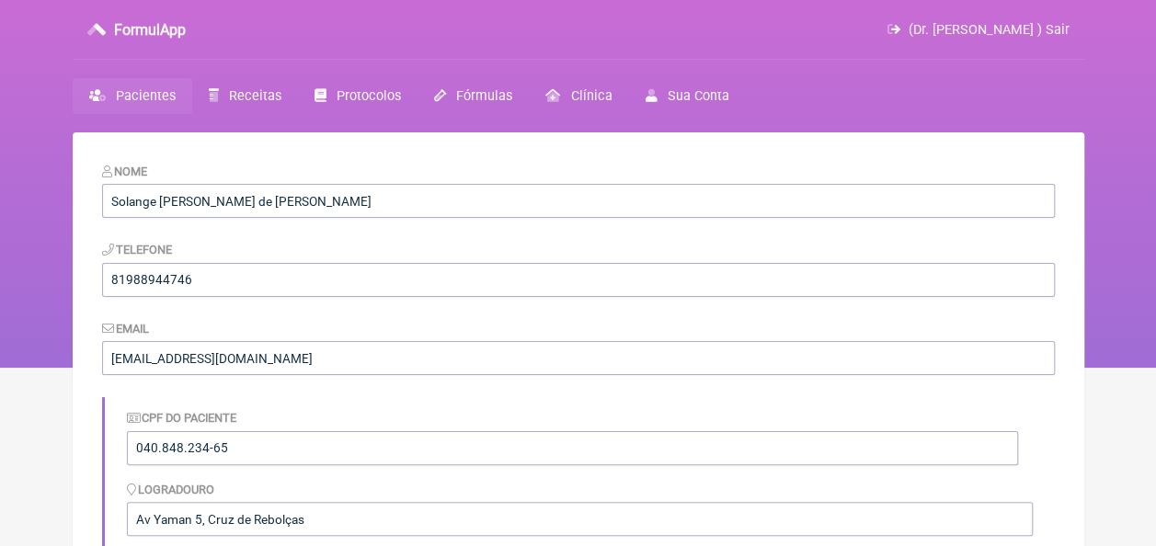
click at [147, 94] on span "Pacientes" at bounding box center [146, 96] width 60 height 16
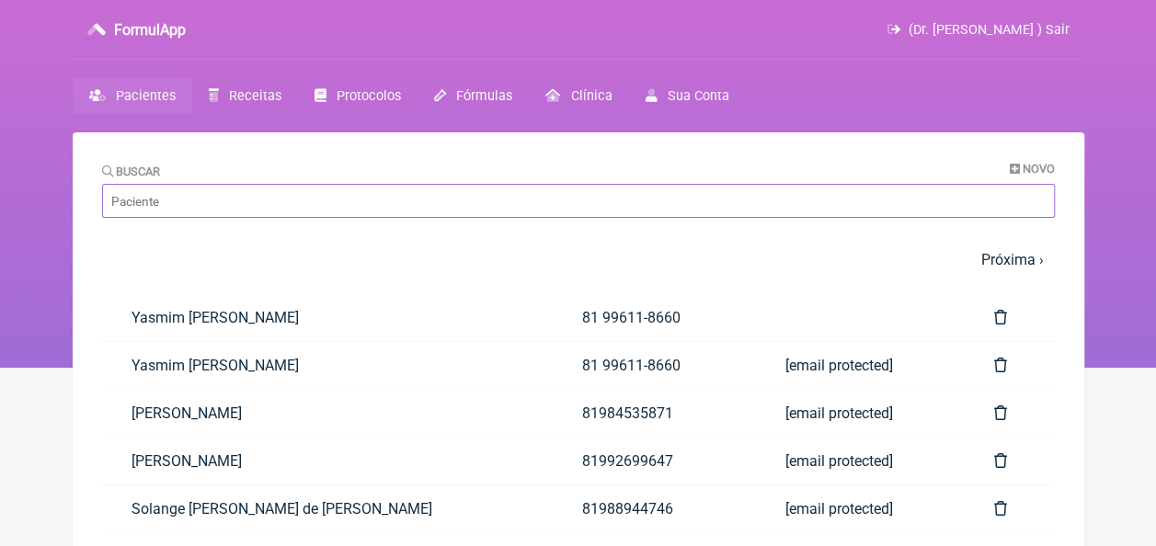
click at [267, 217] on input "Buscar" at bounding box center [578, 201] width 953 height 34
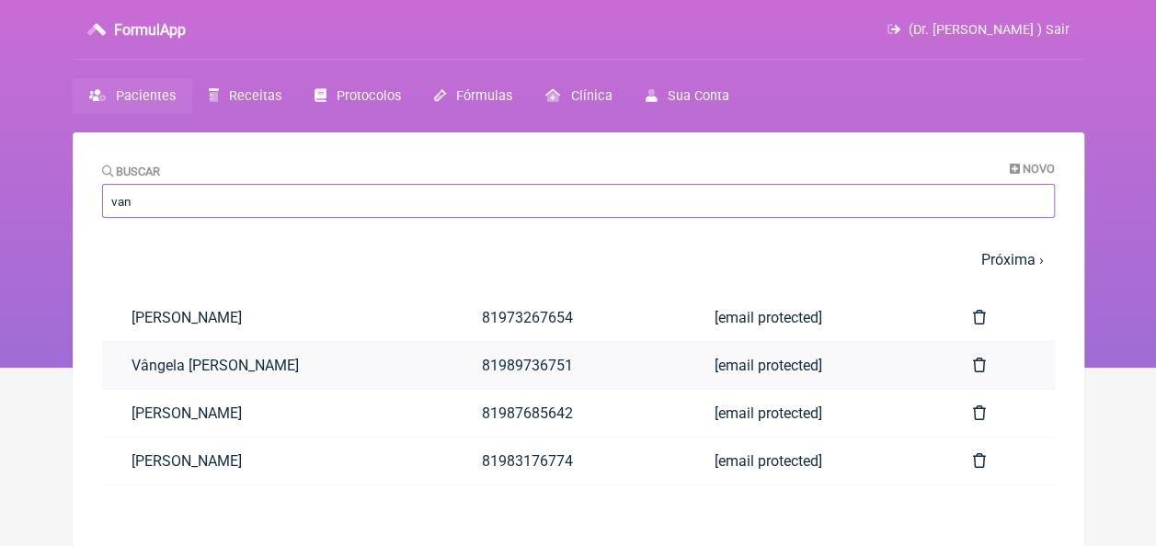
type input "van"
click at [259, 372] on link "Vângela [PERSON_NAME]" at bounding box center [277, 365] width 351 height 47
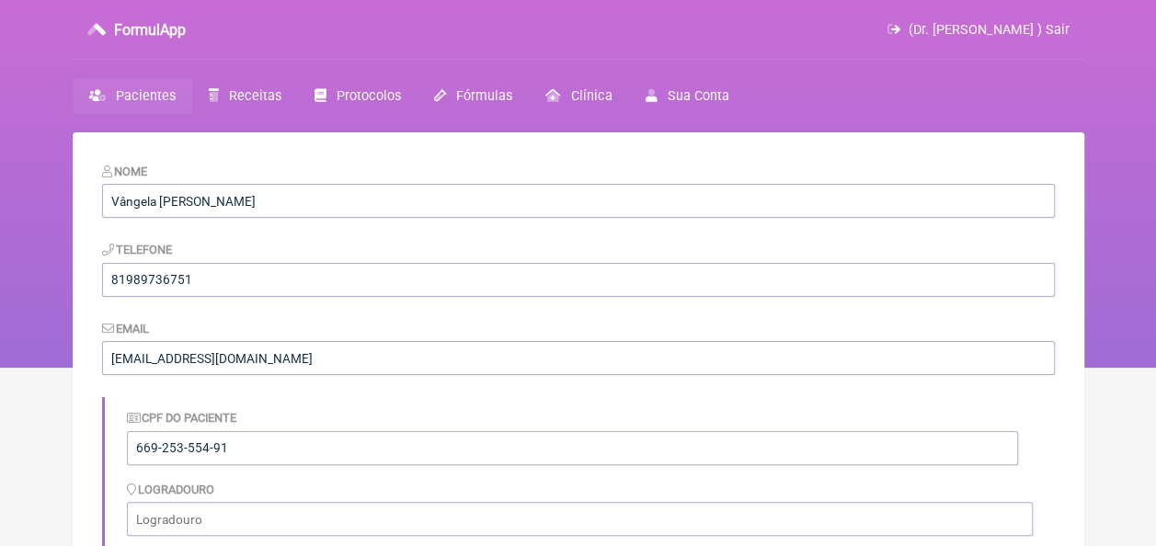
click at [164, 90] on span "Pacientes" at bounding box center [146, 96] width 60 height 16
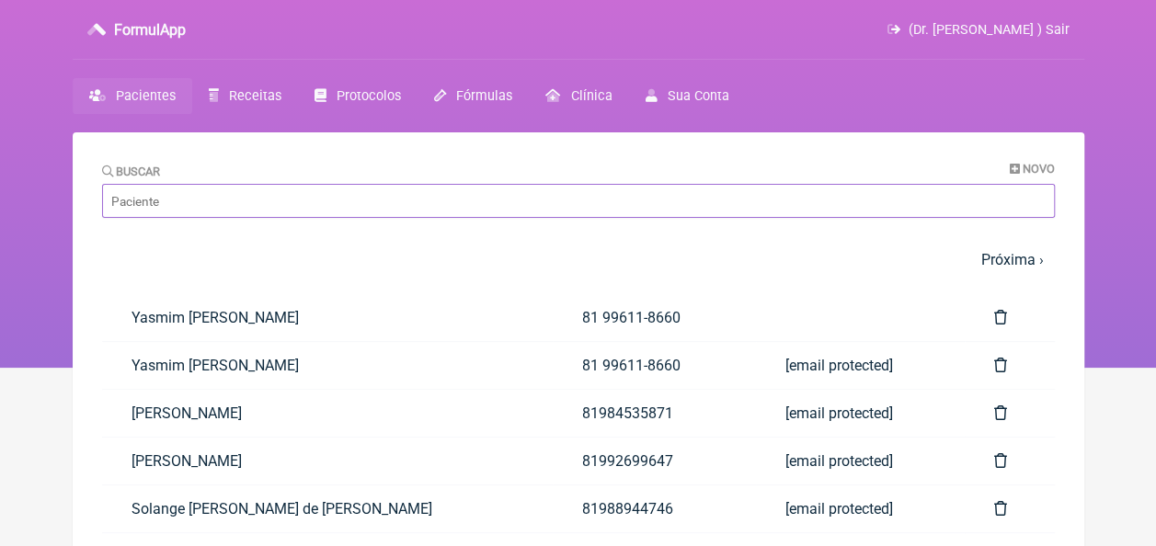
click at [549, 217] on input "Buscar" at bounding box center [578, 201] width 953 height 34
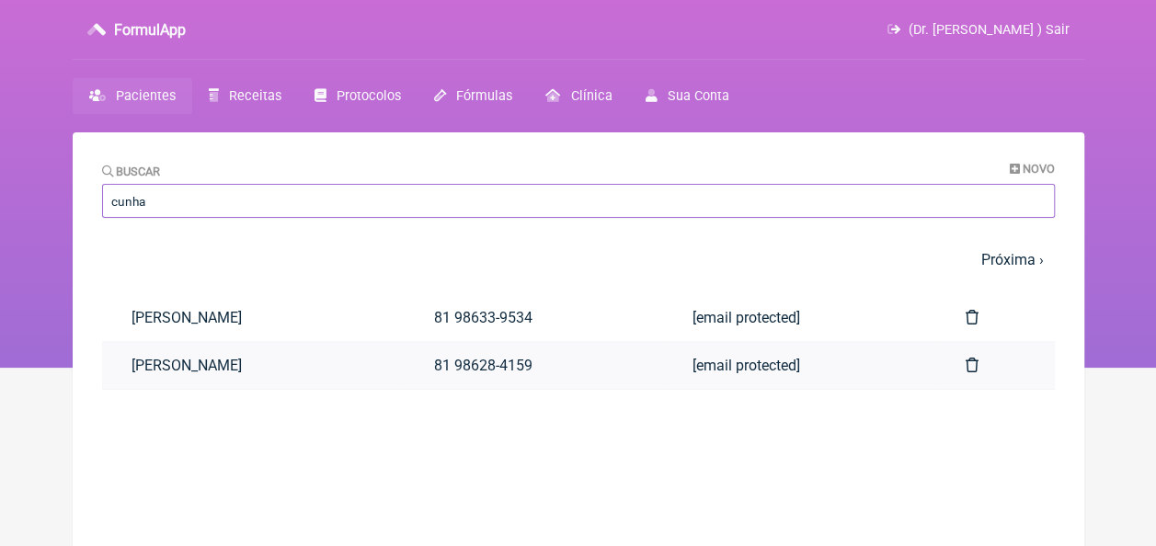
type input "cunha"
click at [301, 368] on link "[PERSON_NAME]" at bounding box center [253, 365] width 303 height 47
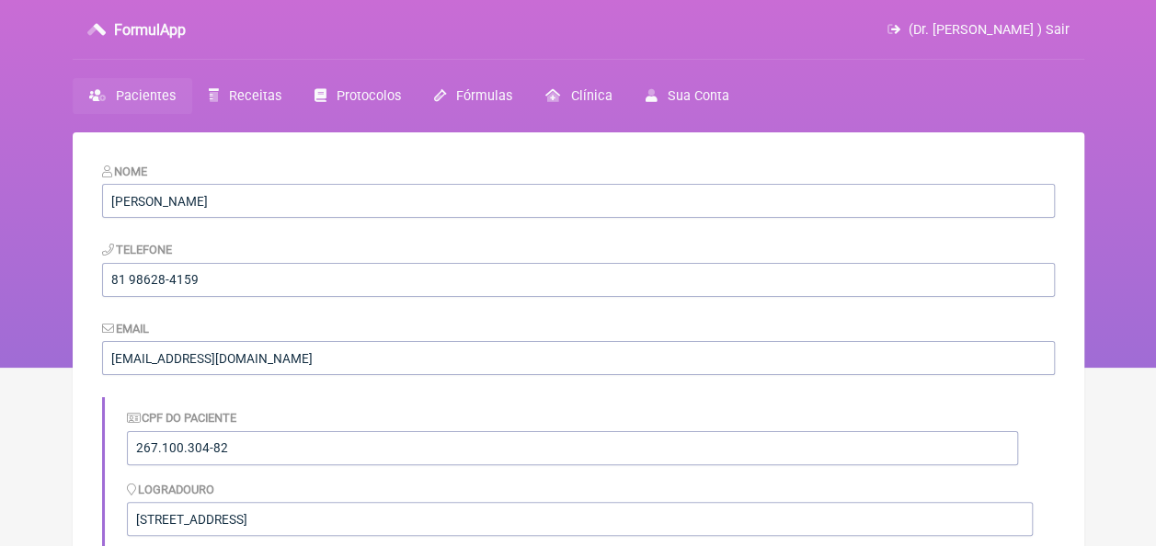
click at [155, 96] on span "Pacientes" at bounding box center [146, 96] width 60 height 16
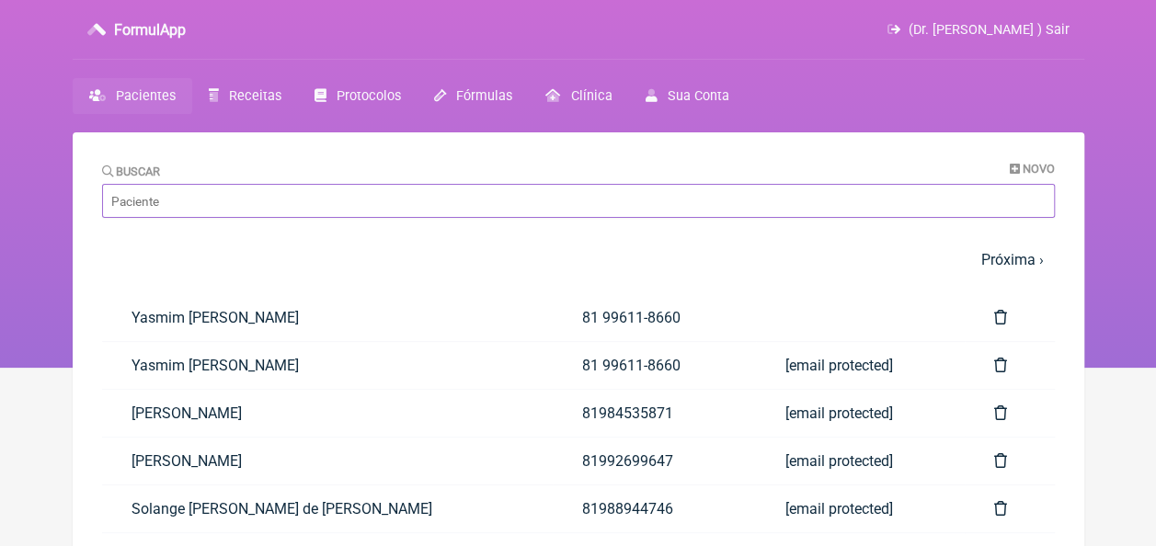
click at [136, 204] on input "Buscar" at bounding box center [578, 201] width 953 height 34
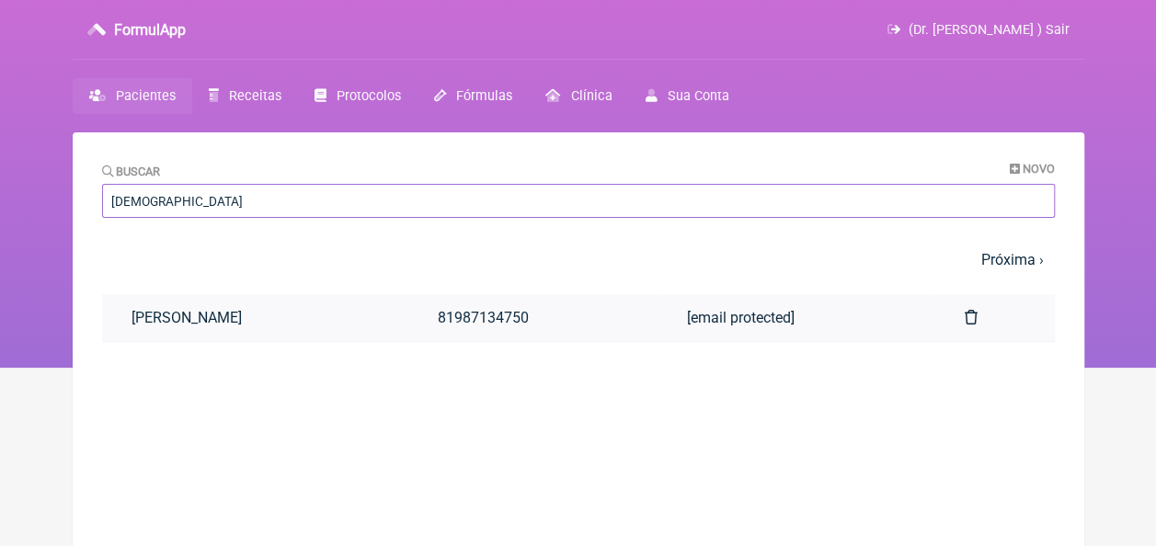
type input "[DEMOGRAPHIC_DATA]"
click at [315, 318] on link "[PERSON_NAME]" at bounding box center [255, 317] width 306 height 47
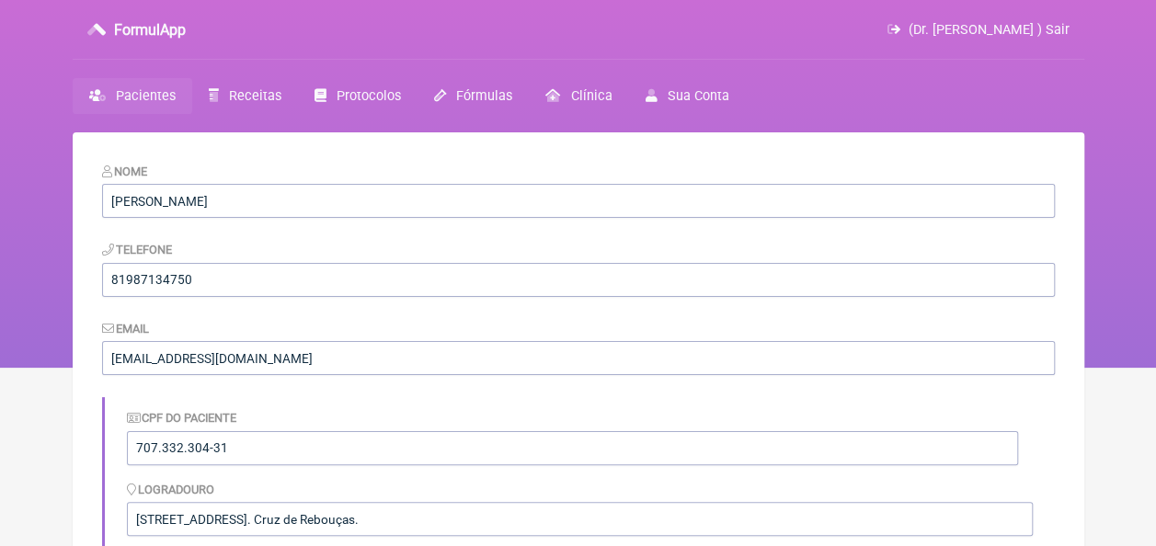
click at [154, 95] on span "Pacientes" at bounding box center [146, 96] width 60 height 16
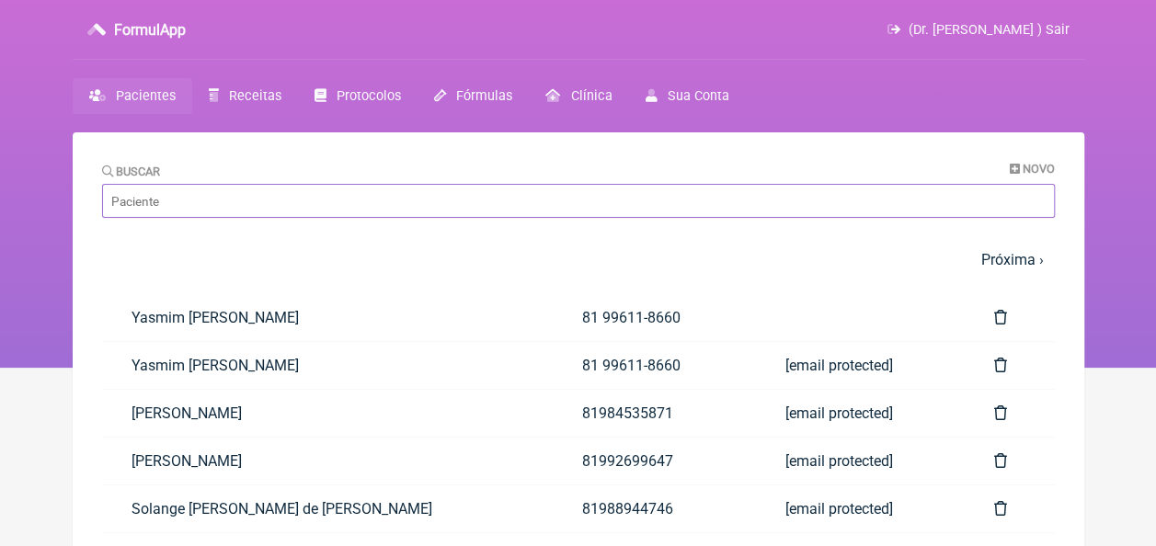
click at [245, 214] on input "Buscar" at bounding box center [578, 201] width 953 height 34
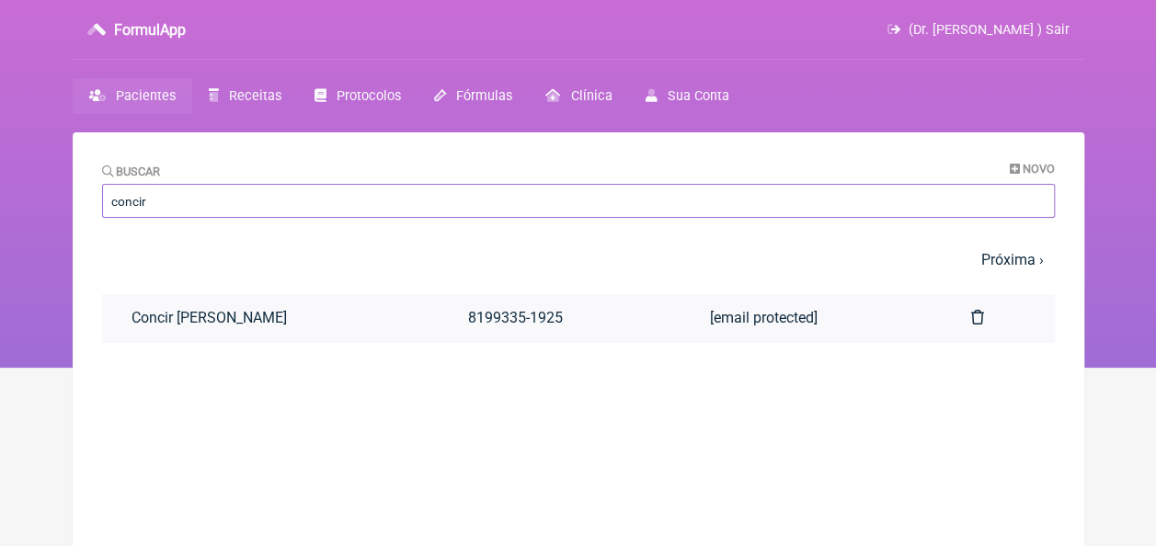
type input "concir"
click at [260, 319] on link "Concir [PERSON_NAME]" at bounding box center [270, 317] width 337 height 47
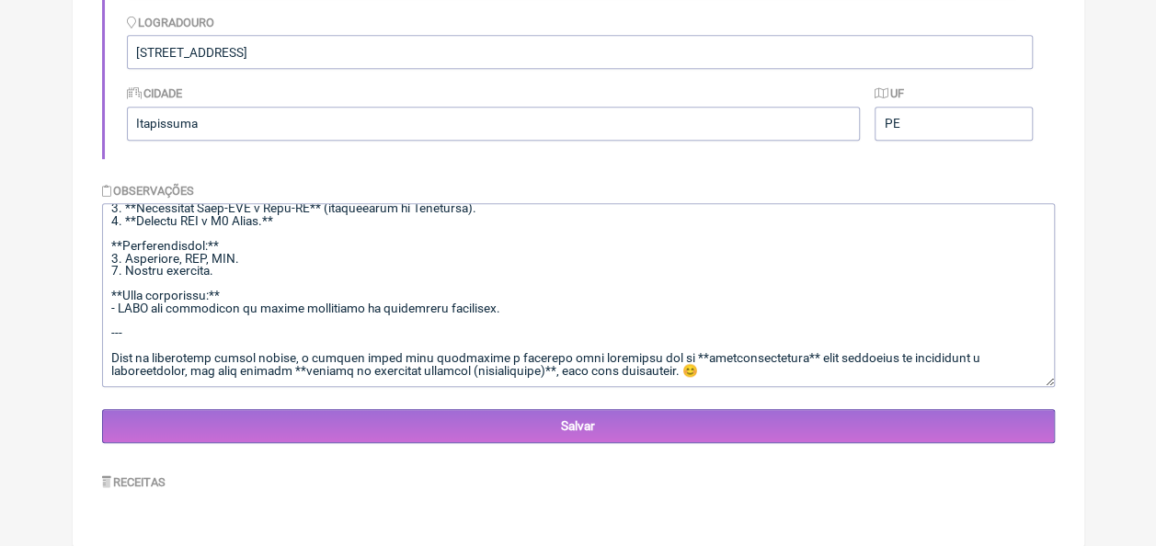
scroll to position [469, 0]
